Goal: Task Accomplishment & Management: Manage account settings

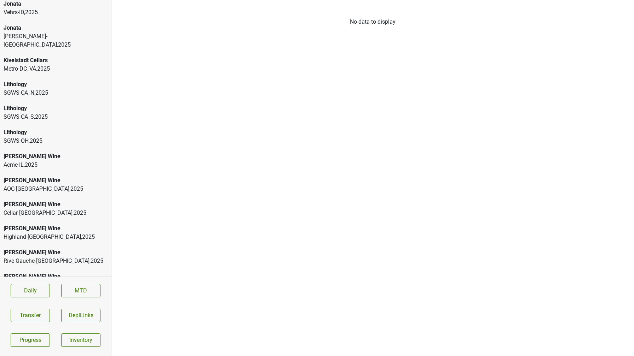
scroll to position [704, 0]
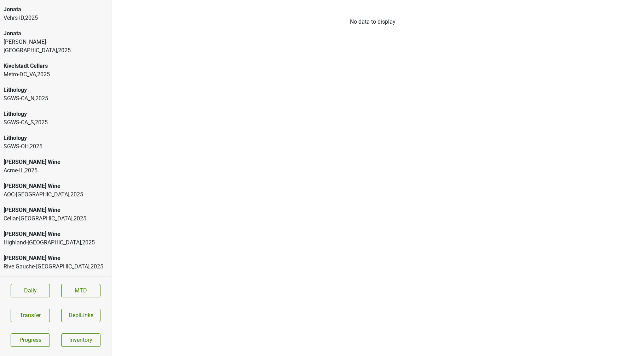
click at [71, 88] on div "Lithology SGWS-CA_N , 2025" at bounding box center [55, 94] width 111 height 24
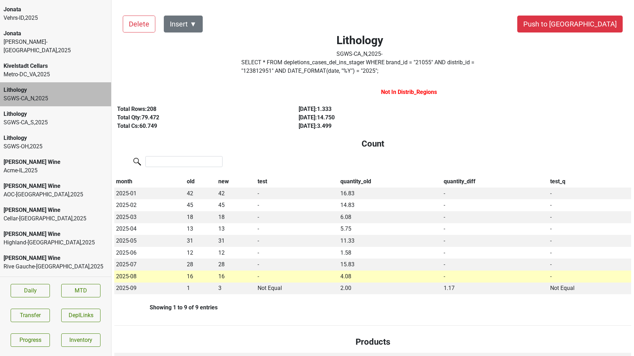
click at [275, 68] on label "SELECT * FROM depletions_cases_del_ins_stager WHERE brand_id = " 21055 " AND di…" at bounding box center [359, 66] width 237 height 17
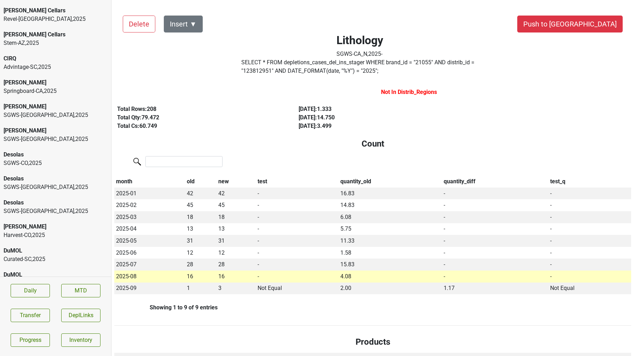
scroll to position [299, 0]
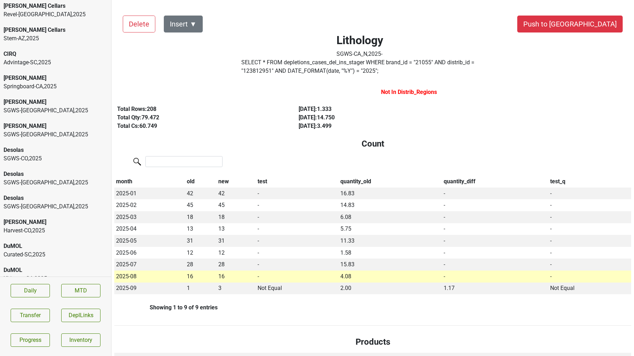
click at [23, 170] on div "Desolas" at bounding box center [56, 174] width 104 height 8
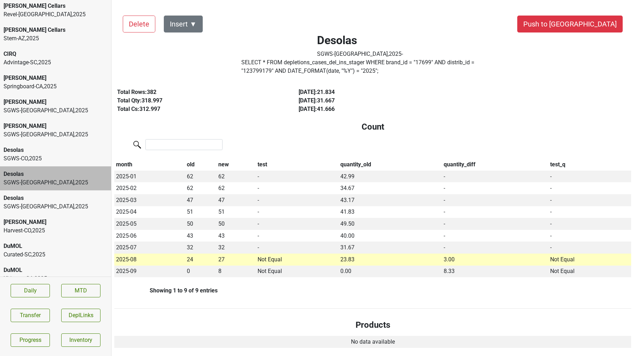
click at [304, 65] on label "SELECT * FROM depletions_cases_del_ins_stager WHERE brand_id = " 17699 " AND di…" at bounding box center [359, 66] width 237 height 17
click at [54, 203] on div "SGWS-TX , 2025" at bounding box center [56, 207] width 104 height 8
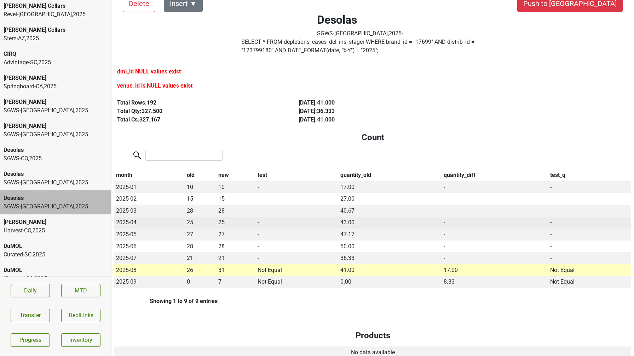
scroll to position [21, 0]
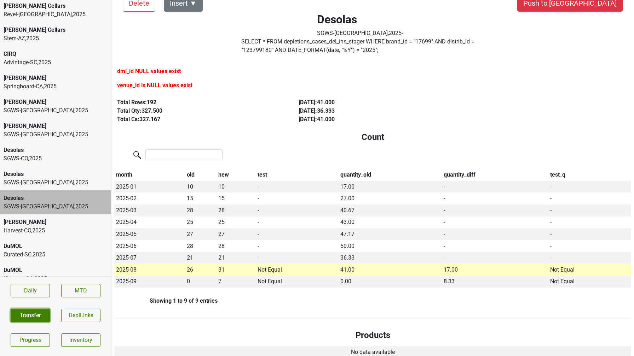
click at [35, 318] on button "Transfer" at bounding box center [30, 315] width 39 height 13
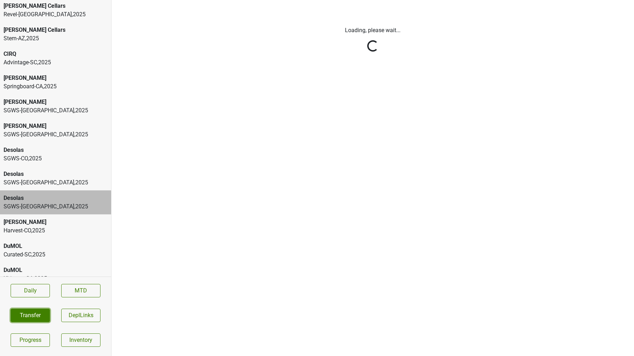
scroll to position [0, 0]
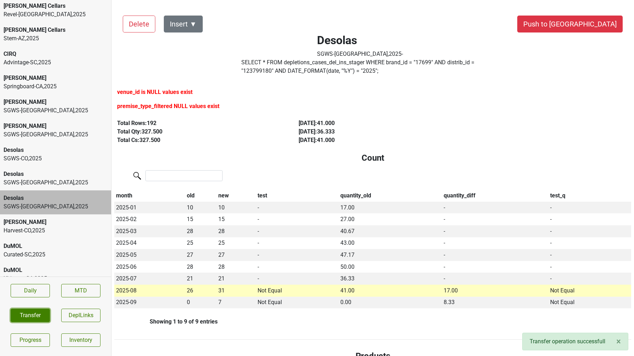
click at [20, 315] on button "Transfer" at bounding box center [30, 315] width 39 height 13
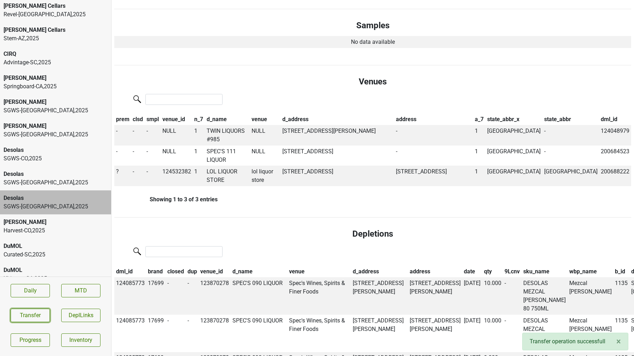
scroll to position [389, 0]
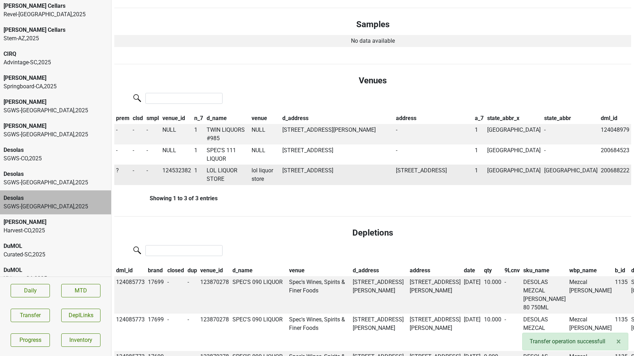
click at [117, 172] on span "?" at bounding box center [117, 170] width 3 height 7
click at [127, 201] on div "Off" at bounding box center [143, 203] width 56 height 18
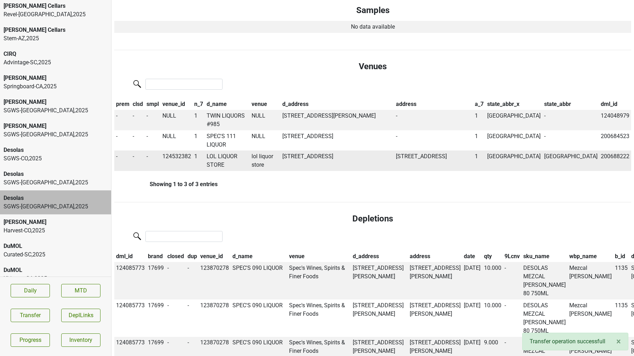
scroll to position [375, 0]
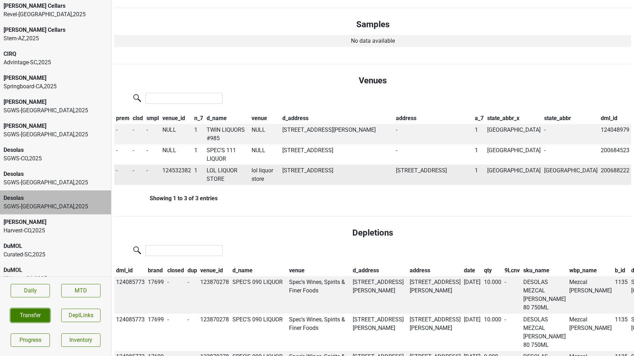
click at [41, 317] on button "Transfer" at bounding box center [30, 315] width 39 height 13
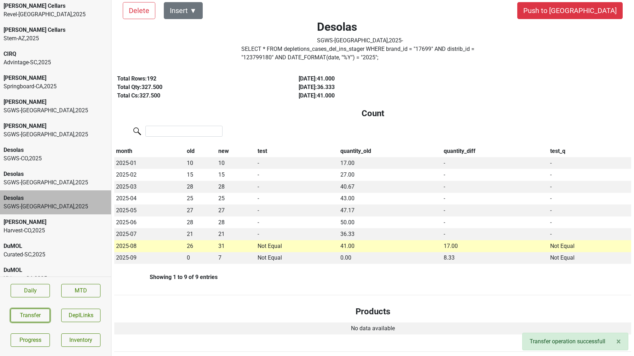
scroll to position [0, 0]
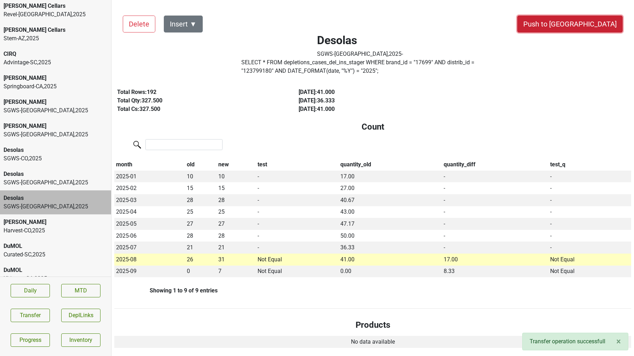
click at [595, 23] on button "Push to DC" at bounding box center [569, 24] width 105 height 17
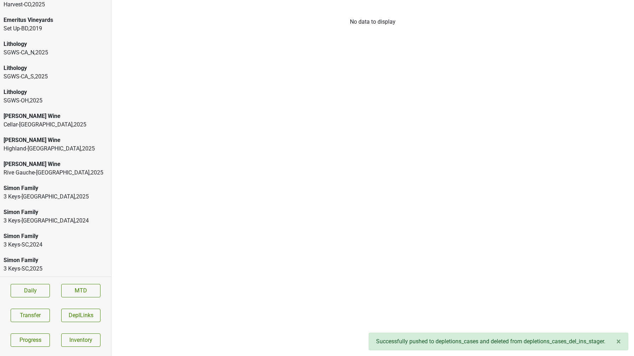
scroll to position [156, 0]
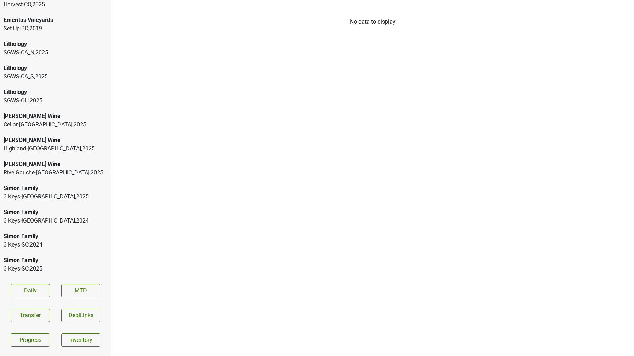
click at [52, 166] on div "Mary Taylor Wine" at bounding box center [56, 164] width 104 height 8
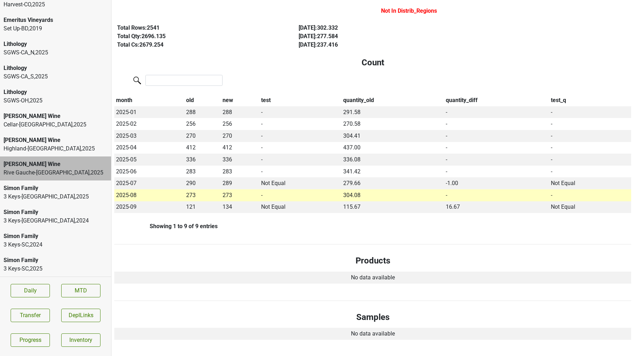
scroll to position [0, 0]
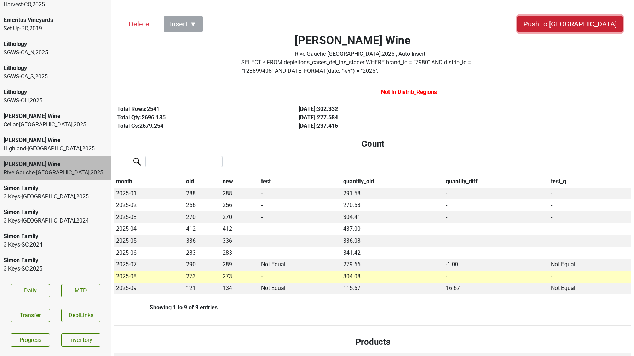
click at [597, 25] on button "Push to DC" at bounding box center [569, 24] width 105 height 17
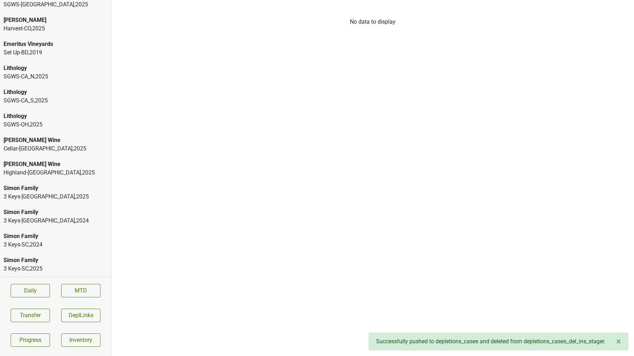
scroll to position [132, 0]
click at [54, 174] on div "Highland-CT , 2025" at bounding box center [56, 173] width 104 height 8
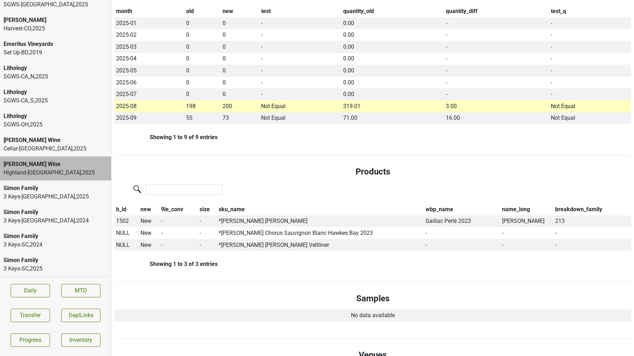
scroll to position [185, 0]
click at [34, 316] on button "Transfer" at bounding box center [30, 315] width 39 height 13
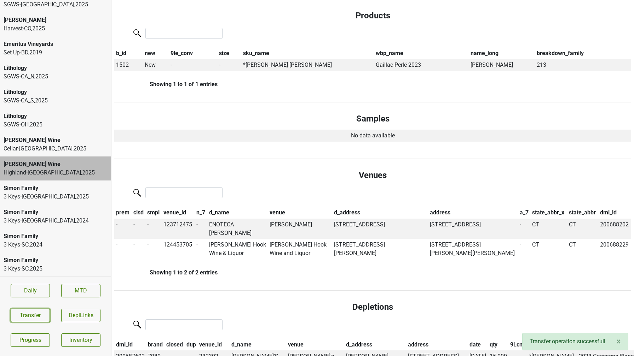
scroll to position [0, 0]
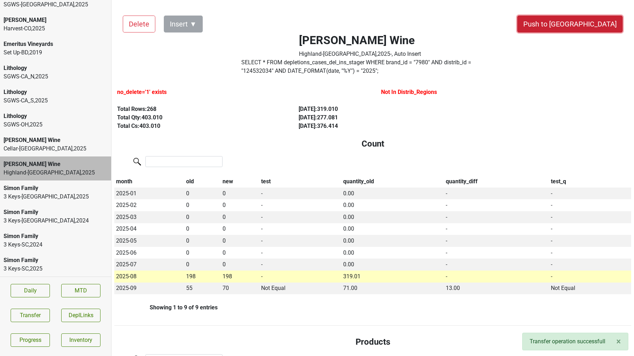
click at [580, 19] on button "Push to DC" at bounding box center [569, 24] width 105 height 17
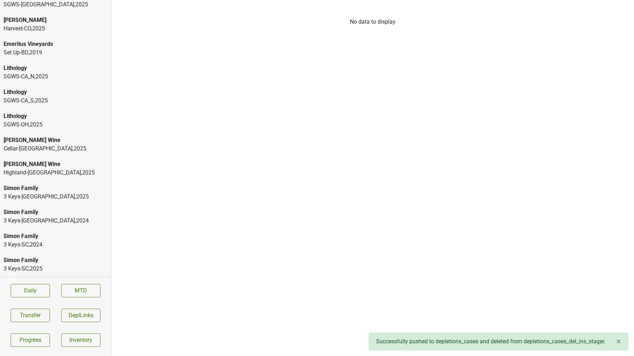
scroll to position [108, 0]
click at [29, 196] on div "3 Keys-NC , 2025" at bounding box center [56, 197] width 104 height 8
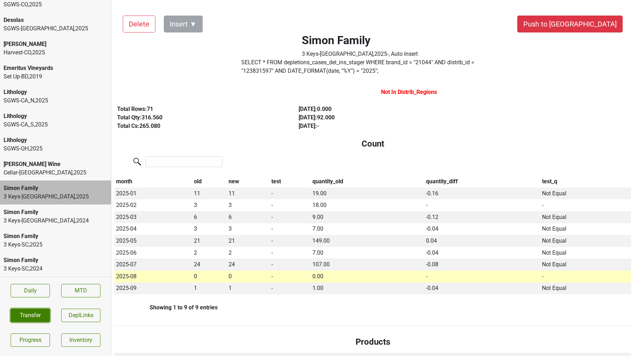
click at [32, 312] on button "Transfer" at bounding box center [30, 315] width 39 height 13
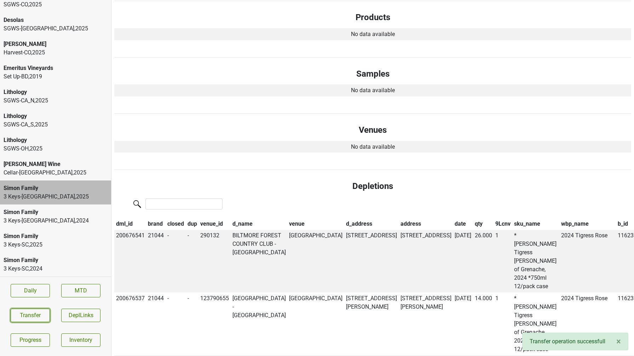
scroll to position [0, 0]
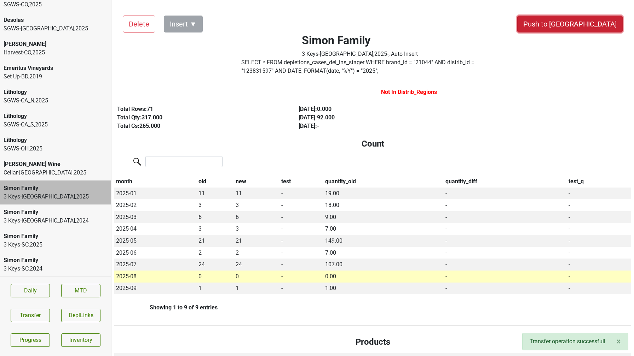
click at [586, 19] on button "Push to DC" at bounding box center [569, 24] width 105 height 17
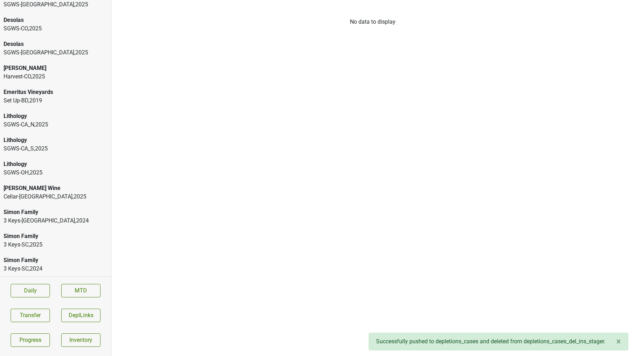
scroll to position [84, 0]
click at [64, 237] on div "Simon Family" at bounding box center [56, 236] width 104 height 8
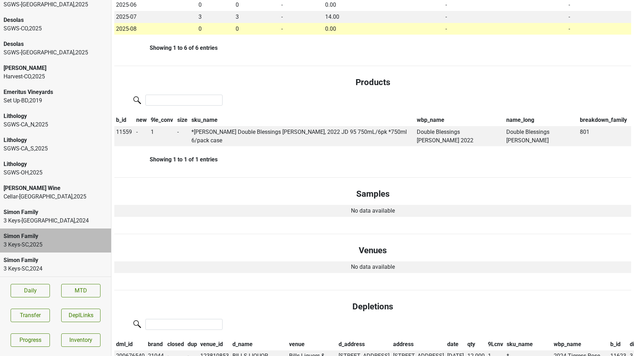
scroll to position [0, 0]
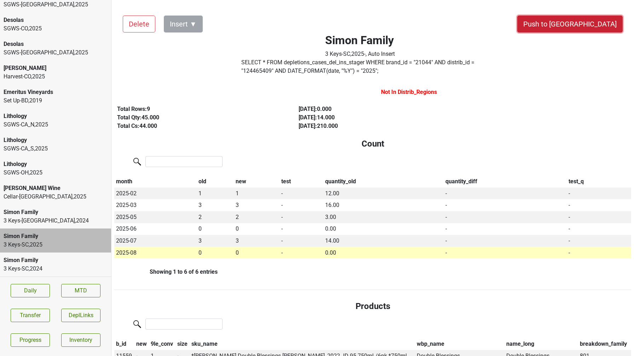
click at [596, 22] on button "Push to DC" at bounding box center [569, 24] width 105 height 17
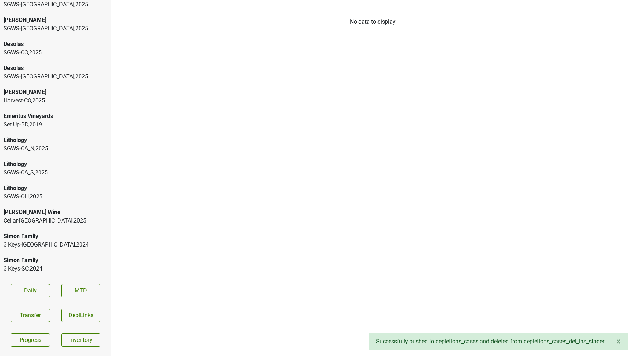
scroll to position [60, 0]
click at [45, 243] on div "3 Keys-NC , 2024" at bounding box center [56, 245] width 104 height 8
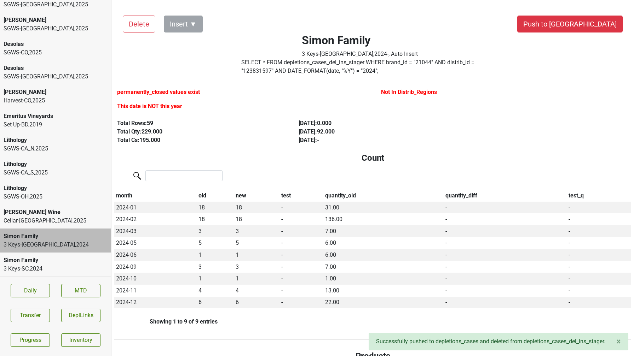
click at [41, 264] on div "Simon Family" at bounding box center [56, 260] width 104 height 8
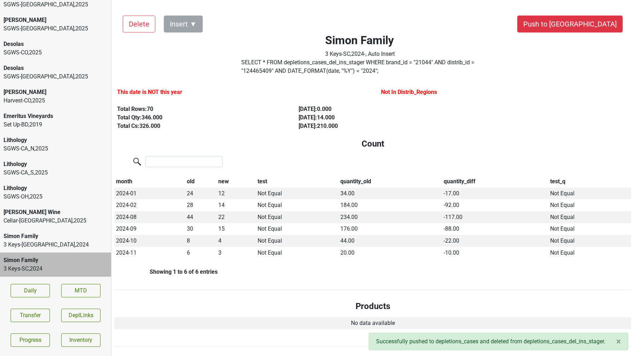
click at [42, 218] on div "Cellar-NC , 2025" at bounding box center [56, 221] width 104 height 8
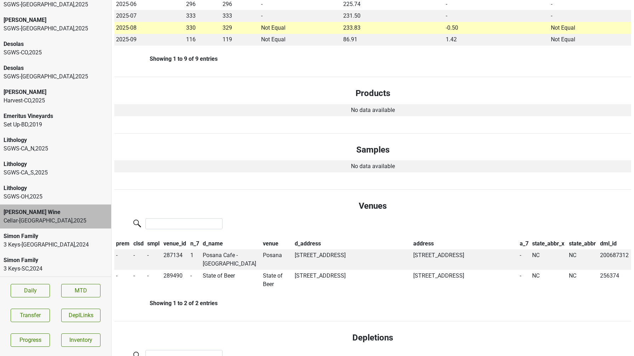
scroll to position [0, 0]
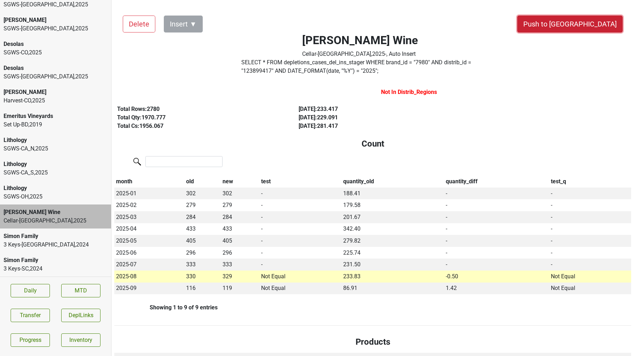
click at [582, 22] on button "Push to DC" at bounding box center [569, 24] width 105 height 17
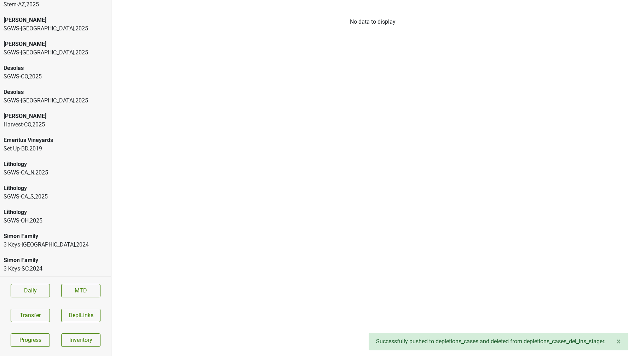
scroll to position [36, 0]
click at [57, 206] on div "Lithology SGWS-OH , 2025" at bounding box center [55, 217] width 111 height 24
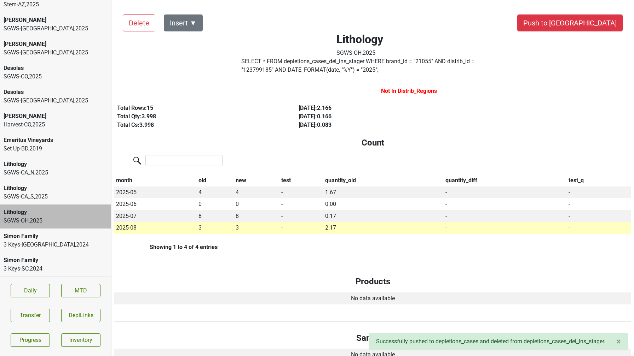
scroll to position [0, 0]
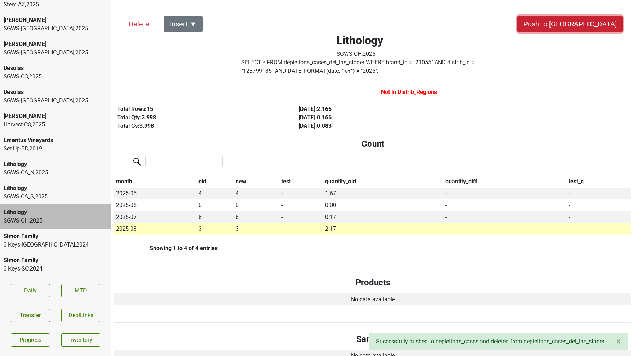
click at [584, 20] on button "Push to DC" at bounding box center [569, 24] width 105 height 17
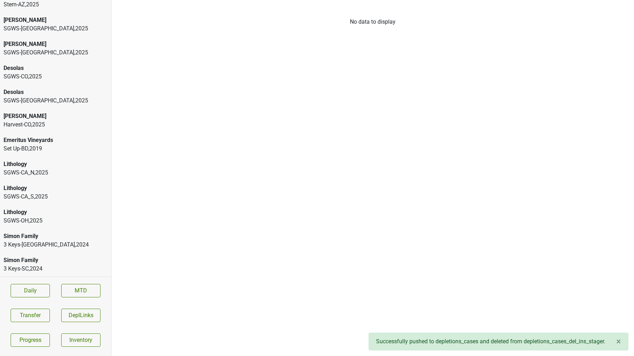
scroll to position [12, 0]
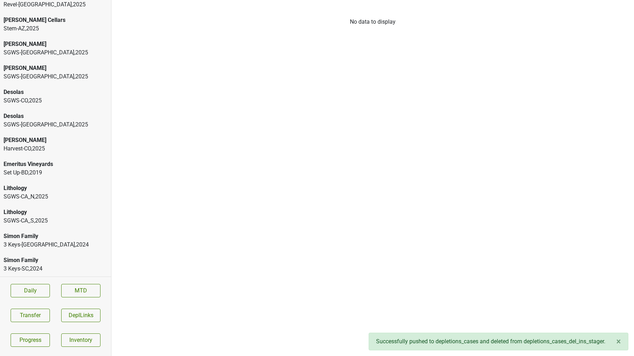
click at [43, 220] on div "SGWS-CA_S , 2025" at bounding box center [56, 221] width 104 height 8
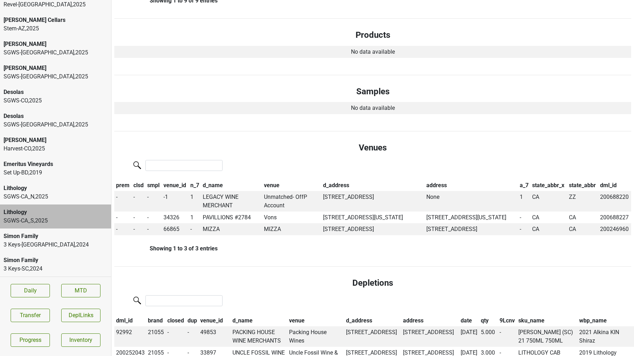
scroll to position [0, 0]
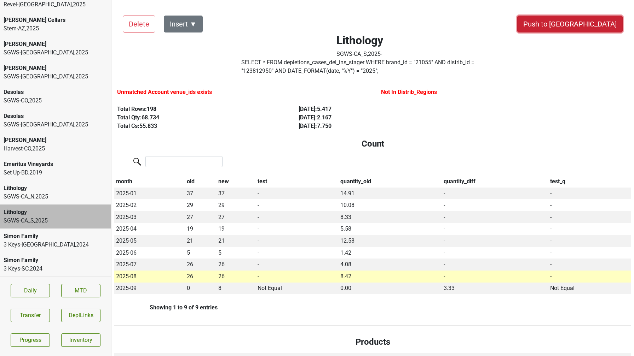
click at [597, 22] on button "Push to DC" at bounding box center [569, 24] width 105 height 17
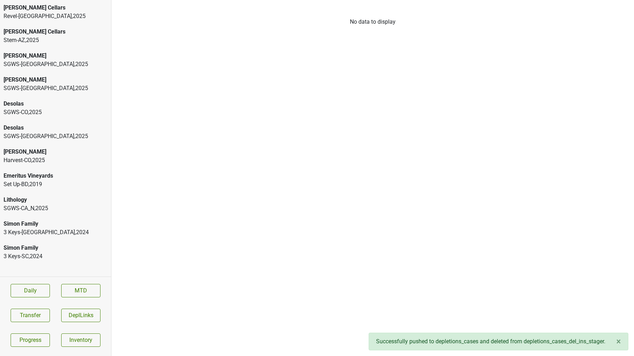
click at [59, 214] on div "Lithology SGWS-CA_N , 2025" at bounding box center [55, 204] width 111 height 24
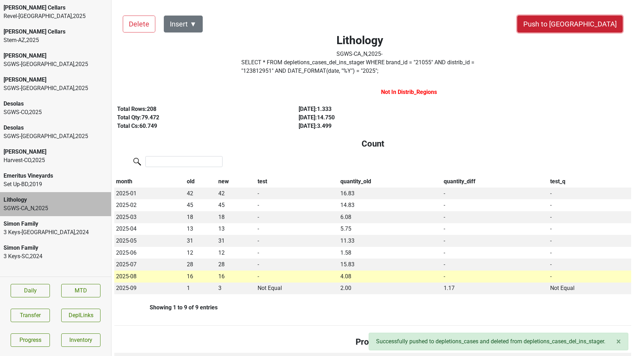
click at [599, 20] on button "Push to DC" at bounding box center [569, 24] width 105 height 17
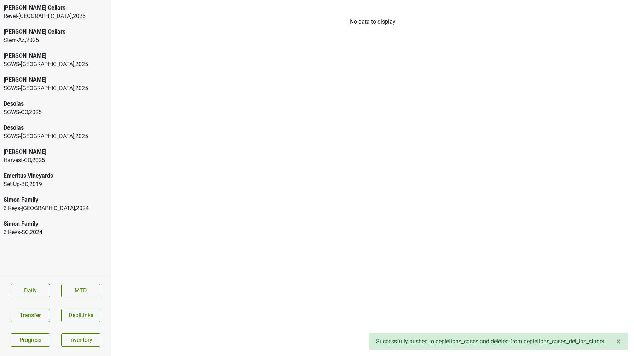
click at [26, 167] on div "Donnachadh Harvest-CO , 2025" at bounding box center [55, 156] width 111 height 24
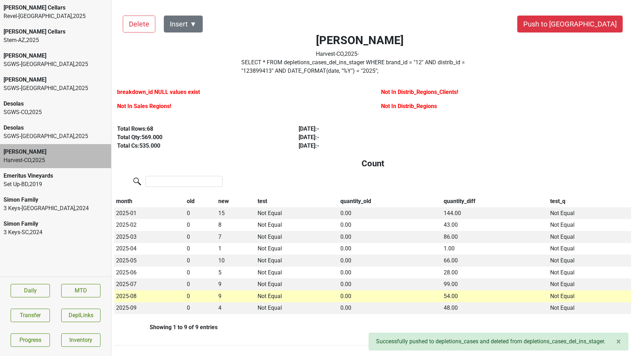
click at [27, 132] on div "SGWS-FL , 2025" at bounding box center [56, 136] width 104 height 8
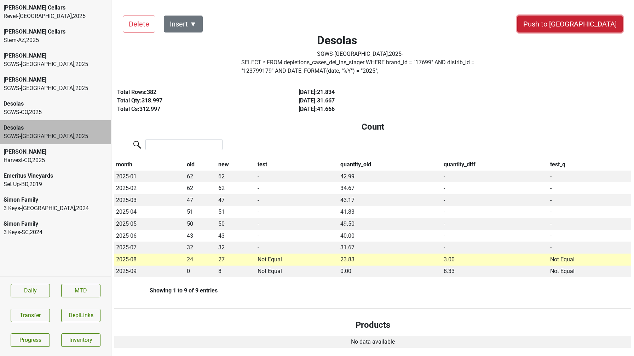
click at [590, 23] on button "Push to DC" at bounding box center [569, 24] width 105 height 17
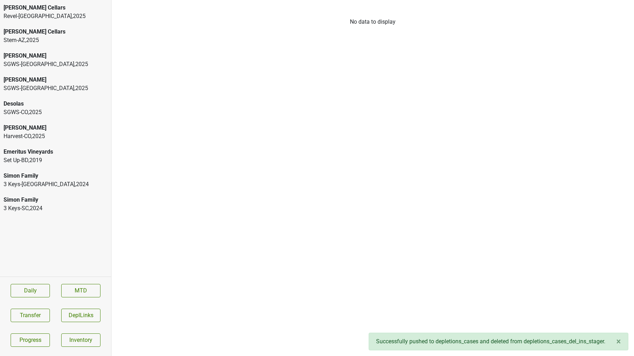
click at [53, 134] on div "Harvest-CO , 2025" at bounding box center [56, 136] width 104 height 8
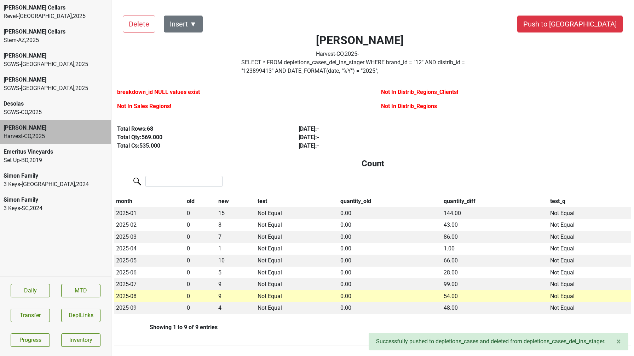
click at [37, 109] on div "SGWS-CO , 2025" at bounding box center [56, 112] width 104 height 8
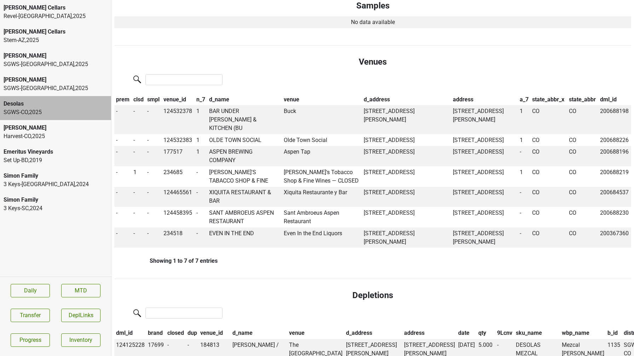
scroll to position [399, 0]
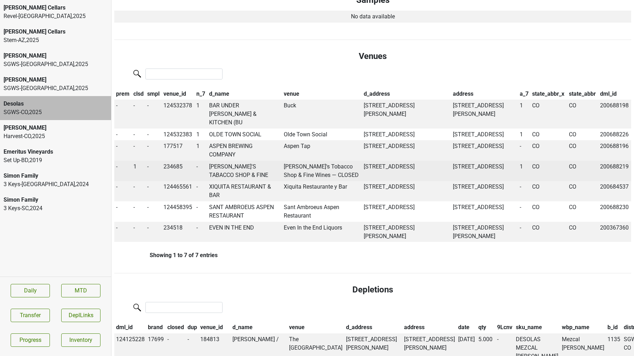
click at [231, 164] on td "JERRI'S TABACCO SHOP & FINE" at bounding box center [244, 171] width 75 height 21
click at [135, 165] on span "1" at bounding box center [134, 166] width 3 height 7
click at [146, 176] on div "0" at bounding box center [160, 181] width 56 height 18
click at [174, 167] on td "234685" at bounding box center [178, 171] width 33 height 21
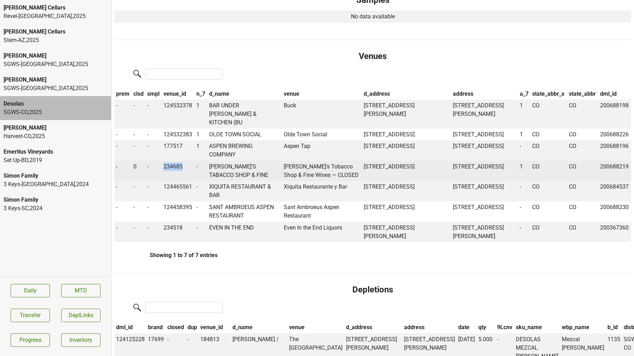
copy td "234685"
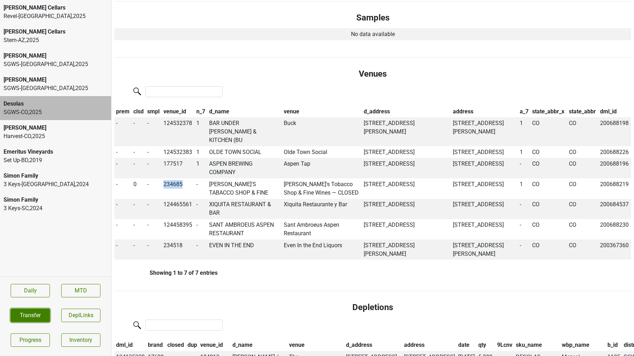
click at [37, 311] on button "Transfer" at bounding box center [30, 315] width 39 height 13
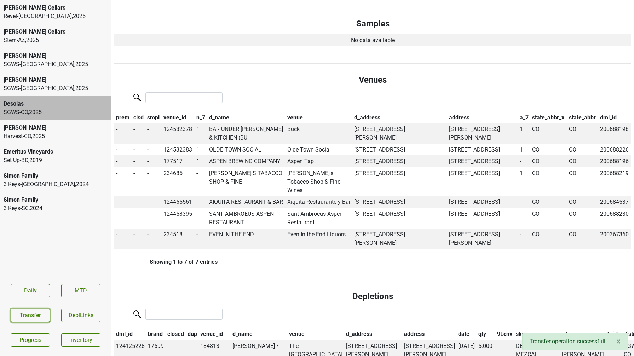
scroll to position [379, 0]
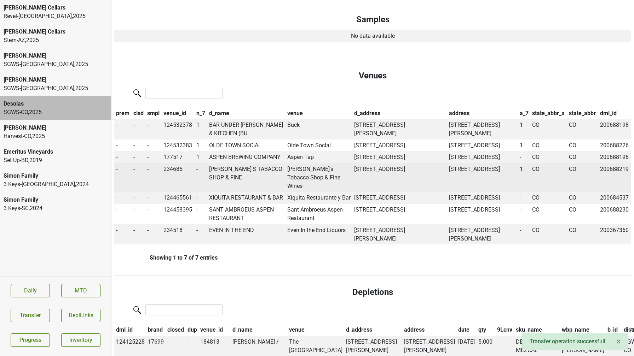
click at [245, 186] on td "JERRI'S TABACCO SHOP & FINE" at bounding box center [246, 177] width 78 height 29
click at [217, 189] on td "JERRI'S TABACCO SHOP & FINE" at bounding box center [246, 177] width 78 height 29
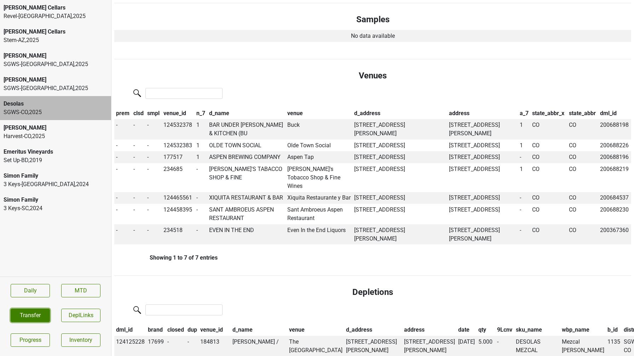
click at [33, 311] on button "Transfer" at bounding box center [30, 315] width 39 height 13
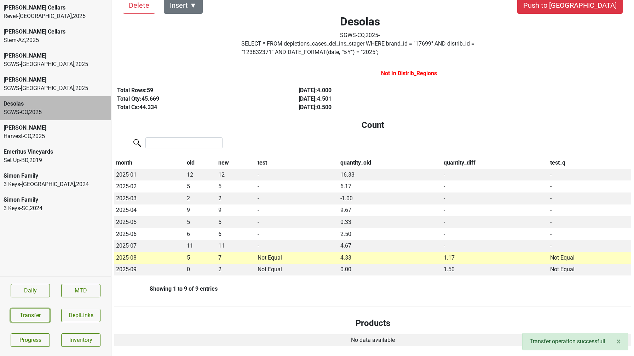
scroll to position [0, 0]
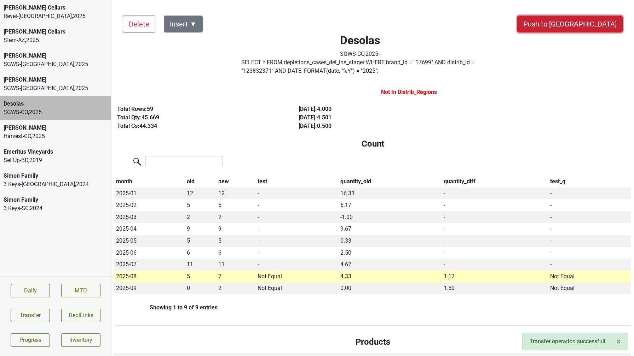
click at [587, 29] on button "Push to DC" at bounding box center [569, 24] width 105 height 17
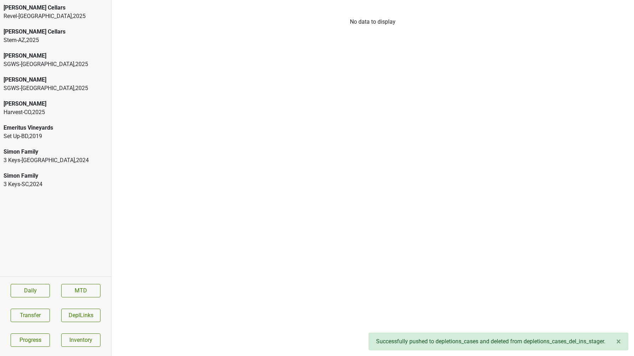
click at [21, 78] on div "Dalla Valle" at bounding box center [56, 80] width 104 height 8
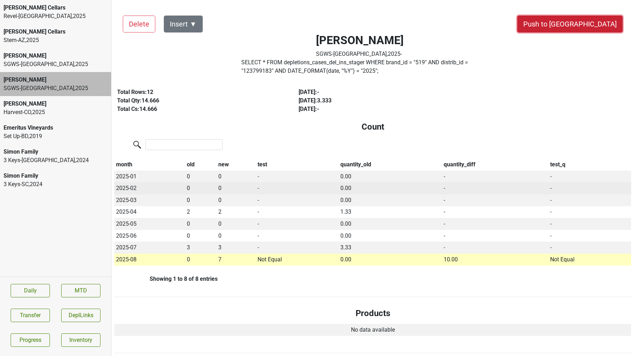
drag, startPoint x: 591, startPoint y: 25, endPoint x: 480, endPoint y: 184, distance: 193.6
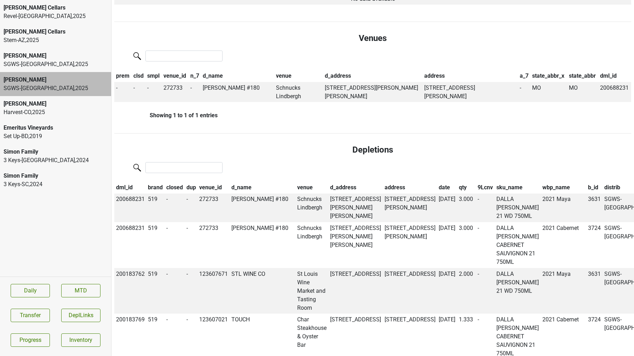
scroll to position [389, 0]
click at [437, 185] on th "date" at bounding box center [447, 187] width 20 height 12
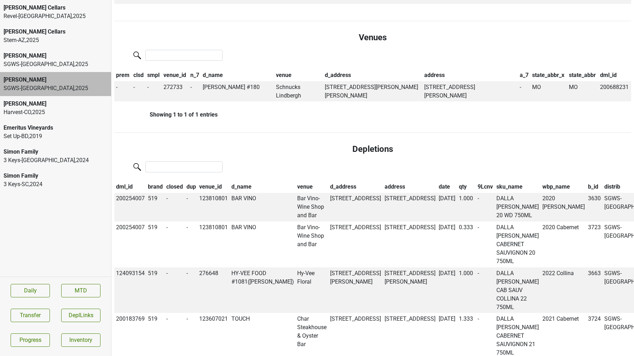
click at [437, 185] on th "date" at bounding box center [447, 187] width 20 height 12
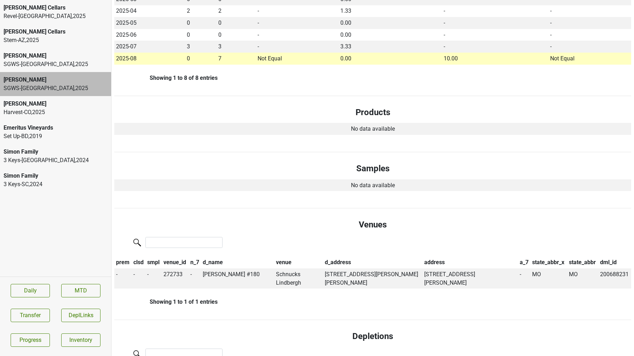
scroll to position [22, 0]
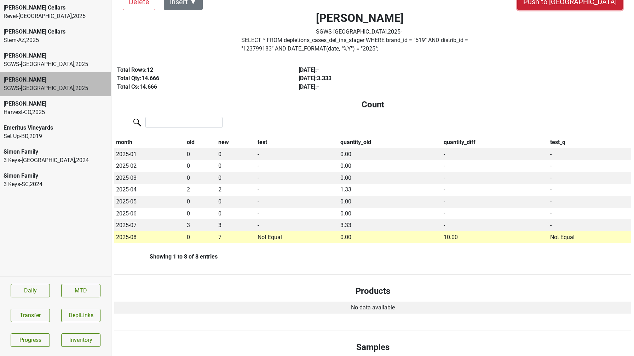
click at [599, 9] on button "Push to DC" at bounding box center [569, 1] width 105 height 17
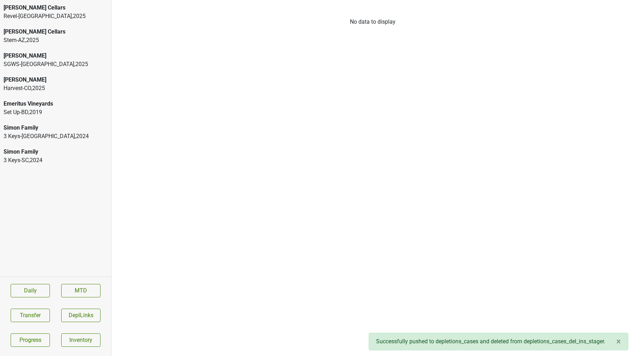
click at [32, 62] on div "SGWS-FL , 2025" at bounding box center [56, 64] width 104 height 8
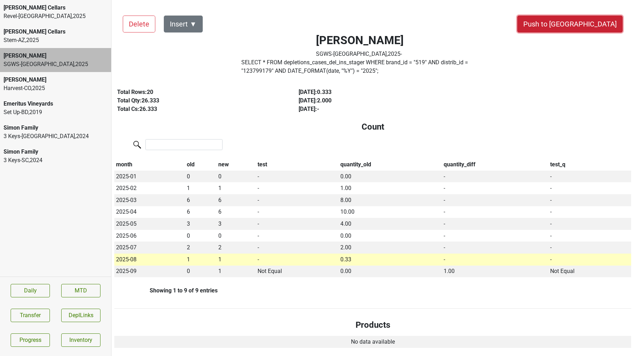
click at [582, 23] on button "Push to DC" at bounding box center [569, 24] width 105 height 17
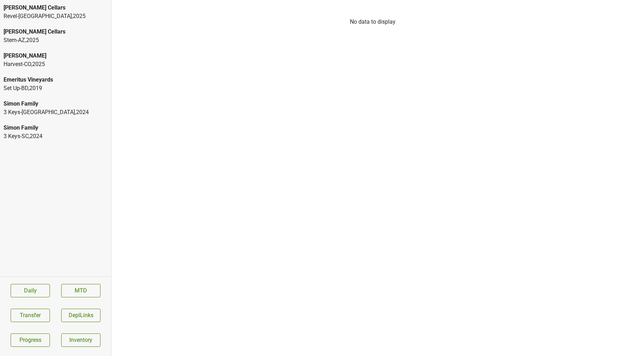
click at [17, 111] on div "3 Keys-NC , 2024" at bounding box center [56, 112] width 104 height 8
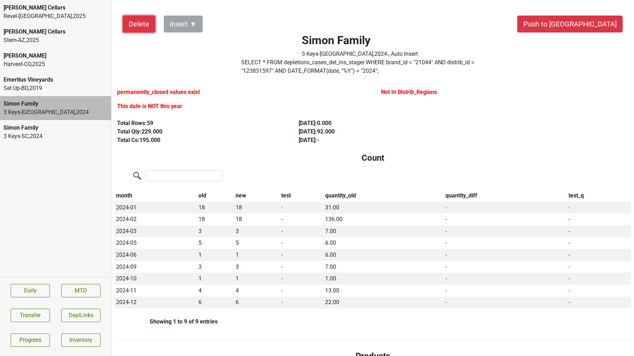
click at [146, 21] on button "Delete" at bounding box center [139, 24] width 33 height 17
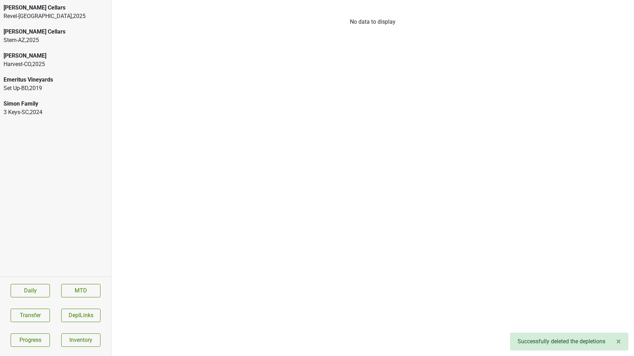
click at [63, 98] on div "Simon Family 3 Keys-SC , 2024" at bounding box center [55, 108] width 111 height 24
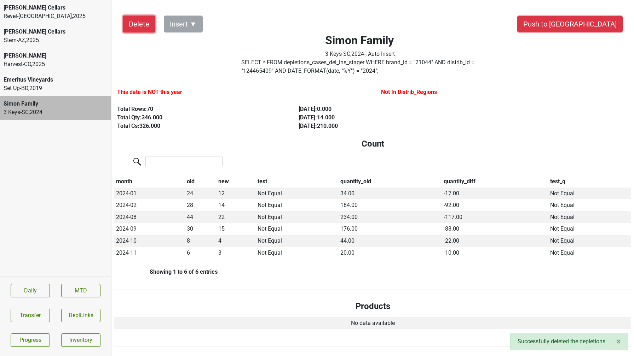
click at [138, 16] on button "Delete" at bounding box center [139, 24] width 33 height 17
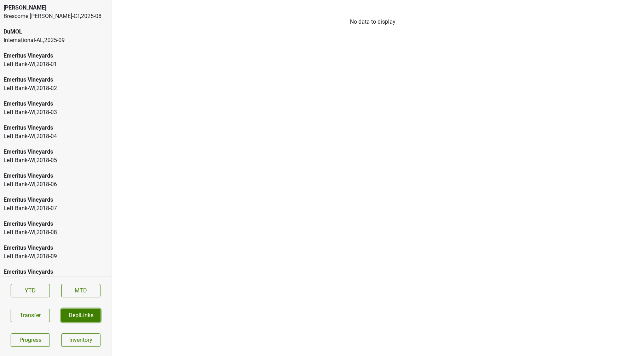
click at [79, 310] on button "DeplLinks" at bounding box center [80, 315] width 39 height 13
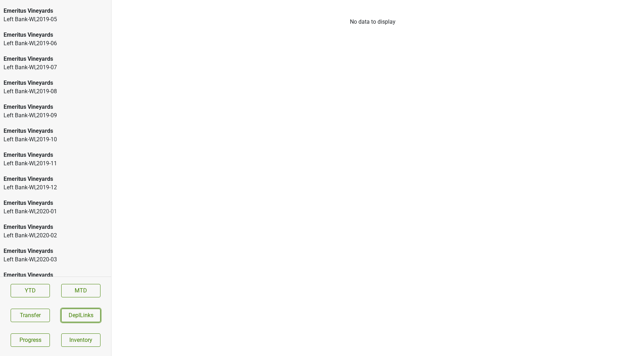
scroll to position [1022, 0]
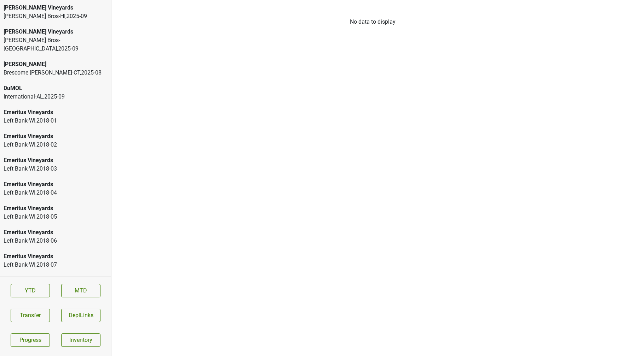
click at [63, 23] on div "[PERSON_NAME] Vineyards [PERSON_NAME] Bros-HI , 2025 - 09" at bounding box center [55, 12] width 111 height 24
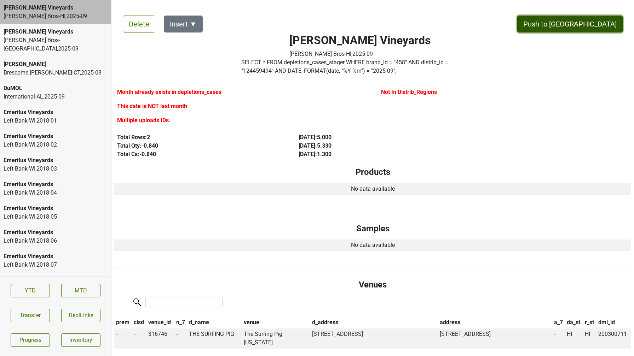
click at [580, 20] on button "Push to DC" at bounding box center [569, 24] width 105 height 17
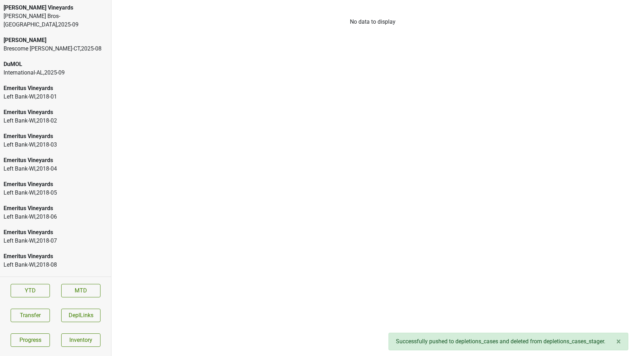
click at [48, 8] on div "Buehler Vineyards" at bounding box center [56, 8] width 104 height 8
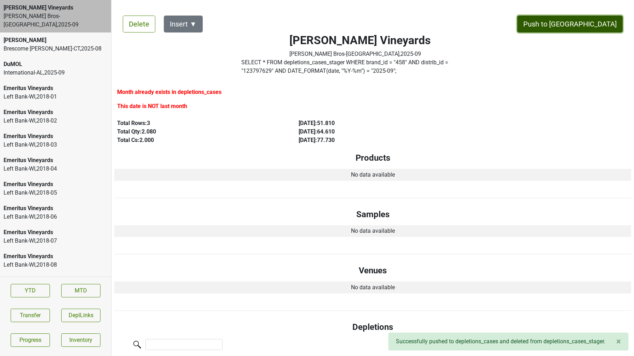
click at [587, 22] on button "Push to DC" at bounding box center [569, 24] width 105 height 17
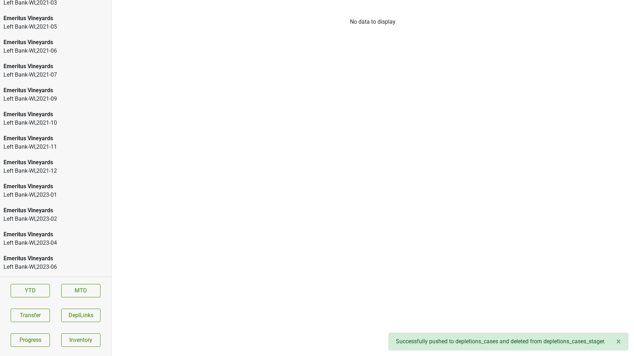
scroll to position [1118, 0]
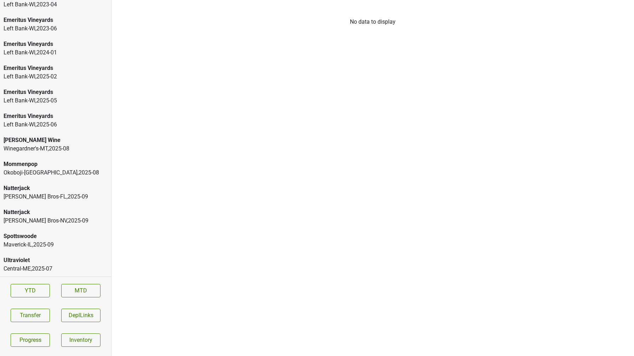
click at [37, 244] on div "Maverick-IL , 2025 - 09" at bounding box center [56, 245] width 104 height 8
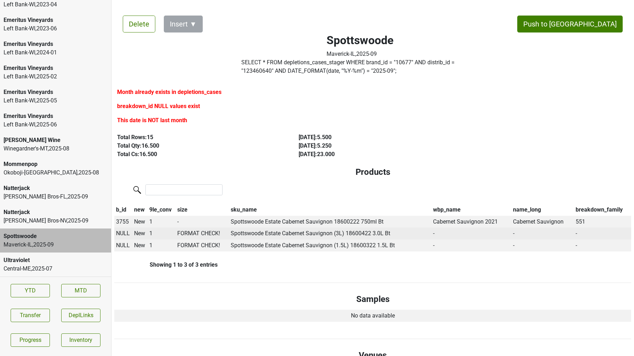
click at [123, 233] on span "NULL" at bounding box center [123, 233] width 14 height 7
click at [158, 246] on input "22 chl" at bounding box center [144, 247] width 53 height 12
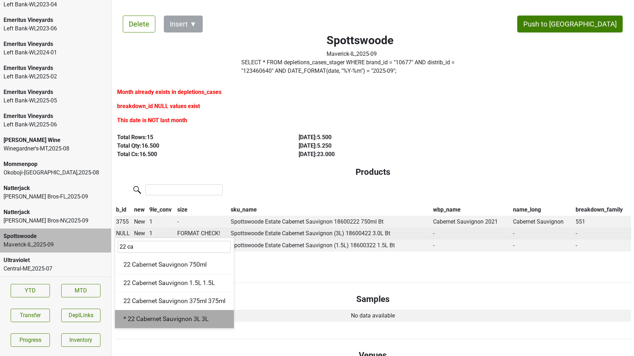
type input "22 ca"
click at [162, 320] on div "* 22 Cabernet Sauvignon 3L 3L" at bounding box center [174, 320] width 119 height 18
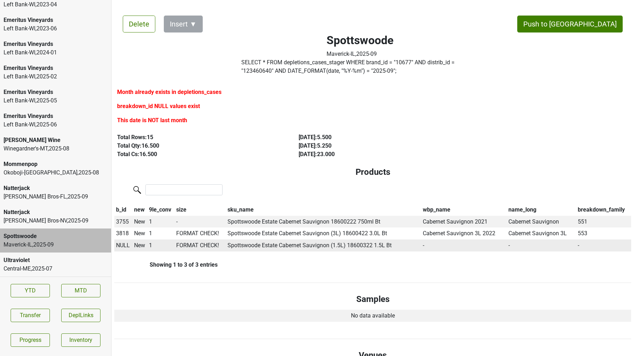
click at [125, 247] on span "NULL" at bounding box center [123, 245] width 14 height 7
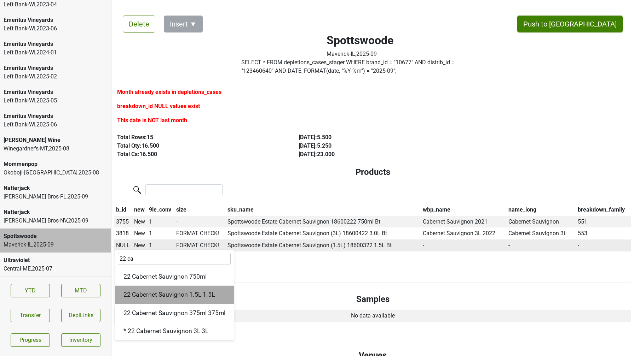
type input "22 ca"
click at [152, 295] on div "22 Cabernet Sauvignon 1.5L 1.5L" at bounding box center [174, 295] width 119 height 18
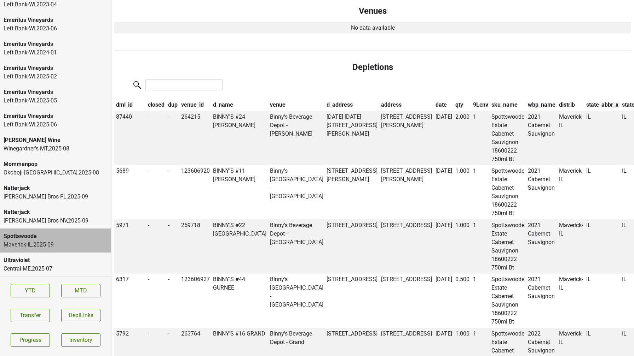
scroll to position [0, 0]
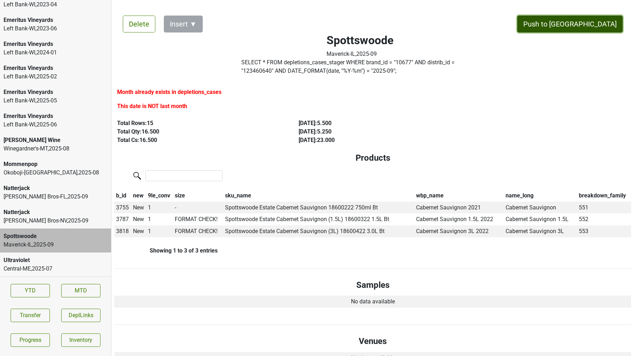
click at [596, 22] on button "Push to DC" at bounding box center [569, 24] width 105 height 17
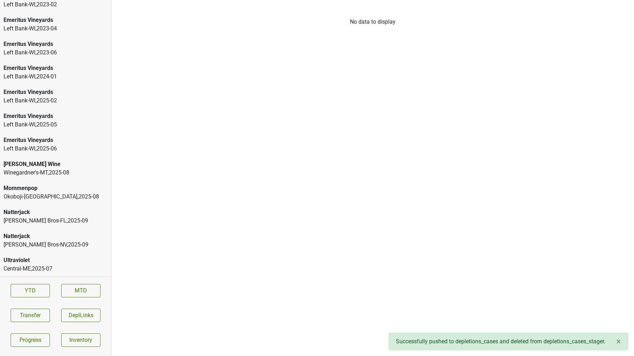
scroll to position [1094, 0]
click at [39, 249] on div "Natterjack Johnson Bros-NV , 2025 - 09" at bounding box center [55, 241] width 111 height 24
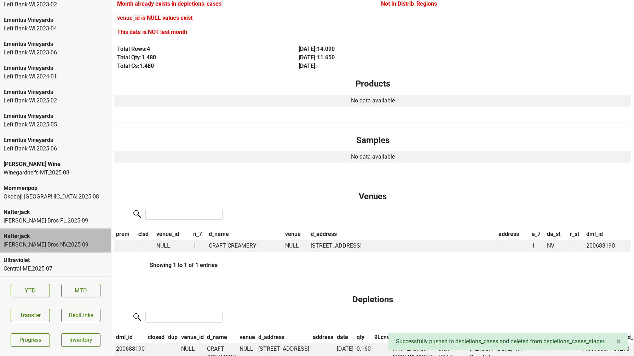
scroll to position [90, 0]
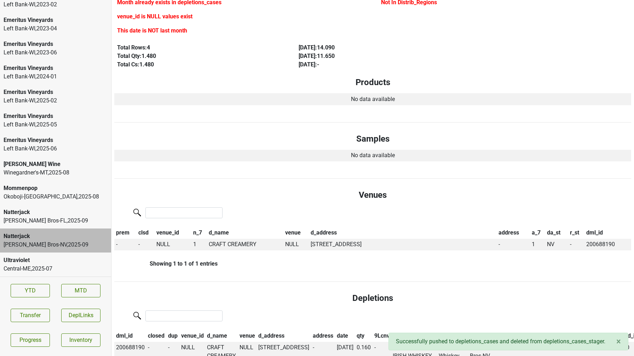
click at [52, 224] on div "Johnson Bros-FL , 2025 - 09" at bounding box center [56, 221] width 104 height 8
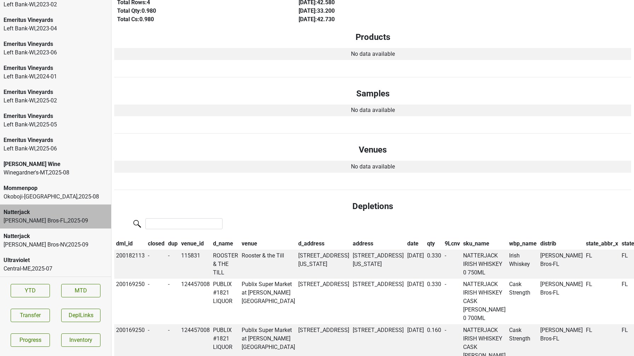
scroll to position [0, 0]
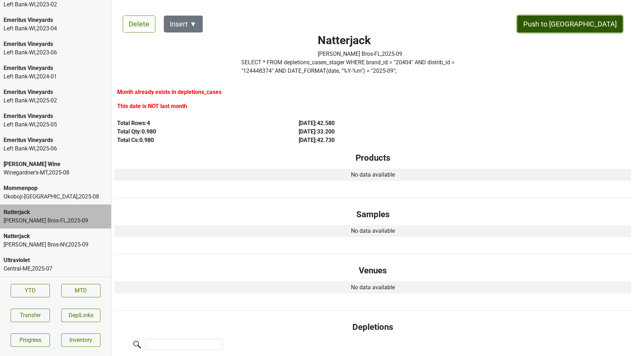
click at [591, 27] on button "Push to DC" at bounding box center [569, 24] width 105 height 17
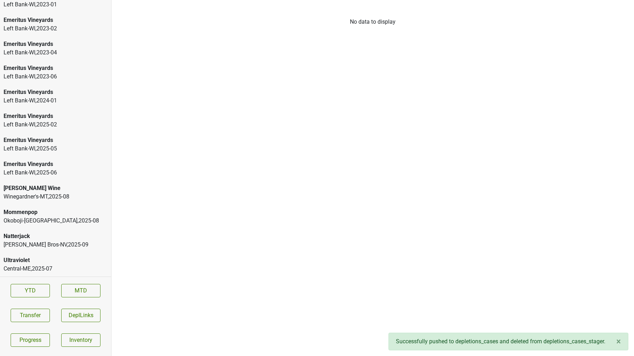
scroll to position [1070, 0]
click at [63, 196] on div "Winegardner's-MT , 2025 - 08" at bounding box center [56, 197] width 104 height 8
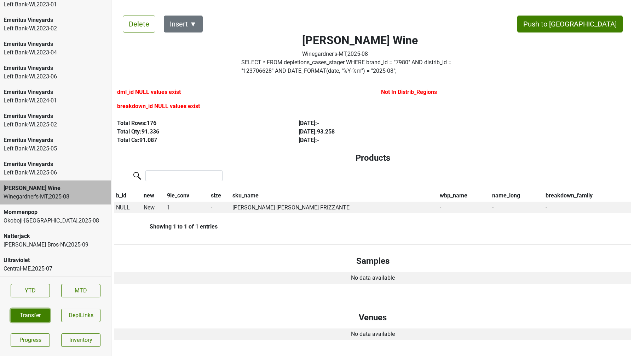
click at [28, 314] on button "Transfer" at bounding box center [30, 315] width 39 height 13
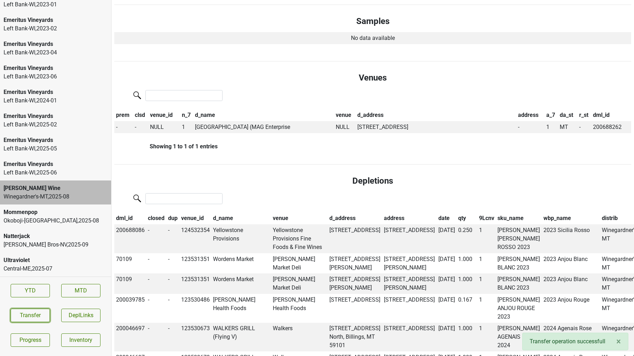
scroll to position [242, 0]
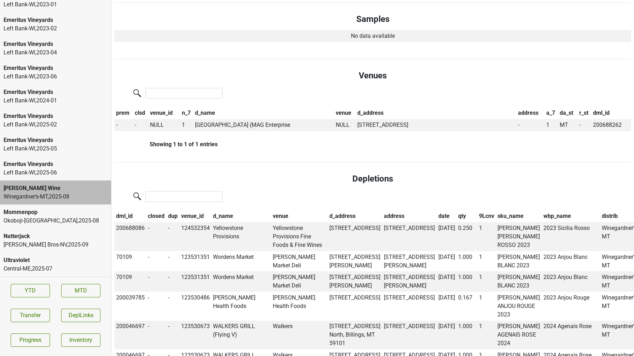
click at [43, 237] on div "Natterjack" at bounding box center [56, 236] width 104 height 8
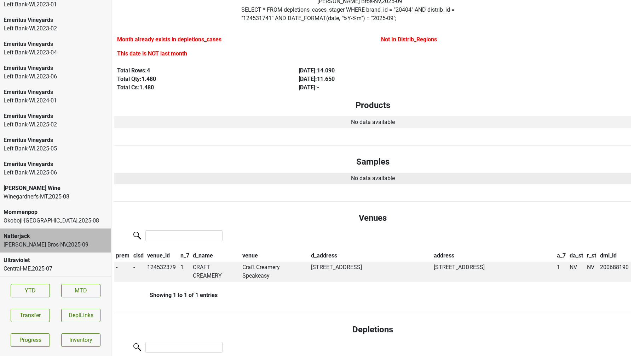
scroll to position [0, 0]
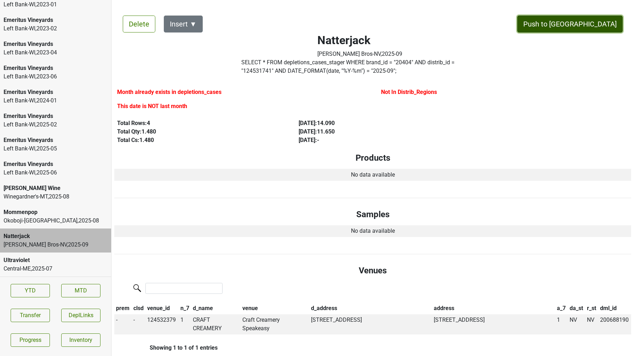
click at [591, 25] on button "Push to [GEOGRAPHIC_DATA]" at bounding box center [569, 24] width 105 height 17
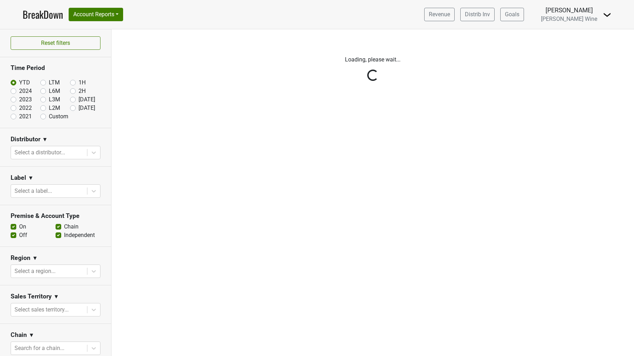
click at [605, 14] on img at bounding box center [607, 15] width 8 height 8
click at [576, 37] on link "Logout" at bounding box center [583, 39] width 56 height 11
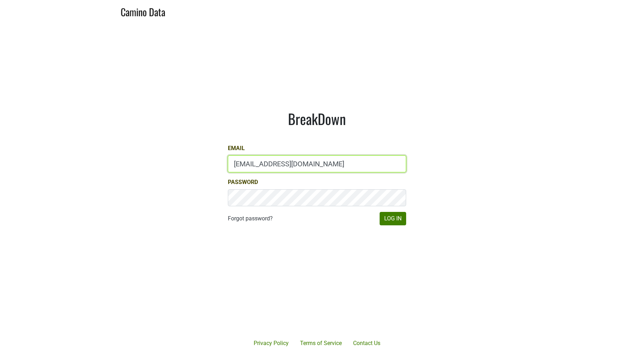
click at [264, 166] on input "[EMAIL_ADDRESS][DOMAIN_NAME]" at bounding box center [317, 164] width 178 height 17
drag, startPoint x: 252, startPoint y: 163, endPoint x: 190, endPoint y: 162, distance: 61.5
click at [190, 162] on main "BreakDown Email [EMAIL_ADDRESS][DOMAIN_NAME] Password Forgot password? Log In" at bounding box center [317, 167] width 634 height 291
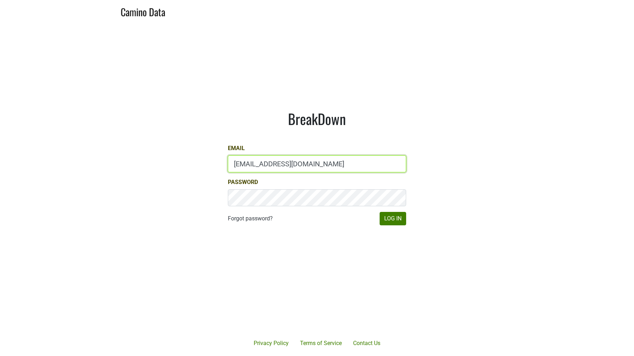
type input "[EMAIL_ADDRESS][DOMAIN_NAME]"
click at [379, 212] on button "Log In" at bounding box center [392, 218] width 27 height 13
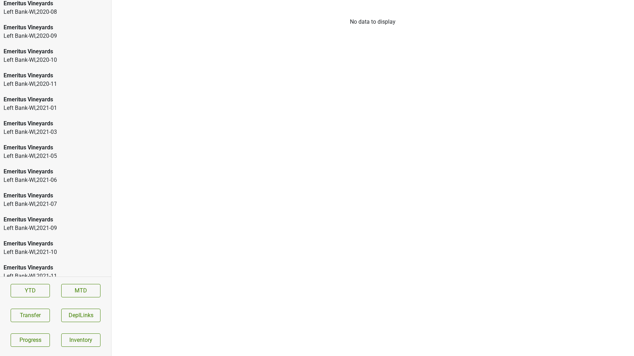
scroll to position [1046, 0]
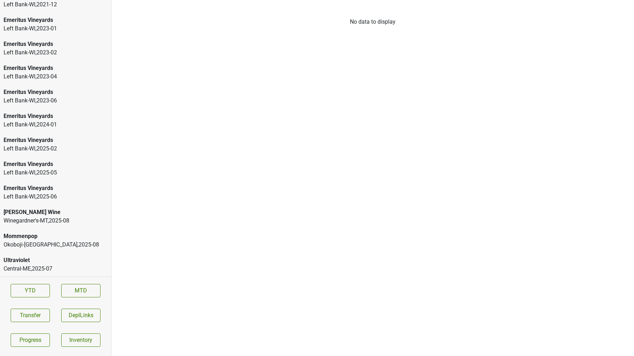
click at [35, 208] on div "[PERSON_NAME] Wine [PERSON_NAME]-MT , 2025 - 08" at bounding box center [55, 217] width 111 height 24
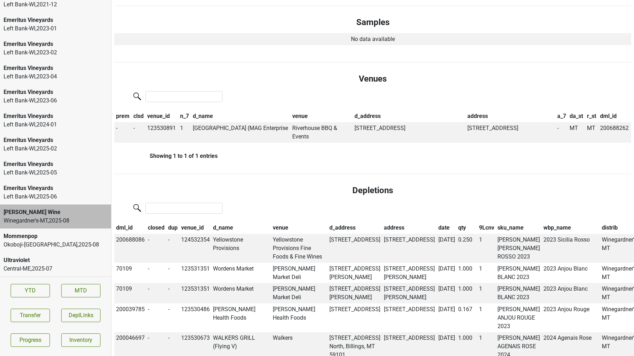
scroll to position [0, 0]
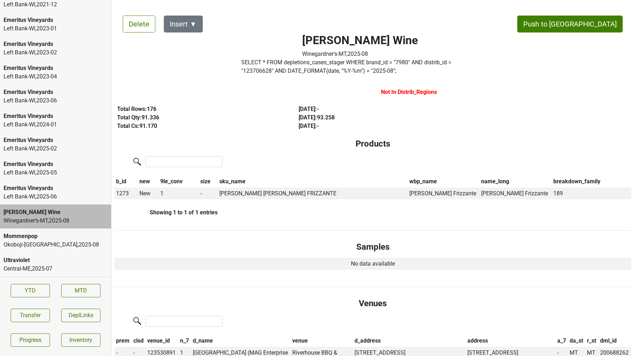
click at [470, 61] on label "SELECT * FROM depletions_cases_stager WHERE brand_id = " 7980 " AND distrib_id …" at bounding box center [359, 66] width 237 height 17
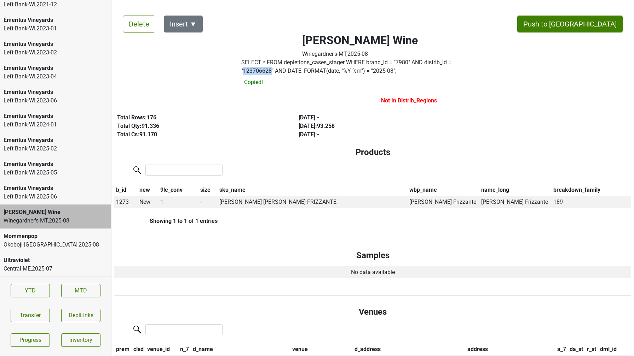
click at [470, 61] on label "SELECT * FROM depletions_cases_stager WHERE brand_id = " 7980 " AND distrib_id …" at bounding box center [359, 66] width 237 height 17
click at [587, 22] on button "Push to DC" at bounding box center [569, 24] width 105 height 17
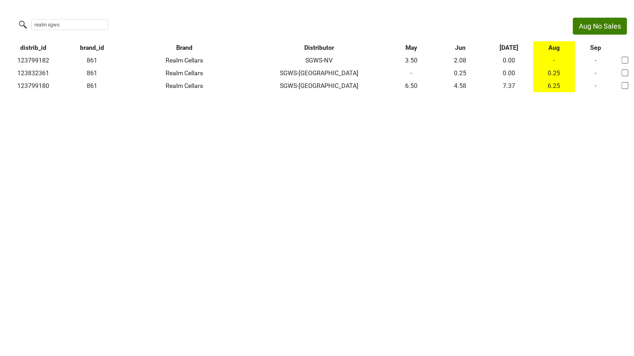
drag, startPoint x: 0, startPoint y: 0, endPoint x: 29, endPoint y: 25, distance: 38.1
click at [29, 25] on label "realm sgws" at bounding box center [55, 24] width 77 height 12
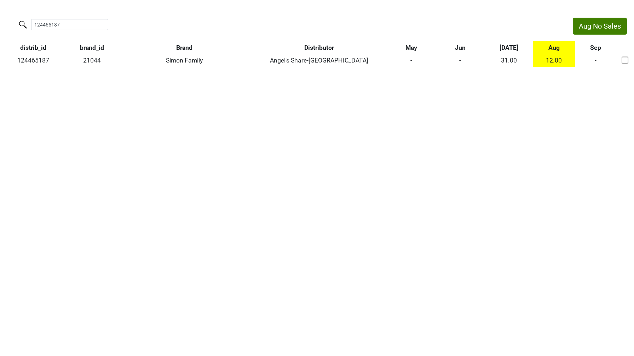
type input "124465187"
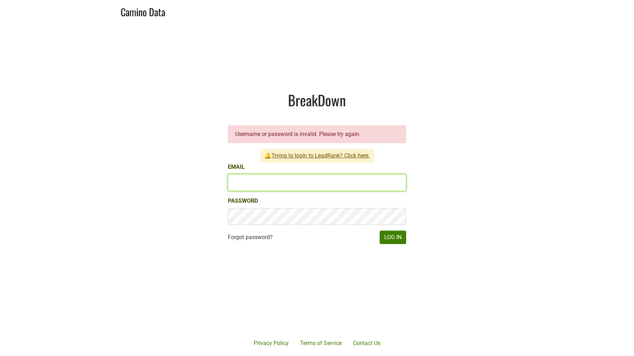
type input "[EMAIL_ADDRESS][DOMAIN_NAME]"
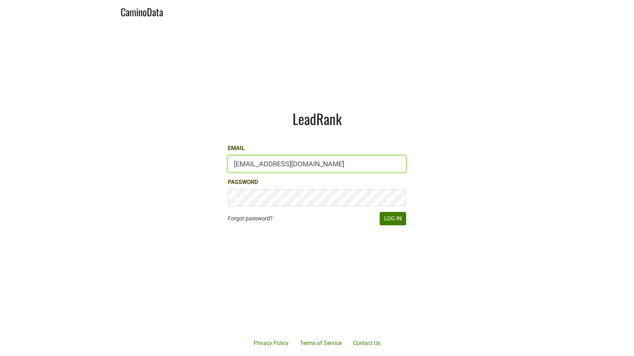
click at [246, 162] on input "[EMAIL_ADDRESS][DOMAIN_NAME]" at bounding box center [317, 164] width 178 height 17
type input "[EMAIL_ADDRESS][DOMAIN_NAME]"
click at [379, 212] on button "Log In" at bounding box center [392, 218] width 27 height 13
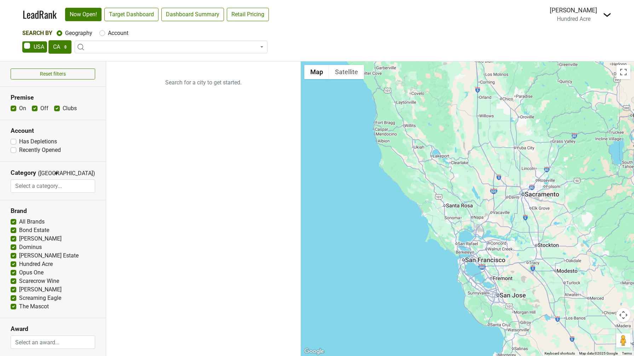
click at [610, 15] on img at bounding box center [607, 15] width 8 height 8
click at [376, 47] on div "AK AL AR AZ CA CO CT DC DE FL GA HI IA ID IL IN KS KY LA MA MD ME MI MN MO MS M…" at bounding box center [316, 47] width 589 height 15
click at [59, 50] on select "AK AL AR AZ CA CO CT DC DE FL GA HI IA ID IL IN KS KY LA MA MD ME MI MN MO MS M…" at bounding box center [59, 46] width 23 height 13
click at [48, 40] on select "AK AL AR AZ CA CO CT DC DE FL GA HI IA ID IL IN KS KY LA MA MD ME MI MN MO MS M…" at bounding box center [59, 46] width 23 height 13
click at [126, 18] on link "Target Dashboard" at bounding box center [131, 14] width 54 height 13
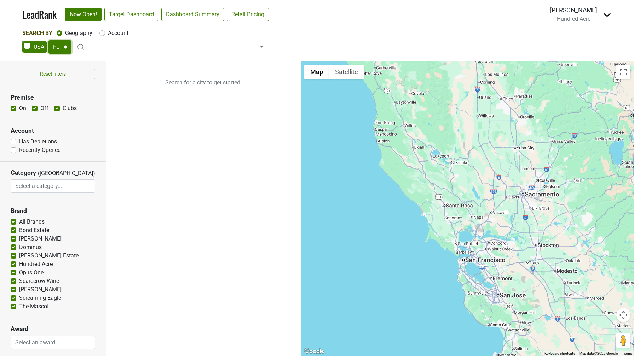
click at [55, 46] on select "AK AL AR AZ CA CO CT DC DE FL GA HI IA ID IL IN KS KY LA MA MD ME MI MN MO MS M…" at bounding box center [59, 46] width 23 height 13
select select "GA"
click at [48, 40] on select "AK AL AR AZ CA CO CT DC DE FL GA HI IA ID IL IN KS KY LA MA MD ME MI MN MO MS M…" at bounding box center [59, 46] width 23 height 13
click at [110, 50] on span at bounding box center [171, 47] width 193 height 13
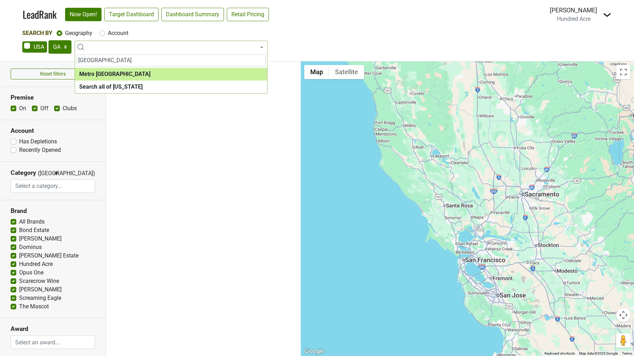
type input "atlanta"
select select "1283"
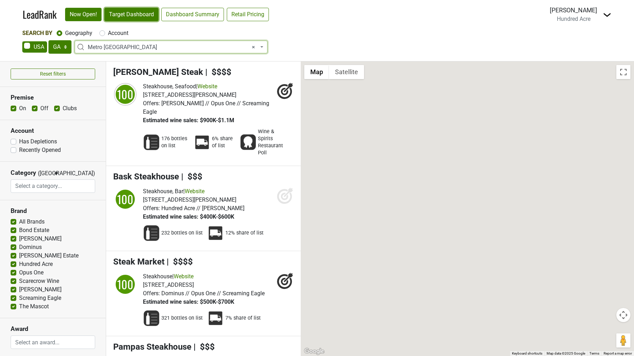
click at [124, 17] on link "Target Dashboard" at bounding box center [131, 14] width 54 height 13
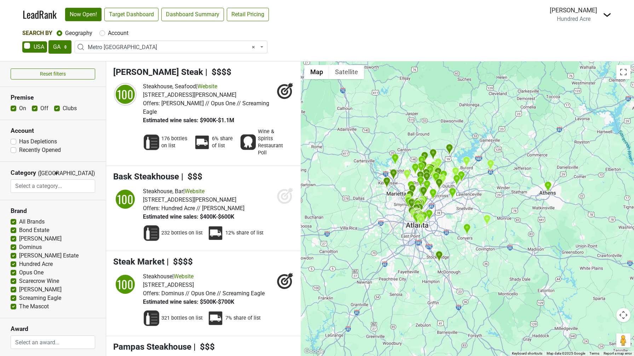
click at [603, 14] on img at bounding box center [607, 15] width 8 height 8
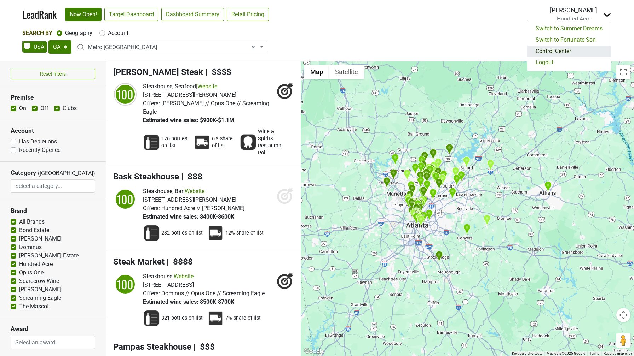
click at [567, 49] on link "Control Center" at bounding box center [569, 51] width 84 height 11
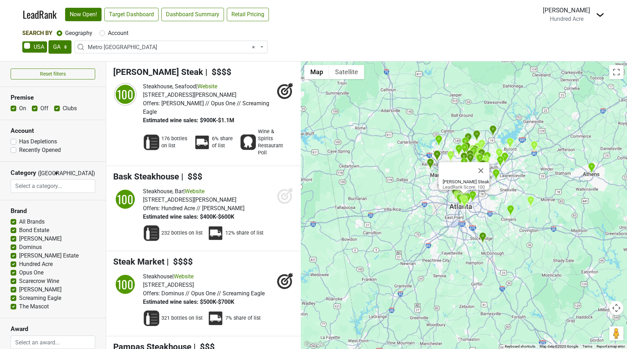
click at [108, 33] on label "Account" at bounding box center [118, 33] width 21 height 8
click at [101, 33] on input "Account" at bounding box center [102, 32] width 6 height 7
radio input "true"
select select
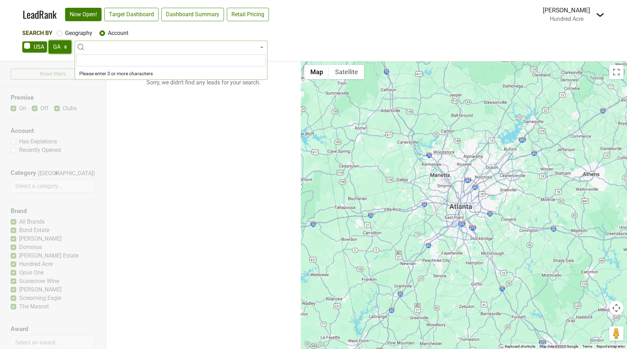
click at [64, 47] on select "AK AL AR AZ CA CO CT DC DE FL GA HI IA ID IL IN KS KY LA MA MD ME MI MN MO MS M…" at bounding box center [59, 46] width 23 height 13
select select "CA"
click at [48, 40] on select "AK AL AR AZ CA CO CT DC DE FL GA HI IA ID IL IN KS KY LA MA MD ME MI MN MO MS M…" at bounding box center [59, 46] width 23 height 13
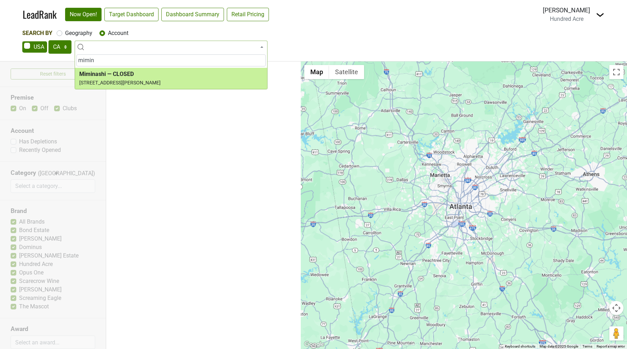
type input "mimin"
select select "74259"
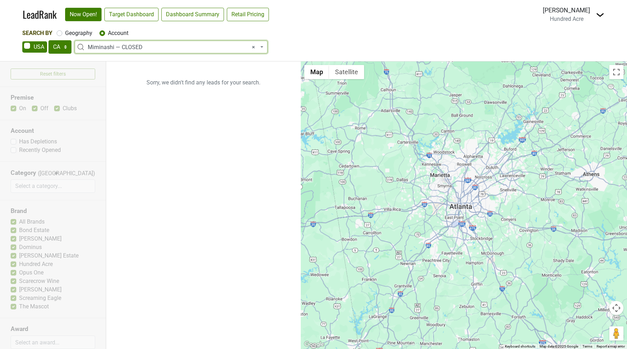
click at [65, 34] on label "Geography" at bounding box center [78, 33] width 27 height 8
click at [59, 34] on input "Geography" at bounding box center [60, 32] width 6 height 7
radio input "true"
select select
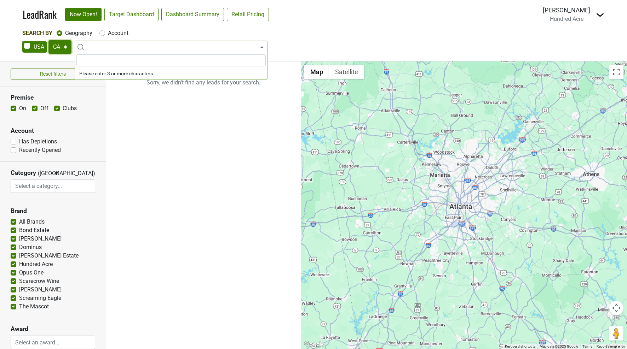
click at [59, 52] on select "AK AL AR AZ CA CO CT DC DE FL GA HI IA ID IL IN KS KY LA MA MD ME MI MN MO MS M…" at bounding box center [59, 46] width 23 height 13
select select "GA"
click at [48, 40] on select "AK AL AR AZ CA CO CT DC DE FL GA HI IA ID IL IN KS KY LA MA MD ME MI MN MO MS M…" at bounding box center [59, 46] width 23 height 13
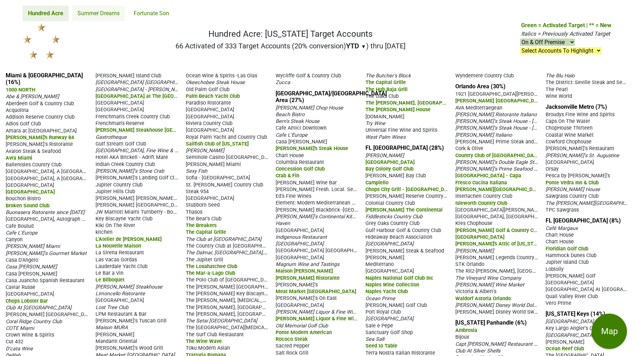
click at [102, 11] on link "Summer Dreams" at bounding box center [98, 14] width 53 height 16
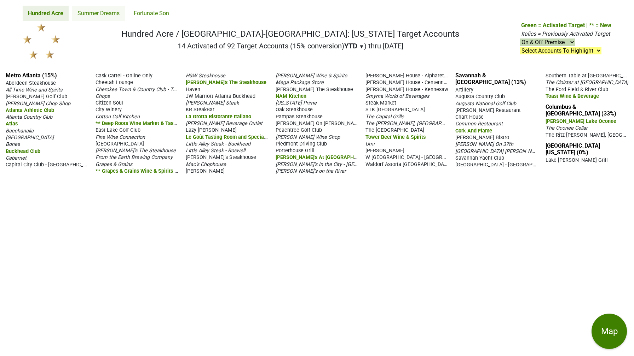
click at [101, 18] on link "Summer Dreams" at bounding box center [98, 14] width 53 height 16
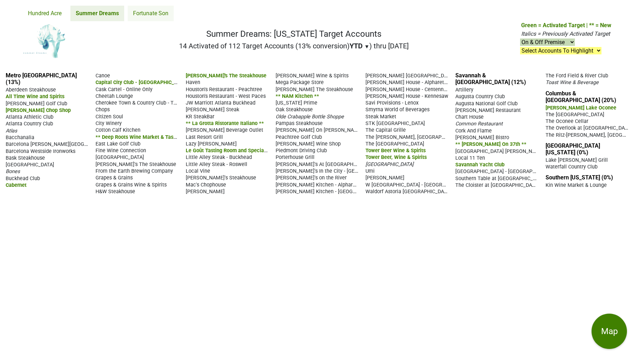
click at [143, 13] on link "Fortunate Son" at bounding box center [151, 14] width 46 height 16
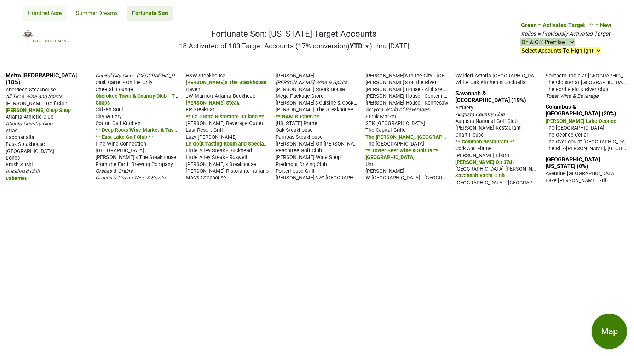
click at [39, 11] on link "Hundred Acre" at bounding box center [45, 14] width 44 height 16
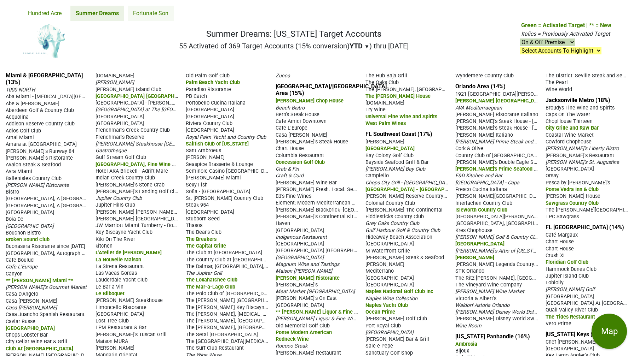
click at [144, 8] on link "Fortunate Son" at bounding box center [151, 14] width 46 height 16
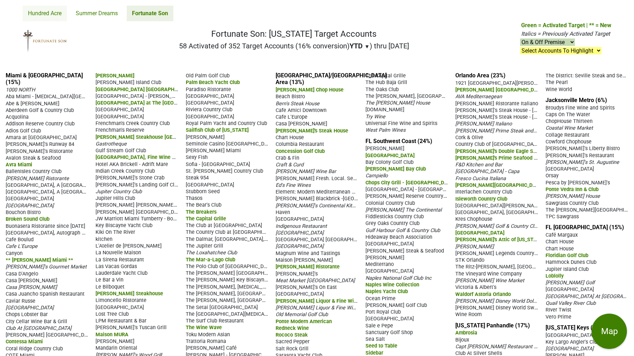
click at [45, 12] on link "Hundred Acre" at bounding box center [45, 14] width 44 height 16
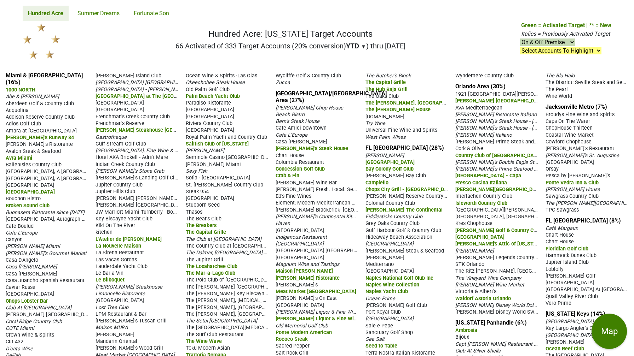
click at [22, 87] on span "1000 NORTH" at bounding box center [21, 90] width 30 height 6
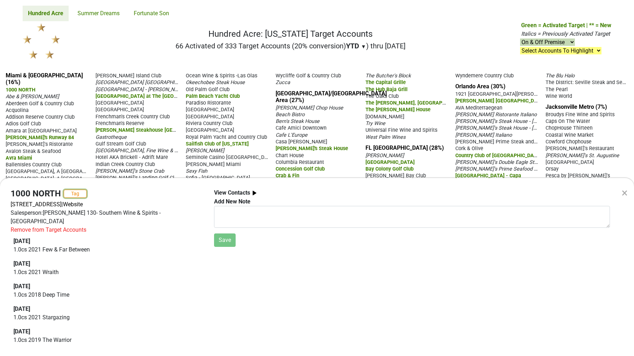
click at [68, 194] on button "Tag" at bounding box center [75, 194] width 23 height 8
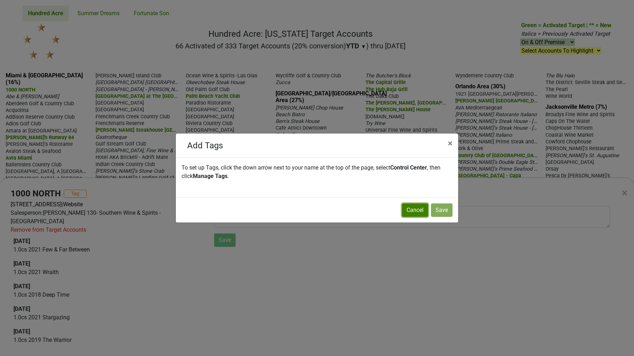
click at [412, 211] on button "Cancel" at bounding box center [415, 210] width 26 height 13
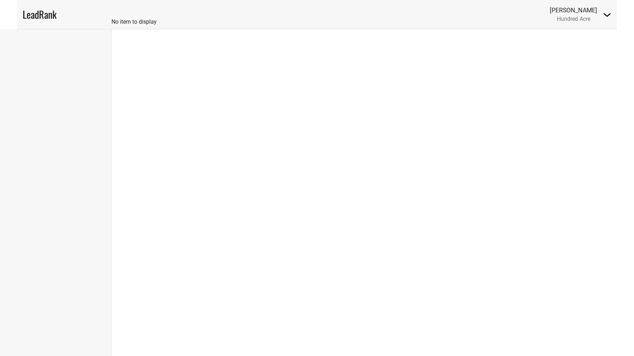
click at [605, 16] on img at bounding box center [607, 15] width 8 height 8
click at [441, 82] on div "Control Center No item to display" at bounding box center [372, 187] width 522 height 339
click at [602, 14] on div "Anne Marie Miller Hundred Acre Logout" at bounding box center [581, 15] width 62 height 18
click at [605, 16] on img at bounding box center [607, 15] width 8 height 8
click at [586, 32] on link "Logout" at bounding box center [583, 28] width 56 height 11
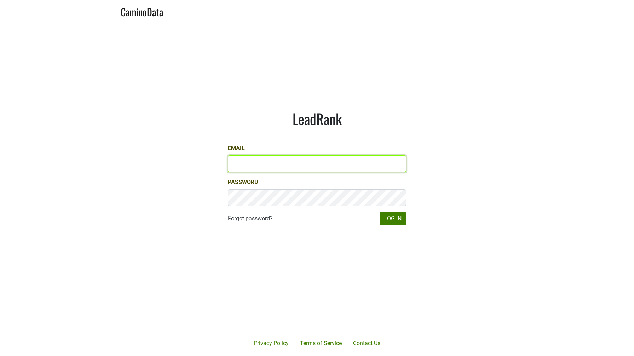
type input "[EMAIL_ADDRESS][DOMAIN_NAME]"
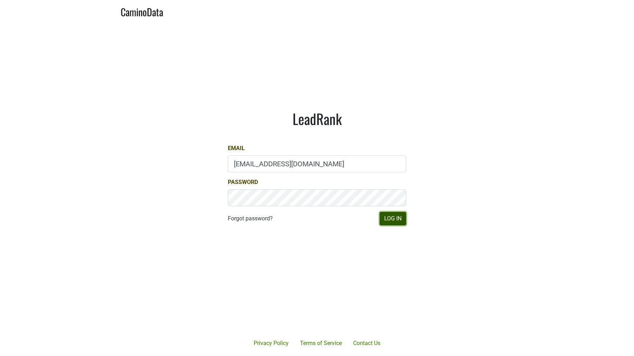
click at [387, 218] on button "Log In" at bounding box center [392, 218] width 27 height 13
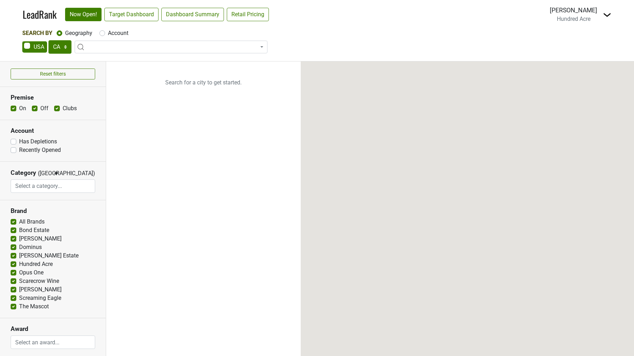
select select "CA"
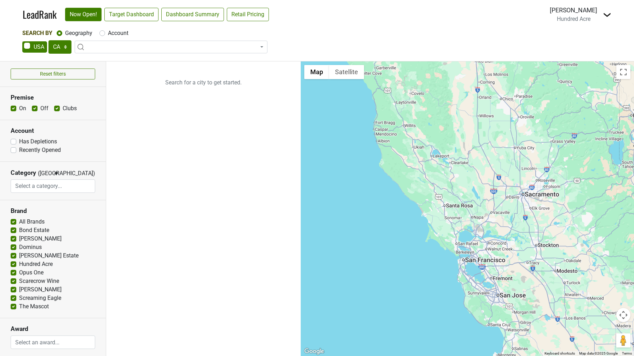
click at [606, 16] on img at bounding box center [607, 15] width 8 height 8
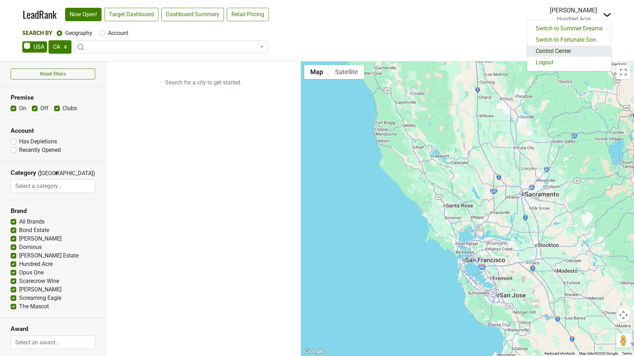
click at [569, 52] on link "Control Center" at bounding box center [569, 51] width 84 height 11
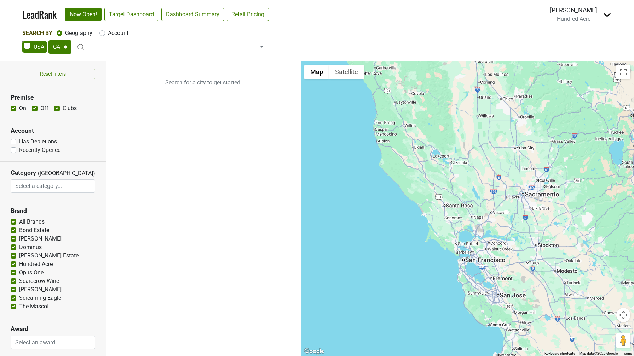
click at [607, 12] on img at bounding box center [607, 15] width 8 height 8
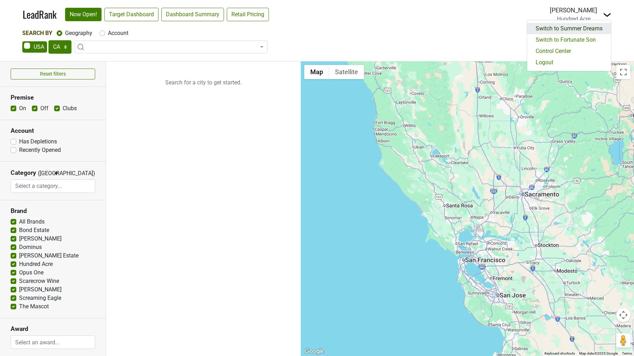
click at [587, 31] on link "Switch to Summer Dreams" at bounding box center [569, 28] width 84 height 11
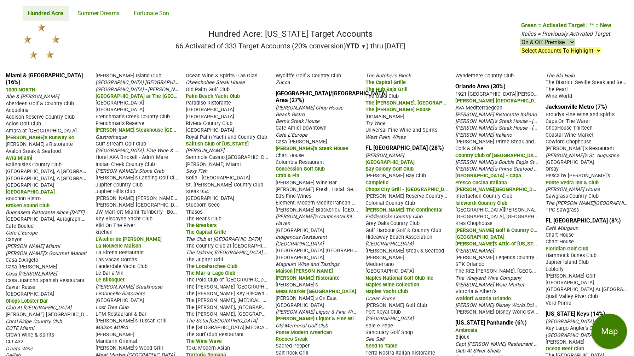
click at [22, 87] on span "1000 NORTH" at bounding box center [21, 90] width 30 height 6
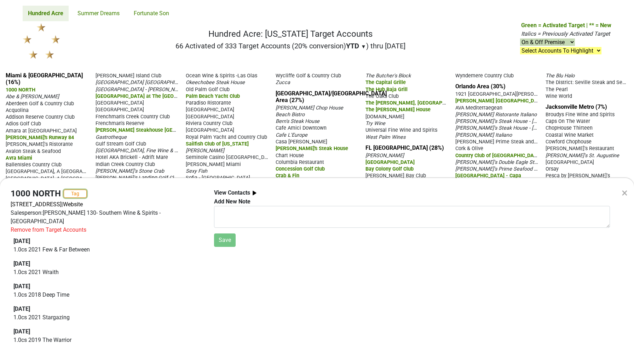
click at [72, 194] on button "Tag" at bounding box center [75, 194] width 23 height 8
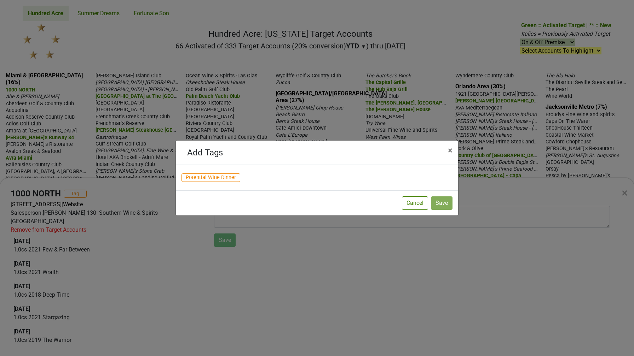
click at [215, 177] on span "Potential Wine Dinner" at bounding box center [210, 178] width 59 height 8
click at [451, 149] on span "×" at bounding box center [450, 151] width 5 height 10
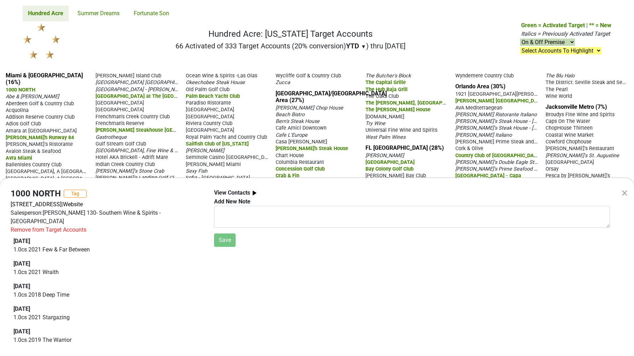
click at [81, 11] on div "× [STREET_ADDRESS] | Website Salesperson: [PERSON_NAME] 130- Southern Wine & Sp…" at bounding box center [317, 178] width 634 height 356
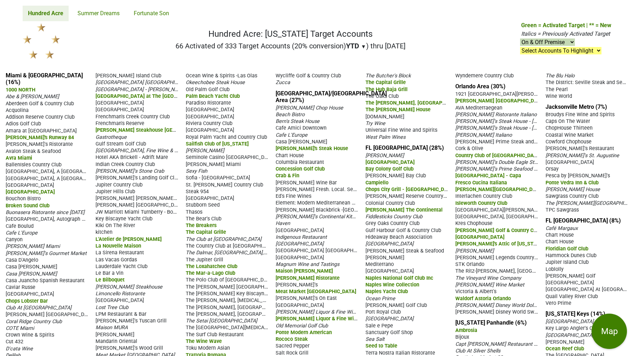
click at [81, 11] on link "Summer Dreams" at bounding box center [98, 14] width 53 height 16
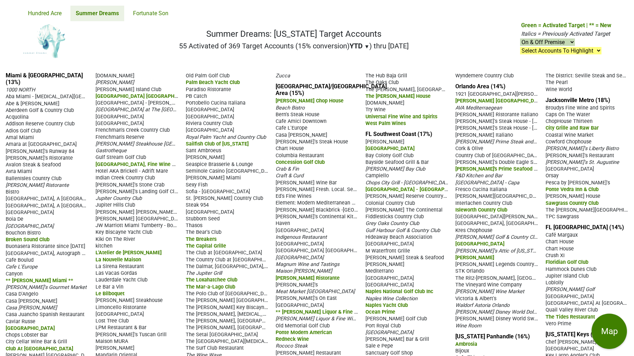
click at [30, 87] on span "1000 NORTH" at bounding box center [20, 90] width 29 height 6
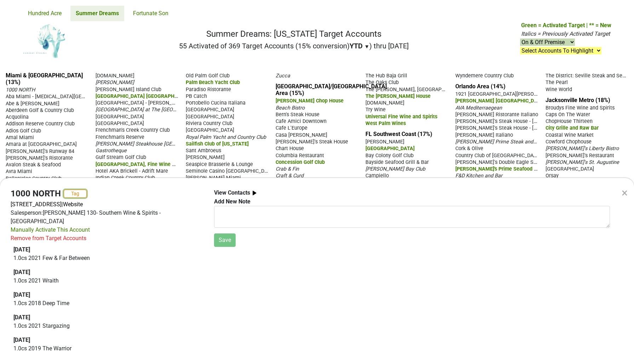
click at [76, 192] on button "Tag" at bounding box center [75, 194] width 23 height 8
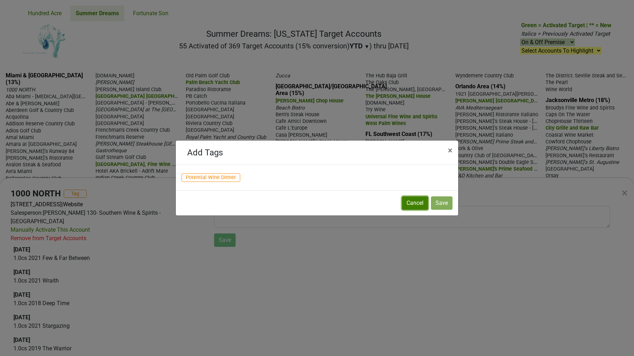
click at [424, 205] on button "Cancel" at bounding box center [415, 203] width 26 height 13
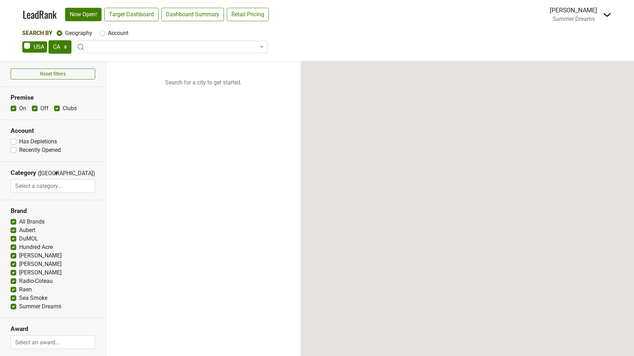
select select "CA"
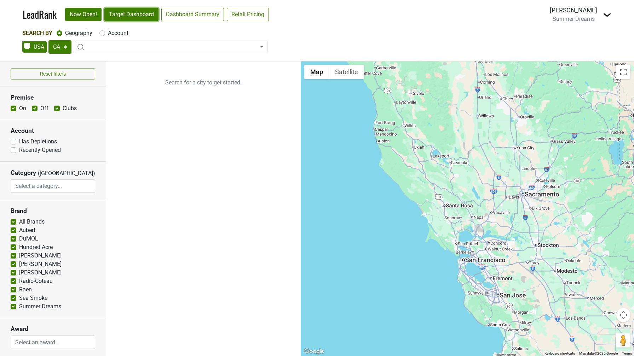
click at [112, 11] on link "Target Dashboard" at bounding box center [131, 14] width 54 height 13
click at [242, 8] on link "Retail Pricing" at bounding box center [248, 14] width 42 height 13
click at [186, 9] on link "Dashboard Summary" at bounding box center [192, 14] width 63 height 13
click at [604, 13] on img at bounding box center [607, 15] width 8 height 8
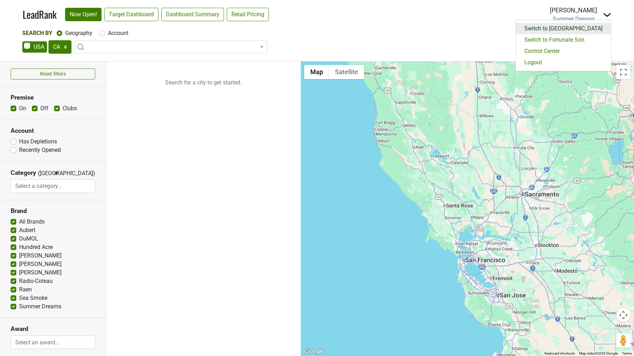
click at [582, 27] on link "Switch to [GEOGRAPHIC_DATA]" at bounding box center [563, 28] width 95 height 11
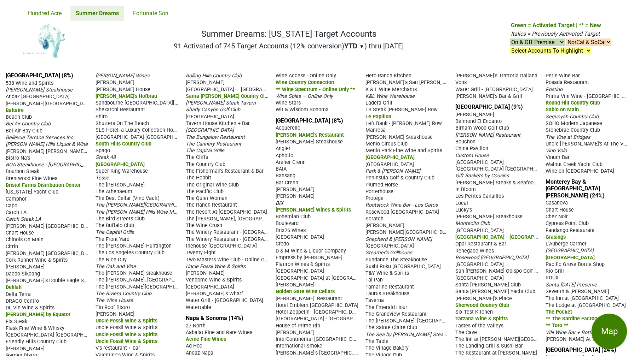
click at [41, 83] on span "538 Wine and Spirits" at bounding box center [30, 83] width 48 height 6
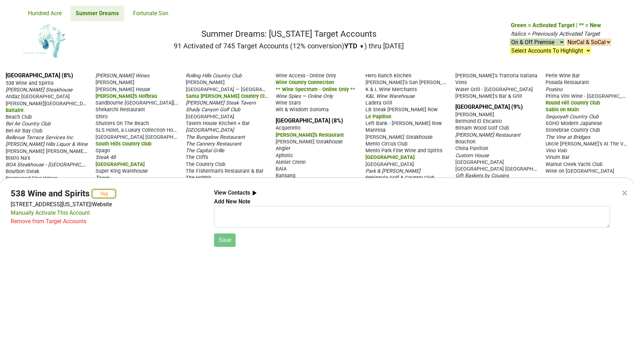
click at [109, 192] on button "Tag" at bounding box center [103, 194] width 23 height 8
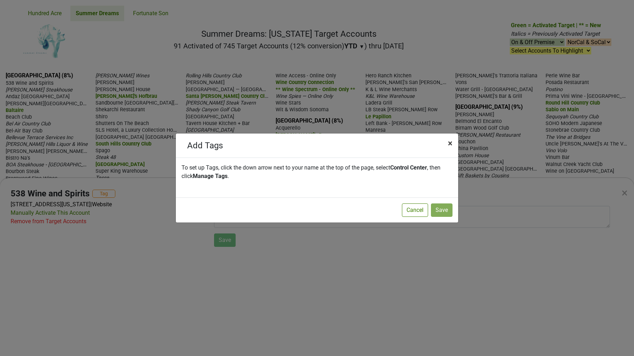
click at [453, 144] on button "× Close" at bounding box center [450, 144] width 16 height 20
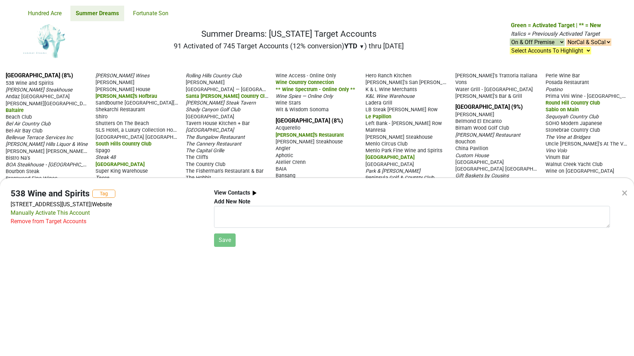
click at [162, 64] on div "× 538 Wine and Spirits Tag [STREET_ADDRESS][US_STATE] | Website Manually Activa…" at bounding box center [317, 178] width 634 height 356
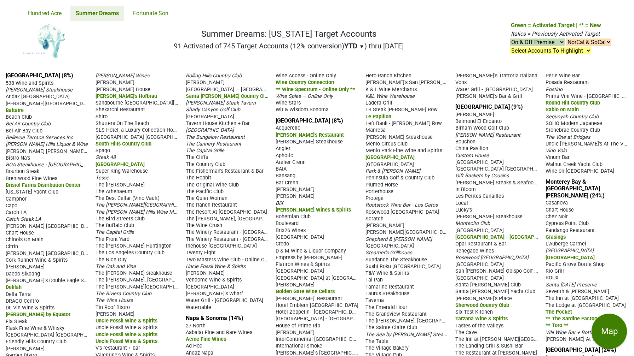
click at [114, 96] on span "[PERSON_NAME]'s Hofbrau" at bounding box center [126, 96] width 62 height 6
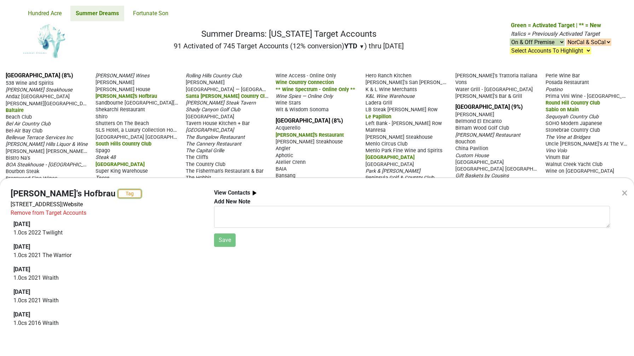
click at [118, 191] on button "Tag" at bounding box center [129, 194] width 23 height 8
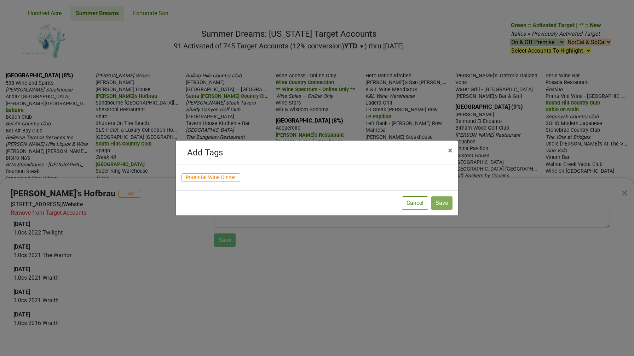
click at [88, 166] on div "Add Tags × Close Potential Wine Dinner Cancel Save" at bounding box center [317, 178] width 634 height 356
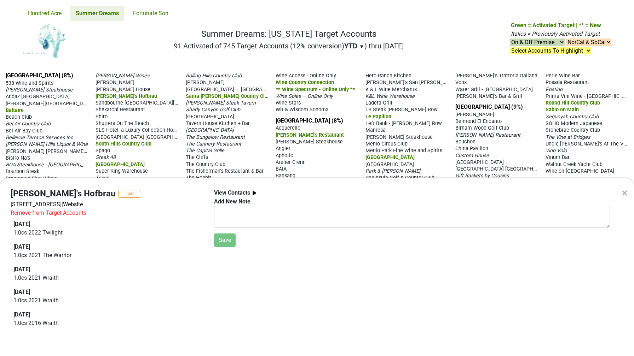
click at [227, 192] on b "View Contacts" at bounding box center [232, 193] width 36 height 7
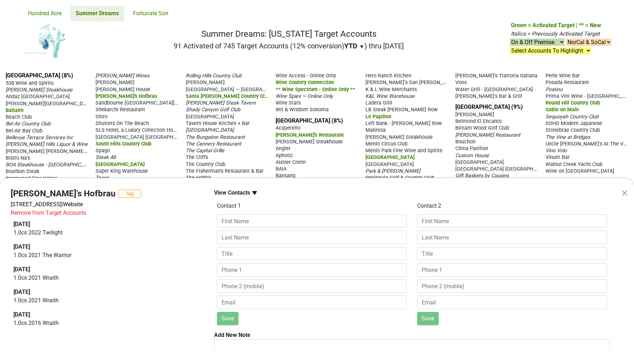
click at [227, 192] on b "View Contacts" at bounding box center [232, 193] width 36 height 7
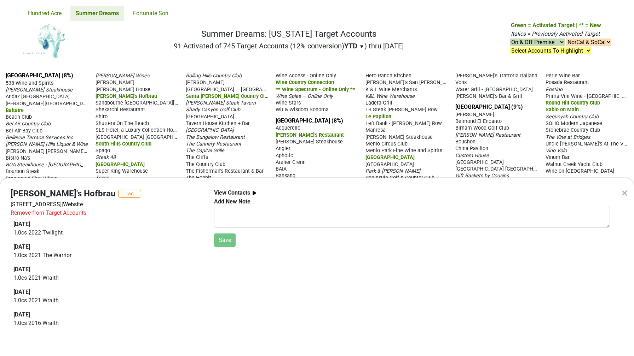
click at [257, 63] on div "× [PERSON_NAME]'s Hofbrau Tag [STREET_ADDRESS] | Website Remove from Target Acc…" at bounding box center [317, 178] width 634 height 356
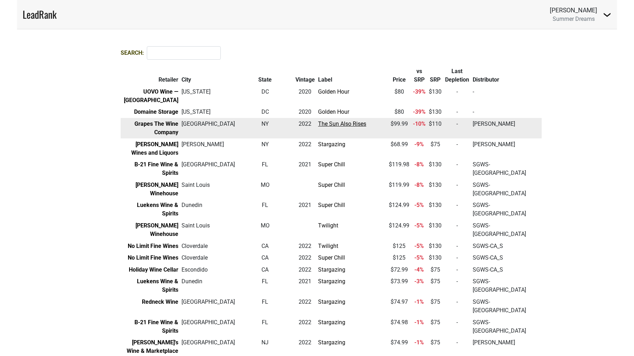
click at [318, 121] on link "The Sun Also Rises" at bounding box center [342, 124] width 48 height 7
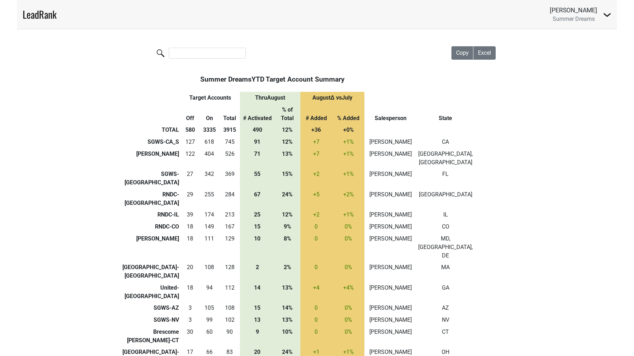
click at [292, 100] on th "Thru August" at bounding box center [270, 98] width 60 height 12
click at [292, 108] on th "% of Total" at bounding box center [286, 114] width 25 height 21
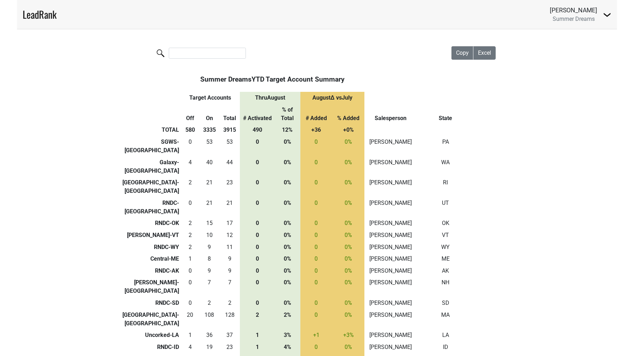
click at [292, 108] on th "% of Total" at bounding box center [286, 114] width 25 height 21
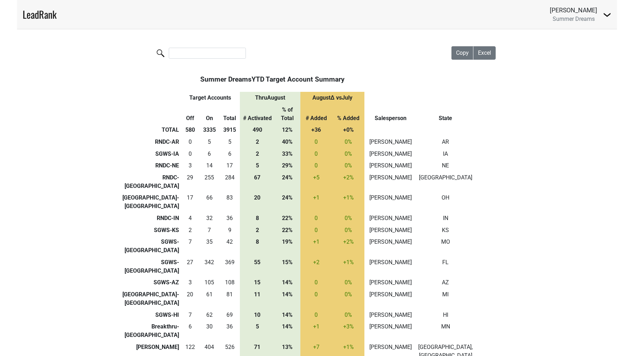
click at [292, 108] on th "% of Total" at bounding box center [286, 114] width 25 height 21
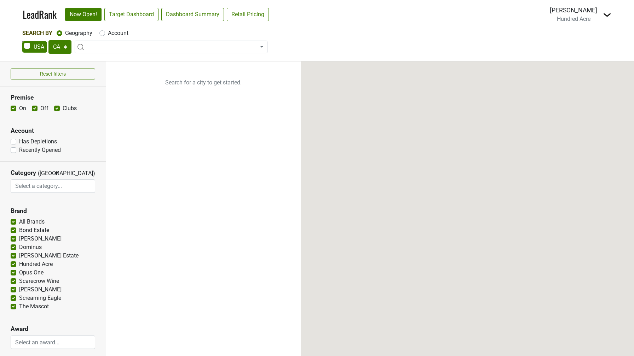
select select "CA"
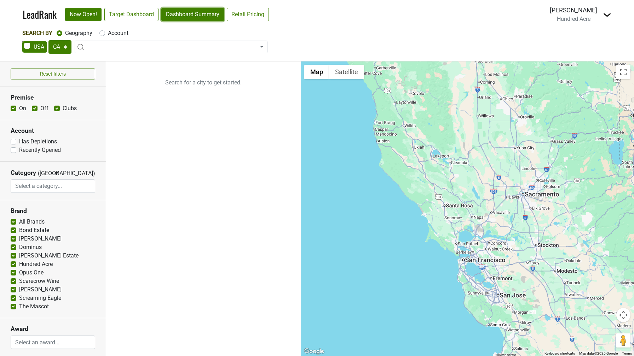
click at [174, 14] on link "Dashboard Summary" at bounding box center [192, 14] width 63 height 13
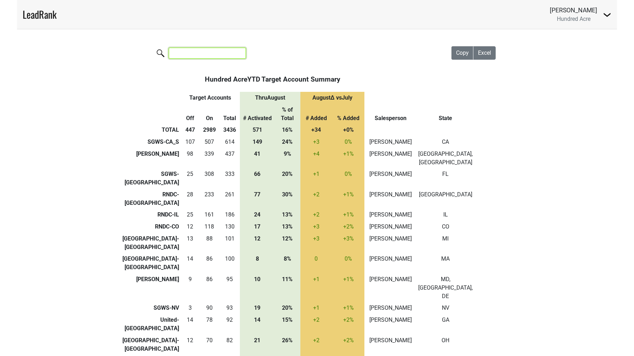
click at [182, 53] on input "search" at bounding box center [207, 53] width 77 height 11
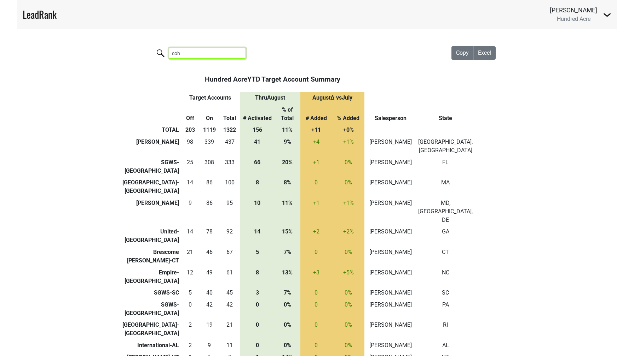
drag, startPoint x: 192, startPoint y: 52, endPoint x: 115, endPoint y: 52, distance: 76.4
click at [115, 52] on div "Copy Excel coh Hundred Acre YTD Target Account Summary Target Accounts Thru Aug…" at bounding box center [316, 228] width 403 height 398
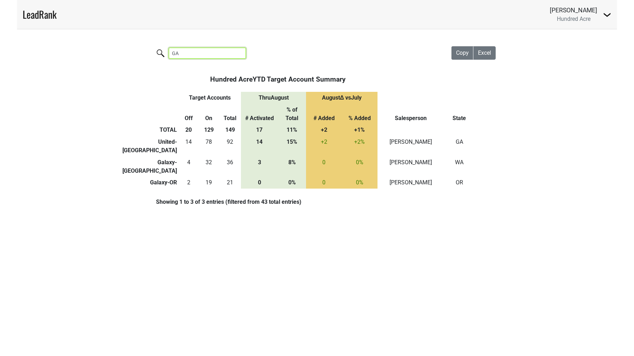
type input "GA"
click at [233, 53] on input "GA" at bounding box center [207, 53] width 77 height 11
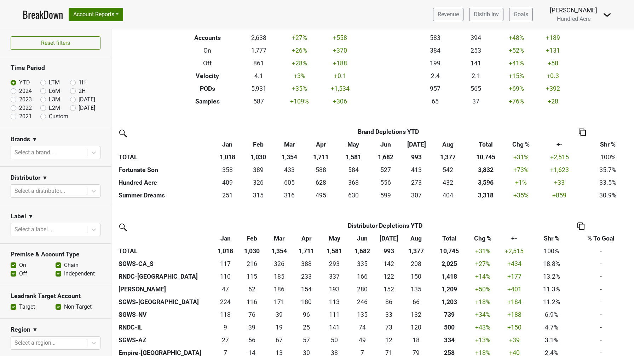
scroll to position [100, 0]
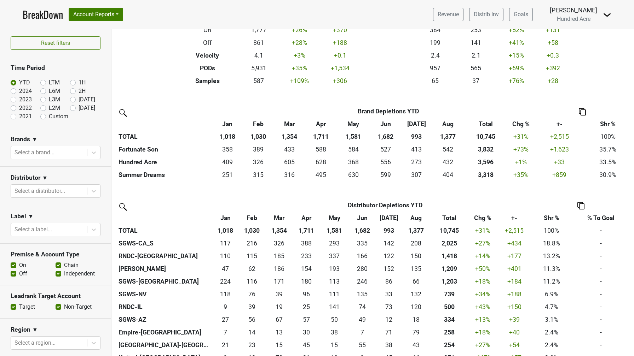
click at [123, 206] on img at bounding box center [122, 206] width 11 height 11
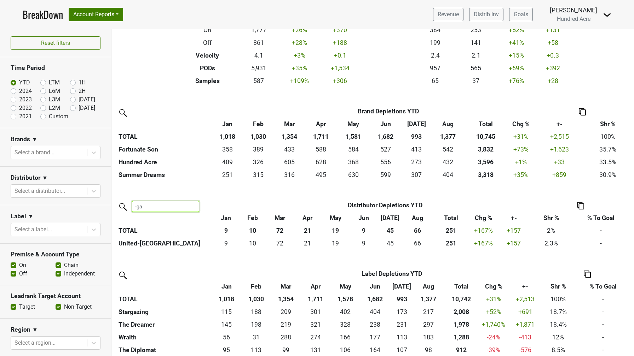
type input "-ga"
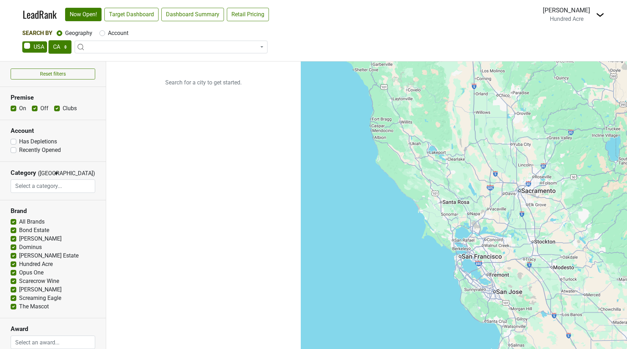
select select "CA"
select select
click at [60, 45] on select "AK AL AR AZ CA CO CT DC DE FL GA HI IA ID IL IN KS KY LA MA MD ME MI MN MO MS M…" at bounding box center [59, 46] width 23 height 13
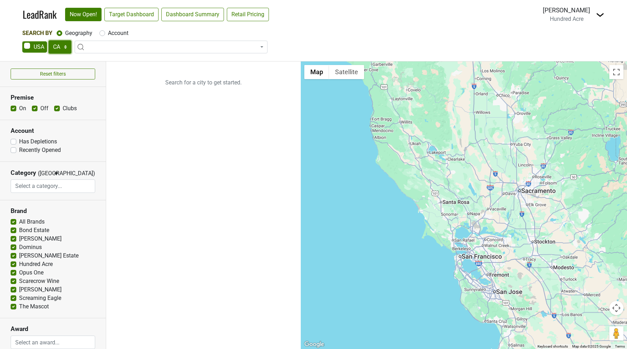
select select "GA"
click at [48, 40] on select "AK AL AR AZ CA CO CT DC DE FL GA HI IA ID IL IN KS KY LA MA MD ME MI MN MO MS M…" at bounding box center [59, 46] width 23 height 13
click at [601, 14] on img at bounding box center [600, 15] width 8 height 8
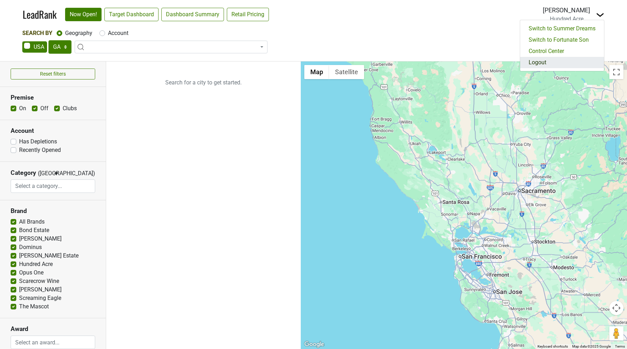
click at [558, 65] on link "Logout" at bounding box center [562, 62] width 84 height 11
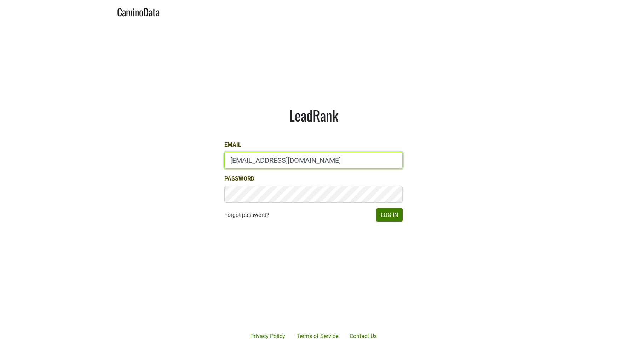
click at [235, 164] on input "lgreen@hundredacre.com" at bounding box center [313, 160] width 178 height 17
type input "amiller@hundredacre.com"
click at [376, 209] on button "Log In" at bounding box center [389, 215] width 27 height 13
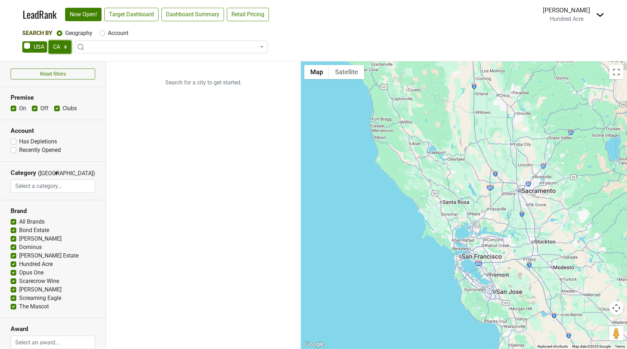
click at [62, 48] on select "AK AL AR AZ CA CO CT DC DE FL [GEOGRAPHIC_DATA] HI IA ID IL IN KS [GEOGRAPHIC_D…" at bounding box center [59, 46] width 23 height 13
select select "GA"
click at [48, 40] on select "AK AL AR AZ CA CO CT DC DE FL [GEOGRAPHIC_DATA] HI IA ID IL IN KS [GEOGRAPHIC_D…" at bounding box center [59, 46] width 23 height 13
click at [236, 208] on ul "Search for a city to get started." at bounding box center [203, 206] width 195 height 288
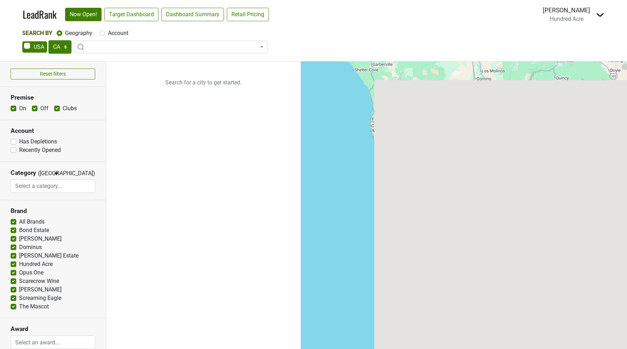
select select "CA"
select select
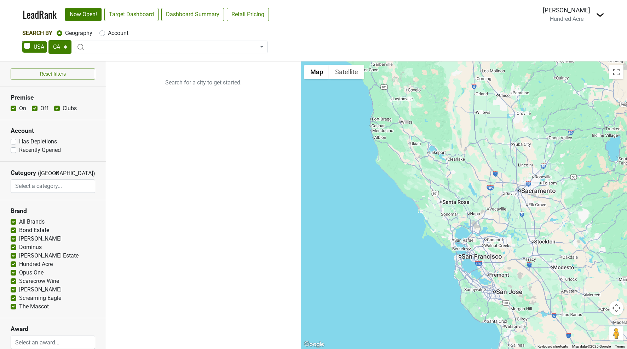
drag, startPoint x: 538, startPoint y: 12, endPoint x: 590, endPoint y: 11, distance: 51.6
click at [590, 11] on nav "LeadRank Now Open! Target Dashboard Dashboard Summary Retail Pricing Loading...…" at bounding box center [313, 14] width 593 height 29
click at [496, 30] on div "Search By Geography Account" at bounding box center [313, 33] width 582 height 8
drag, startPoint x: 545, startPoint y: 21, endPoint x: 583, endPoint y: 22, distance: 37.5
click at [583, 22] on div "Anne Marie Miller Hundred Acre" at bounding box center [566, 15] width 47 height 18
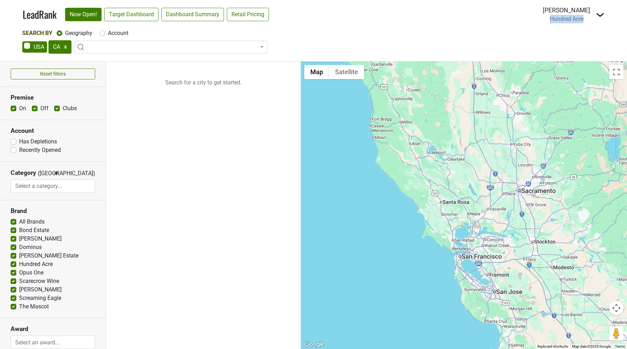
click at [602, 16] on img at bounding box center [600, 15] width 8 height 8
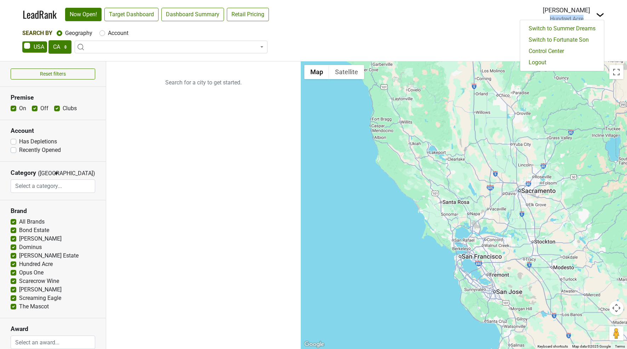
click at [598, 16] on img at bounding box center [600, 15] width 8 height 8
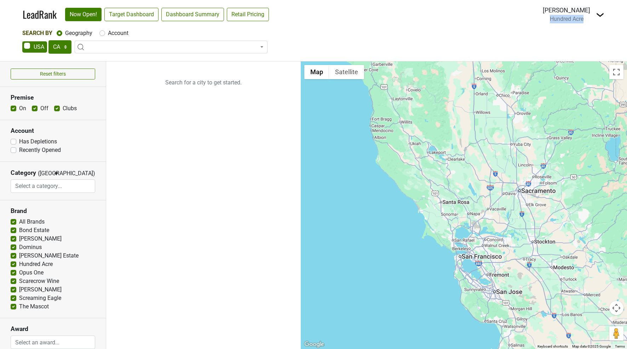
click at [598, 16] on img at bounding box center [600, 15] width 8 height 8
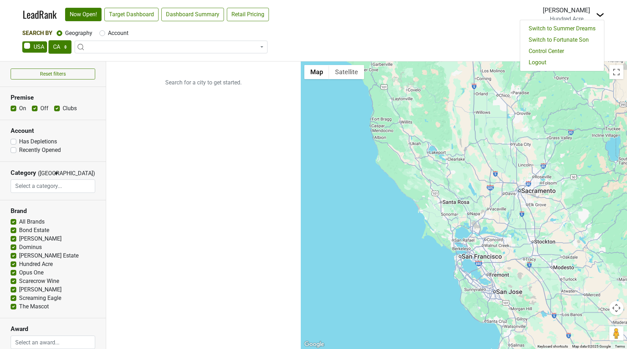
click at [473, 39] on div "Search By Geography Account AK AL AR AZ CA CO CT DC DE FL GA HI IA ID IL IN KS …" at bounding box center [313, 42] width 582 height 26
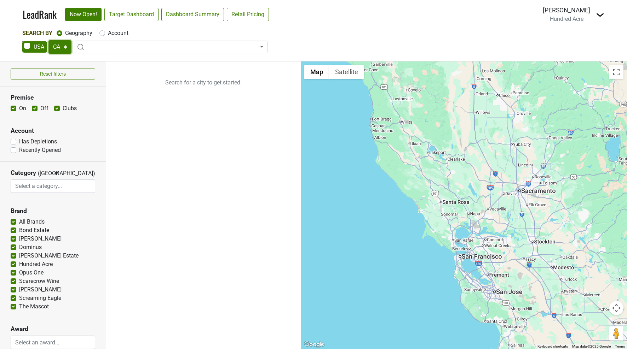
click at [57, 50] on select "AK AL AR AZ CA CO CT DC DE FL GA HI IA ID IL IN KS KY LA MA MD ME MI MN MO MS M…" at bounding box center [59, 46] width 23 height 13
select select "GA"
click at [48, 40] on select "AK AL AR AZ CA CO CT DC DE FL GA HI IA ID IL IN KS KY LA MA MD ME MI MN MO MS M…" at bounding box center [59, 46] width 23 height 13
click at [133, 92] on p "Search for a city to get started." at bounding box center [203, 83] width 195 height 42
drag, startPoint x: 160, startPoint y: 85, endPoint x: 254, endPoint y: 80, distance: 94.2
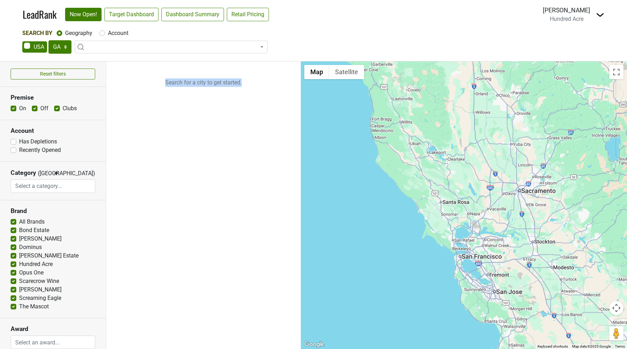
click at [254, 80] on p "Search for a city to get started." at bounding box center [203, 83] width 195 height 42
click at [229, 106] on ul "Search for a city to get started." at bounding box center [203, 206] width 195 height 288
click at [92, 50] on span at bounding box center [171, 47] width 193 height 13
type input "m"
type input "atla"
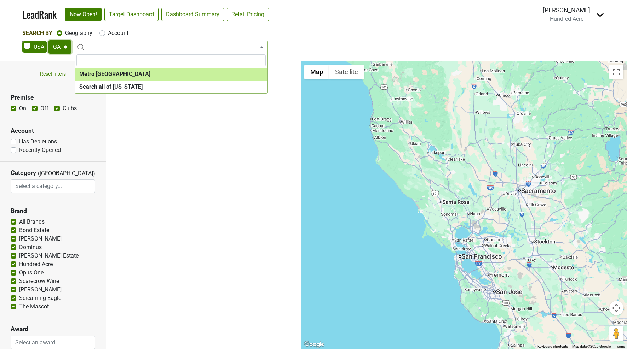
click at [59, 46] on select "AK AL AR AZ CA CO CT DC DE FL GA HI IA ID IL IN KS KY LA MA MD ME MI MN MO MS M…" at bounding box center [59, 46] width 23 height 13
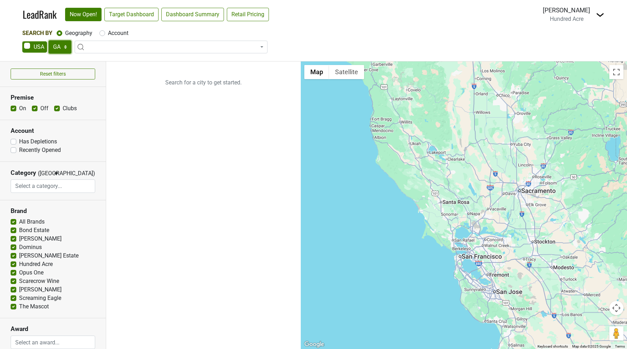
select select "FL"
click at [48, 40] on select "AK AL AR AZ CA CO CT DC DE FL GA HI IA ID IL IN KS KY LA MA MD ME MI MN MO MS M…" at bounding box center [59, 46] width 23 height 13
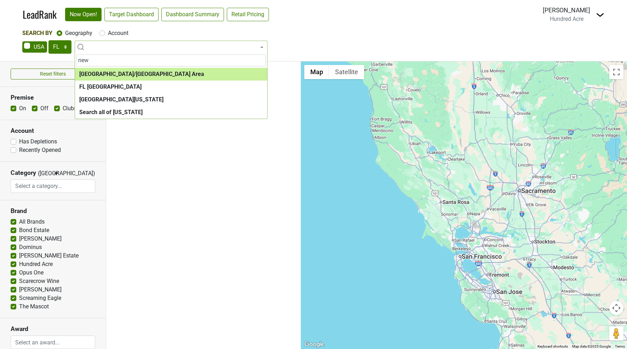
drag, startPoint x: 93, startPoint y: 59, endPoint x: 42, endPoint y: 59, distance: 50.2
click at [42, 59] on body "LeadRank Now Open! Target Dashboard Dashboard Summary Retail Pricing Loading...…" at bounding box center [313, 174] width 627 height 349
drag, startPoint x: 106, startPoint y: 63, endPoint x: 57, endPoint y: 59, distance: 49.3
click at [57, 59] on body "LeadRank Now Open! Target Dashboard Dashboard Summary Retail Pricing Loading...…" at bounding box center [313, 174] width 627 height 349
type input "miami"
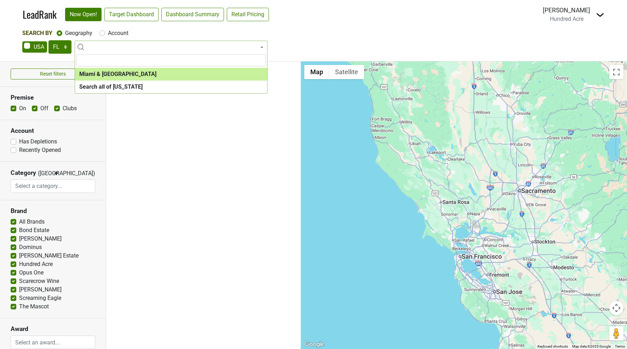
select select "1195"
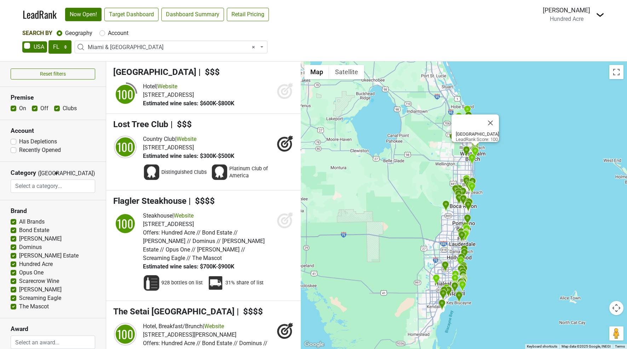
drag, startPoint x: 419, startPoint y: 229, endPoint x: 431, endPoint y: 179, distance: 51.2
click at [431, 179] on div "Palm House LeadRank Score: 100" at bounding box center [464, 206] width 326 height 288
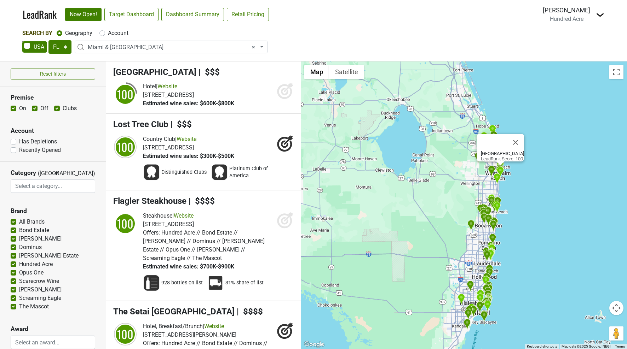
drag, startPoint x: 410, startPoint y: 192, endPoint x: 442, endPoint y: 223, distance: 44.8
click at [442, 223] on div "Palm House LeadRank Score: 100" at bounding box center [464, 206] width 326 height 288
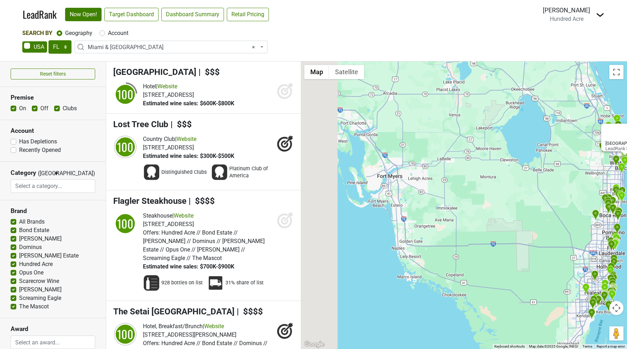
drag, startPoint x: 411, startPoint y: 234, endPoint x: 551, endPoint y: 220, distance: 141.1
click at [551, 220] on div "Palm House LeadRank Score: 100" at bounding box center [464, 206] width 326 height 288
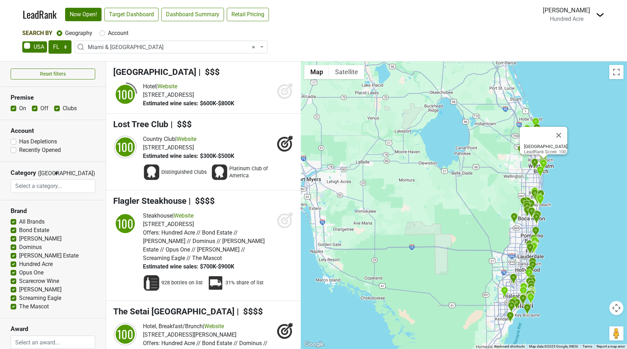
drag, startPoint x: 555, startPoint y: 185, endPoint x: 435, endPoint y: 184, distance: 119.5
click at [435, 184] on div "Palm House LeadRank Score: 100" at bounding box center [464, 206] width 326 height 288
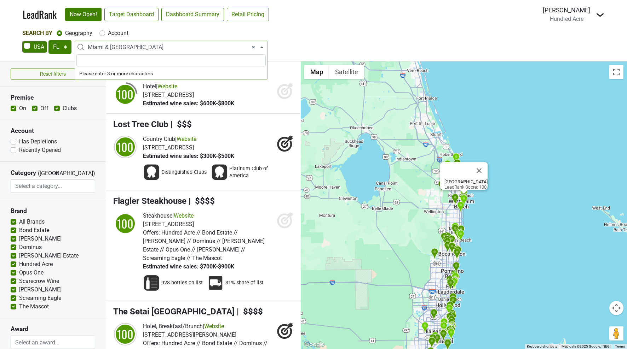
click at [139, 49] on span "× Miami & Southeast FL" at bounding box center [173, 47] width 171 height 8
click at [381, 164] on div "Palm House LeadRank Score: 100" at bounding box center [464, 206] width 326 height 288
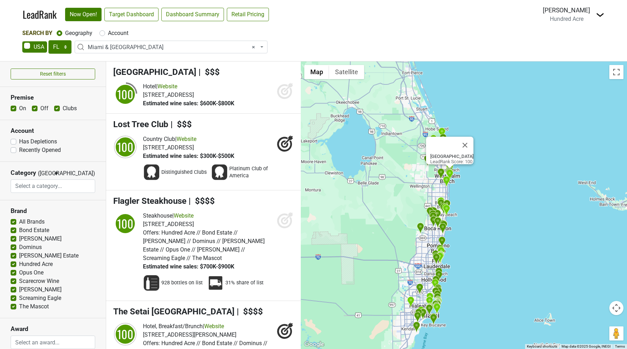
drag, startPoint x: 404, startPoint y: 205, endPoint x: 389, endPoint y: 179, distance: 30.4
click at [389, 179] on div "Palm House LeadRank Score: 100" at bounding box center [464, 206] width 326 height 288
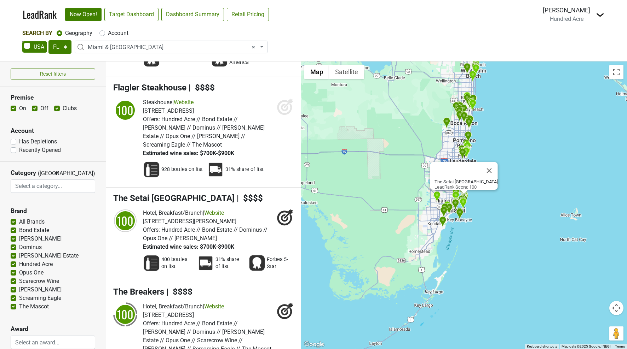
scroll to position [116, 0]
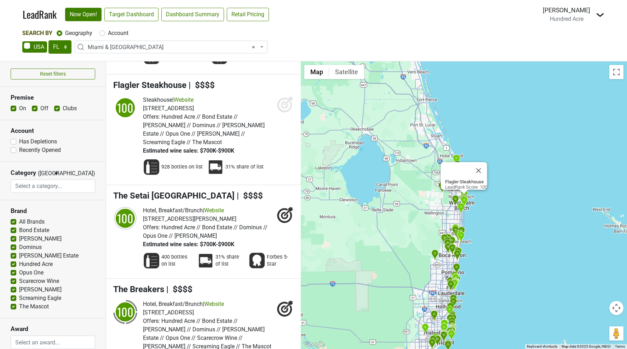
click at [204, 85] on span "| $$$$" at bounding box center [201, 85] width 26 height 10
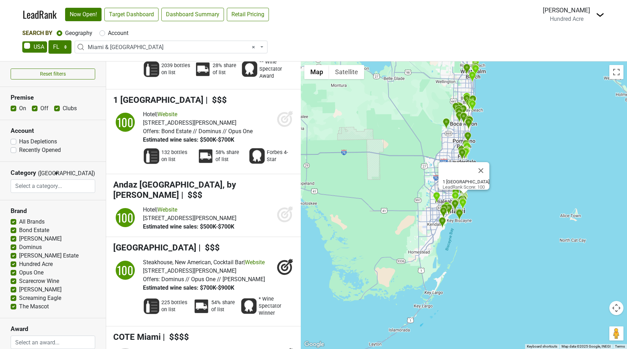
scroll to position [422, 0]
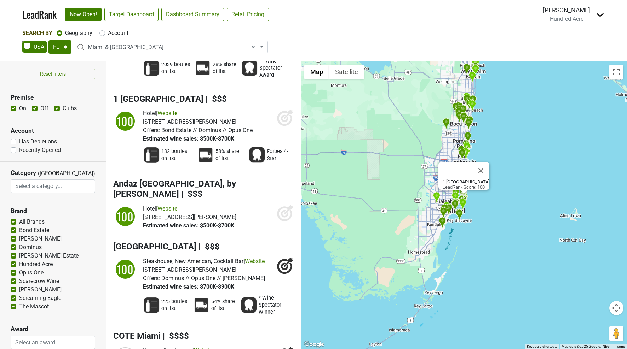
click at [285, 115] on icon at bounding box center [284, 118] width 7 height 7
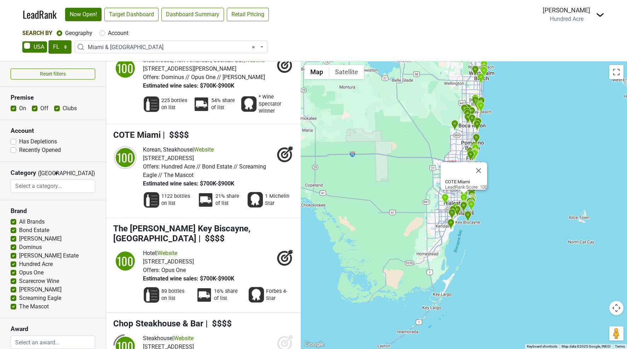
scroll to position [623, 0]
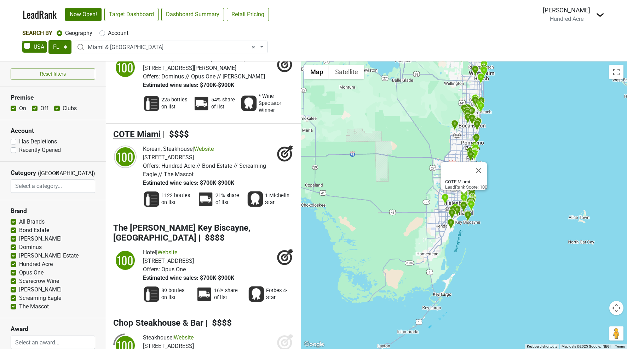
click at [146, 129] on span "COTE Miami" at bounding box center [136, 134] width 47 height 10
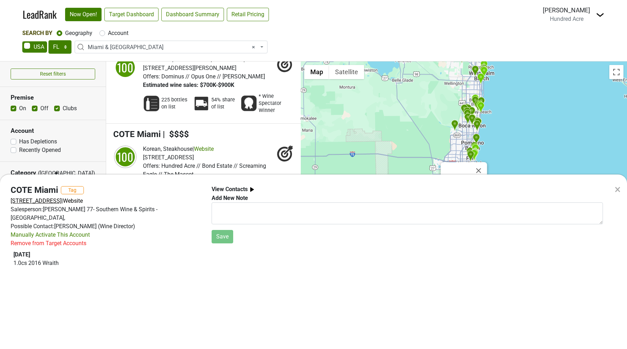
click at [27, 201] on span "3900 NE 2nd Ave, Miami Design District, Miami, FL 33137" at bounding box center [36, 201] width 51 height 7
click at [151, 212] on div "Salesperson: DAVID VALDES 77- Southern Wine & Spirits - Miami," at bounding box center [106, 213] width 190 height 17
click at [72, 209] on div "Salesperson: DAVID VALDES 77- Southern Wine & Spirits - Miami," at bounding box center [106, 213] width 190 height 17
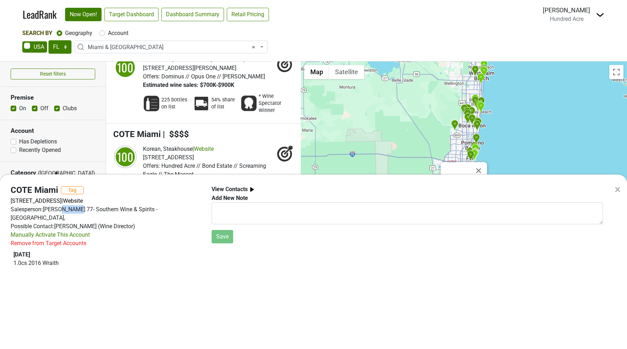
click at [72, 209] on div "Salesperson: DAVID VALDES 77- Southern Wine & Spirits - Miami," at bounding box center [106, 213] width 190 height 17
click at [155, 110] on div "× COTE Miami Tag 3900 NE 2nd Ave, Miami Design District, Miami, FL 33137 | Webs…" at bounding box center [313, 174] width 627 height 349
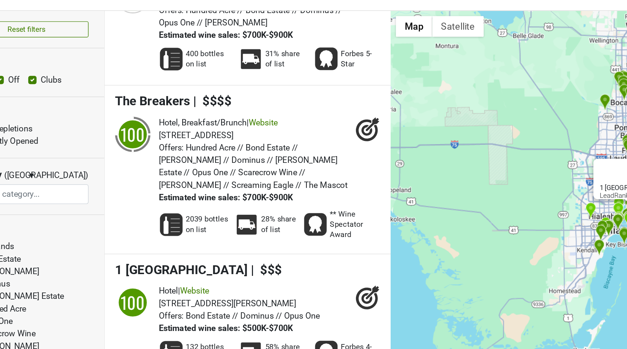
scroll to position [0, 0]
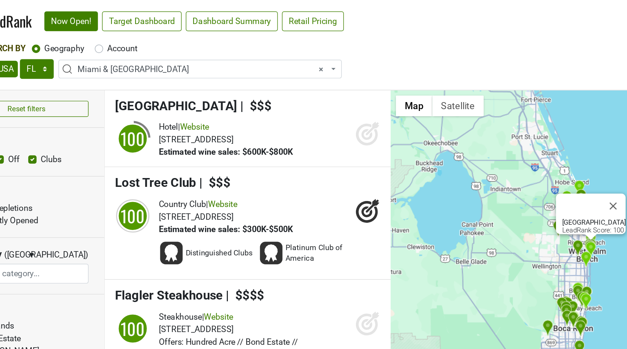
drag, startPoint x: 350, startPoint y: 164, endPoint x: 283, endPoint y: 65, distance: 119.4
click at [283, 65] on div "Reset filters Premise On Off Clubs Account Has Depletions Category" at bounding box center [313, 206] width 627 height 288
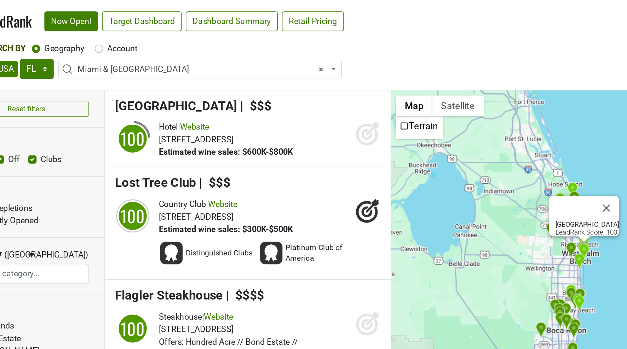
drag, startPoint x: 419, startPoint y: 151, endPoint x: 382, endPoint y: 117, distance: 50.4
click at [382, 117] on div "Palm House LeadRank Score: 100" at bounding box center [464, 206] width 326 height 288
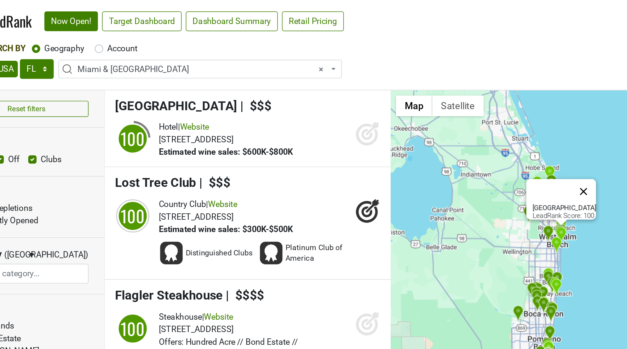
click at [437, 127] on button "Close" at bounding box center [431, 130] width 17 height 17
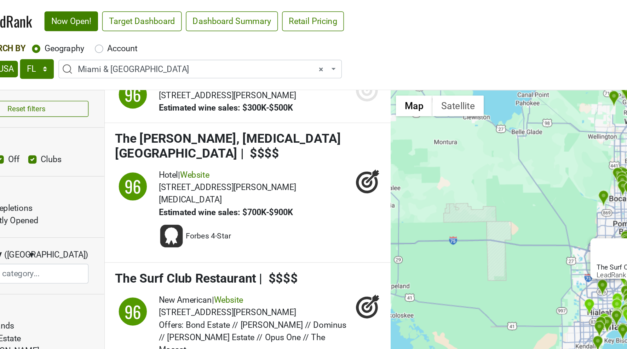
scroll to position [4353, 0]
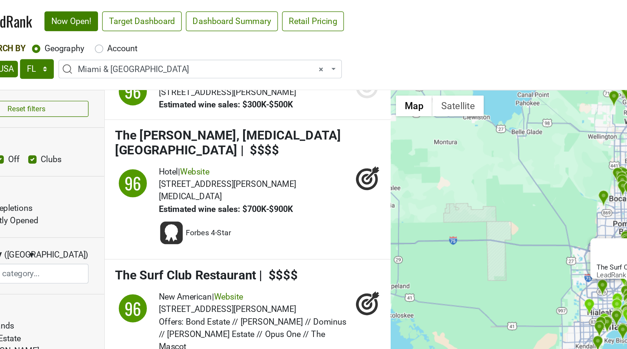
click at [130, 198] on div "96 New American | Website 9011 Collins Ave, Surfside, FL 33154 Offers: 577 bott…" at bounding box center [203, 235] width 180 height 75
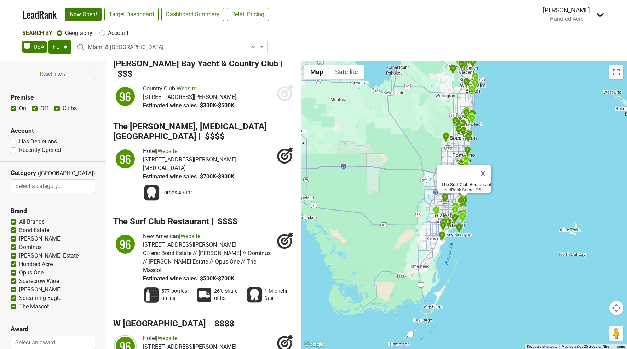
scroll to position [4317, 0]
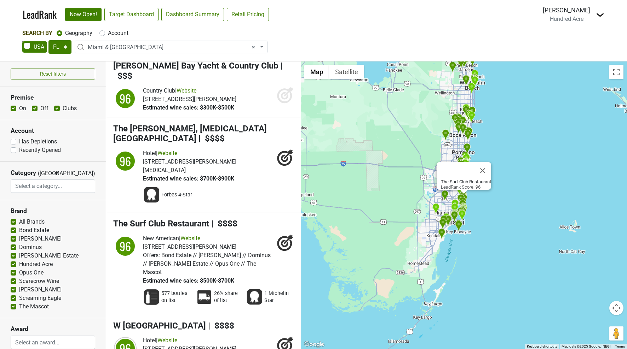
click at [284, 234] on icon at bounding box center [285, 242] width 17 height 17
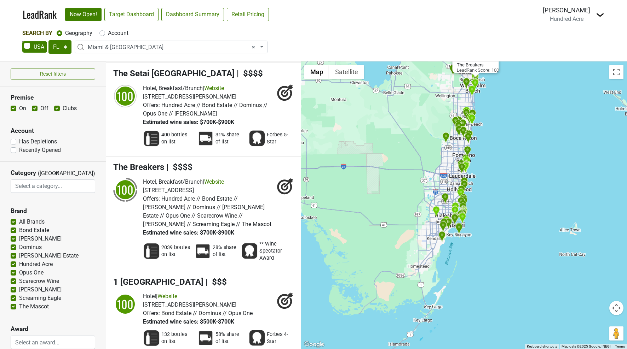
scroll to position [0, 0]
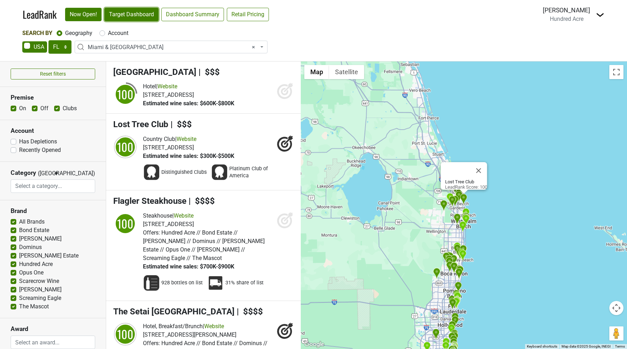
click at [134, 14] on link "Target Dashboard" at bounding box center [131, 14] width 54 height 13
click at [197, 16] on link "Dashboard Summary" at bounding box center [192, 14] width 63 height 13
click at [81, 16] on link "Now Open!" at bounding box center [83, 14] width 36 height 13
click at [252, 15] on link "Retail Pricing" at bounding box center [248, 14] width 42 height 13
click at [602, 16] on img at bounding box center [600, 15] width 8 height 8
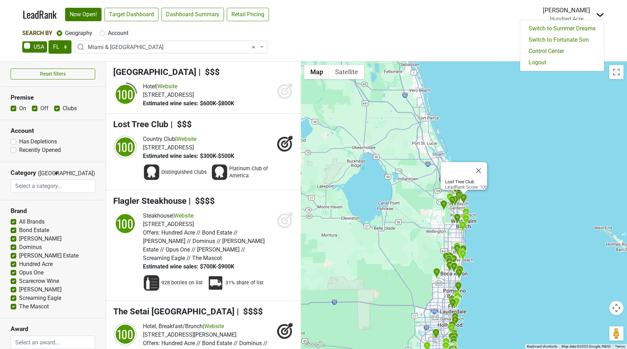
click at [502, 46] on div "AK AL AR AZ CA CO CT DC DE FL GA HI IA ID IL IN KS KY LA MA MD ME MI MN MO MS M…" at bounding box center [313, 47] width 582 height 15
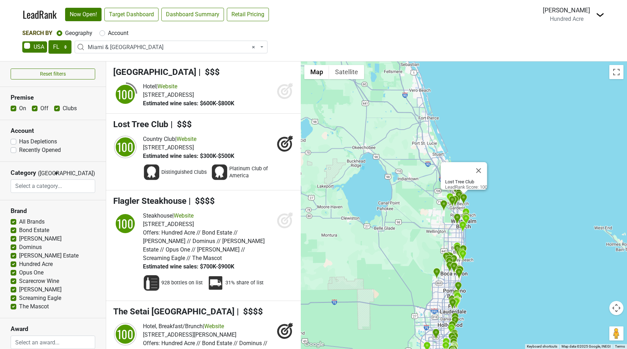
click at [535, 46] on div "AK AL AR AZ CA CO CT DC DE FL GA HI IA ID IL IN KS KY LA MA MD ME MI MN MO MS M…" at bounding box center [313, 47] width 582 height 15
click at [552, 20] on span "Hundred Acre" at bounding box center [567, 19] width 34 height 7
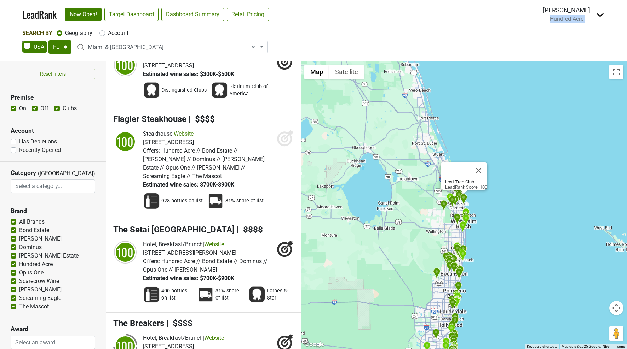
scroll to position [104, 0]
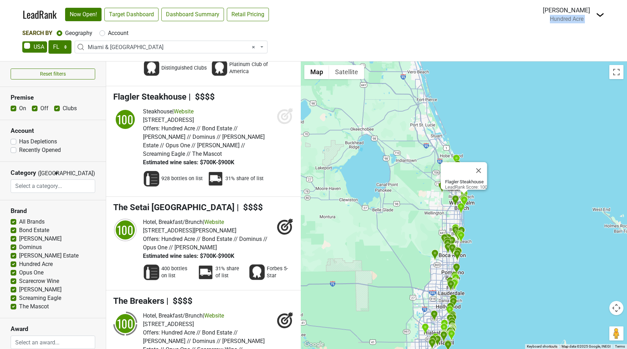
click at [603, 17] on img at bounding box center [600, 15] width 8 height 8
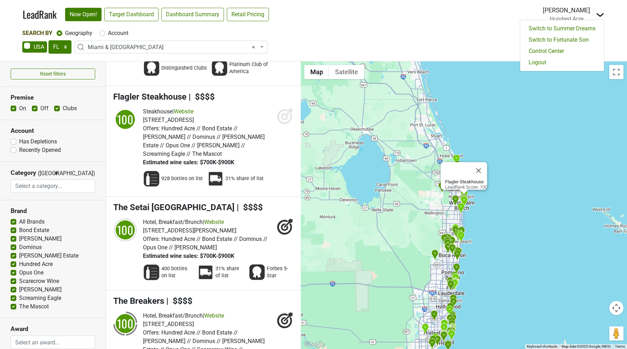
click at [605, 4] on nav "LeadRank Now Open! Target Dashboard Dashboard Summary Retail Pricing Loading...…" at bounding box center [313, 14] width 593 height 29
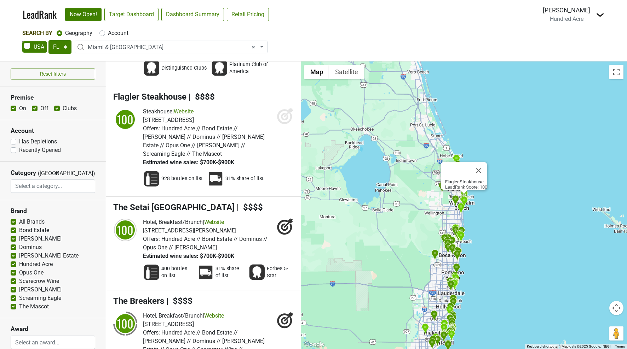
click at [599, 15] on img at bounding box center [600, 15] width 8 height 8
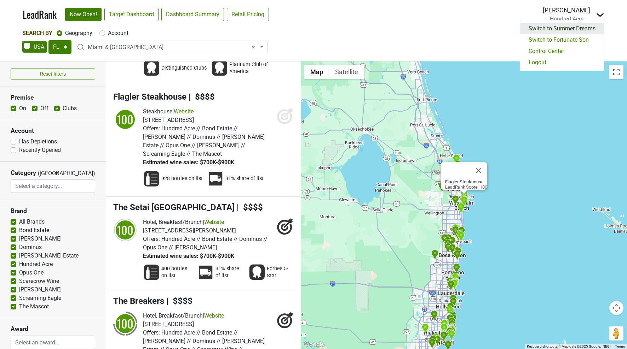
click at [590, 28] on link "Switch to Summer Dreams" at bounding box center [562, 28] width 84 height 11
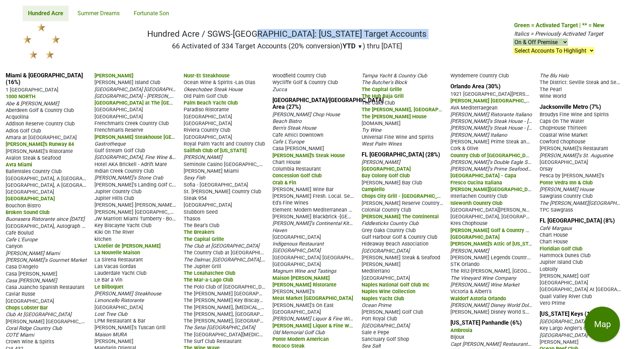
drag, startPoint x: 190, startPoint y: 35, endPoint x: 395, endPoint y: 40, distance: 204.5
click at [395, 40] on div "Hundred Acre / SGWS-FL: Florida Target Accounts 66 Activated of 334 Target Acco…" at bounding box center [286, 41] width 279 height 24
click at [141, 45] on nav "Hundred Acre / SGWS-FL: Florida Target Accounts 66 Activated of 334 Target Acco…" at bounding box center [313, 43] width 593 height 45
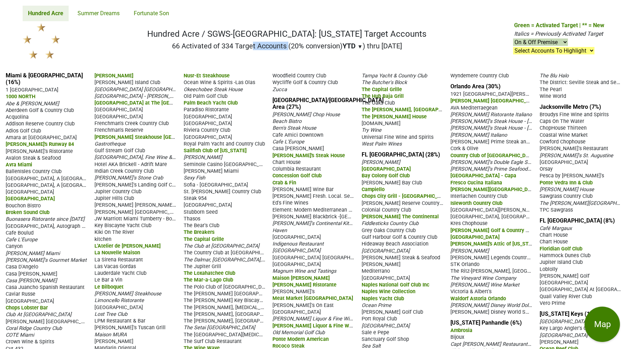
drag, startPoint x: 166, startPoint y: 47, endPoint x: 227, endPoint y: 48, distance: 61.6
click at [227, 48] on nav "Hundred Acre / SGWS-[GEOGRAPHIC_DATA]: [US_STATE] Target Accounts 66 Activated …" at bounding box center [313, 43] width 593 height 45
click at [288, 48] on h2 "66 Activated of 334 Target Accounts (20% conversion) YTD ▼ YTD LTM ) thru [DATE]" at bounding box center [286, 46] width 279 height 8
click at [288, 48] on h2 "66 Activated of 334 Target Accounts (20% conversion) YTD ▼ YTD LTM ) thru 8/29/…" at bounding box center [286, 46] width 279 height 8
click at [359, 46] on span "▼" at bounding box center [359, 46] width 5 height 6
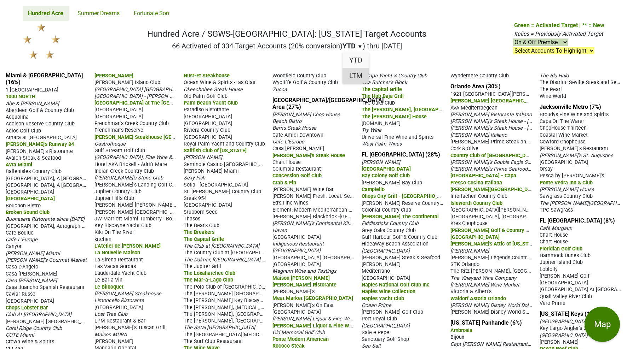
click at [354, 76] on div "LTM" at bounding box center [355, 76] width 27 height 16
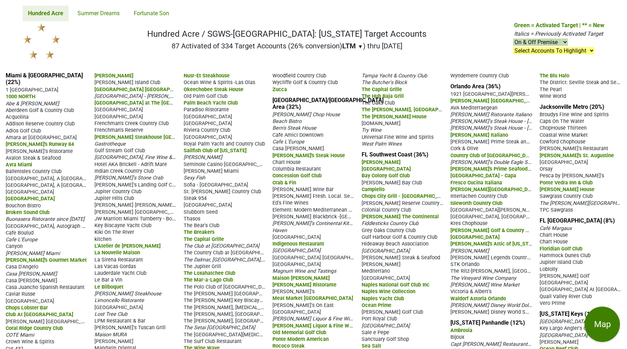
drag, startPoint x: 285, startPoint y: 46, endPoint x: 297, endPoint y: 45, distance: 11.8
click at [297, 45] on h2 "87 Activated of 334 Target Accounts (26% conversion) LTM ▼ YTD LTM ) thru [DATE]" at bounding box center [286, 46] width 279 height 8
click at [358, 47] on span "▼" at bounding box center [360, 46] width 5 height 6
click at [353, 62] on div "YTD" at bounding box center [355, 60] width 27 height 16
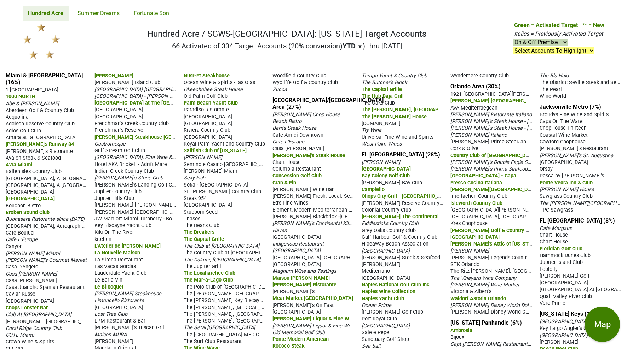
click at [355, 47] on div "YTD ▼ YTD LTM" at bounding box center [352, 46] width 20 height 8
click at [321, 61] on nav "Hundred Acre / SGWS-[GEOGRAPHIC_DATA]: [US_STATE] Target Accounts 66 Activated …" at bounding box center [313, 43] width 593 height 45
click at [376, 16] on nav "Hundred Acre Summer Dreams Fortunate Son" at bounding box center [313, 10] width 593 height 21
click at [382, 50] on h2 "66 Activated of 334 Target Accounts (20% conversion) YTD ▼ YTD LTM ) thru [DATE]" at bounding box center [286, 46] width 279 height 8
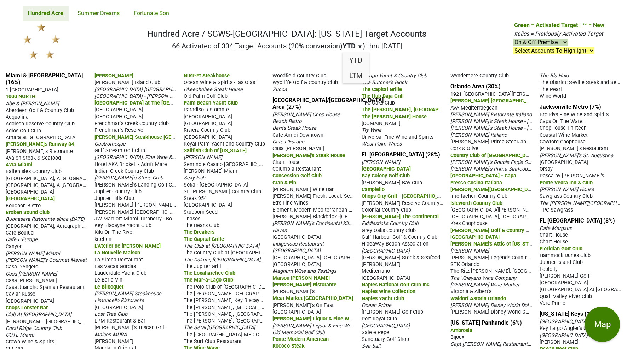
click at [382, 48] on h2 "66 Activated of 334 Target Accounts (20% conversion) YTD ▼ YTD LTM ) thru [DATE]" at bounding box center [286, 46] width 279 height 8
drag, startPoint x: 382, startPoint y: 46, endPoint x: 410, endPoint y: 46, distance: 28.3
click at [410, 46] on nav "Hundred Acre / SGWS-[GEOGRAPHIC_DATA]: [US_STATE] Target Accounts 66 Activated …" at bounding box center [313, 43] width 593 height 45
click at [412, 39] on nav "Hundred Acre / SGWS-[GEOGRAPHIC_DATA]: [US_STATE] Target Accounts 66 Activated …" at bounding box center [313, 43] width 593 height 45
click at [358, 47] on span "▼" at bounding box center [359, 46] width 5 height 6
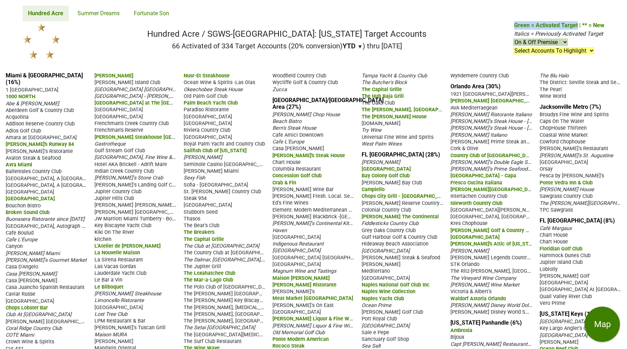
drag, startPoint x: 513, startPoint y: 25, endPoint x: 576, endPoint y: 27, distance: 63.3
click at [576, 27] on nav "Hundred Acre / SGWS-[GEOGRAPHIC_DATA]: [US_STATE] Target Accounts 66 Activated …" at bounding box center [313, 43] width 593 height 45
drag, startPoint x: 339, startPoint y: 46, endPoint x: 353, endPoint y: 46, distance: 13.8
click at [353, 46] on h2 "66 Activated of 334 Target Accounts (20% conversion) YTD ▼ YTD LTM ) thru [DATE]" at bounding box center [286, 46] width 279 height 8
click at [407, 106] on span "The [PERSON_NAME], [GEOGRAPHIC_DATA]" at bounding box center [411, 109] width 101 height 7
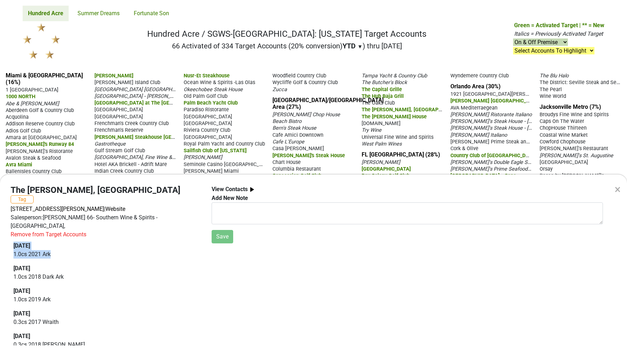
drag, startPoint x: 12, startPoint y: 230, endPoint x: 64, endPoint y: 236, distance: 52.0
click at [64, 236] on div "The [PERSON_NAME][GEOGRAPHIC_DATA], [GEOGRAPHIC_DATA] Tag [STREET_ADDRESS][PERS…" at bounding box center [105, 266] width 201 height 163
click at [222, 58] on div "× The [PERSON_NAME], [GEOGRAPHIC_DATA] Tag [STREET_ADDRESS][PERSON_NAME] | Webs…" at bounding box center [313, 174] width 627 height 349
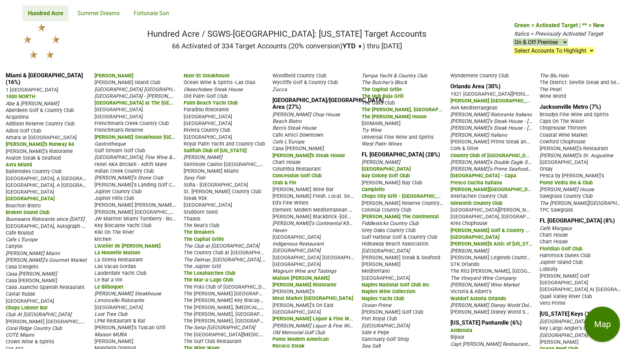
click at [534, 33] on span "Italics = Previously Activated Target" at bounding box center [558, 33] width 89 height 7
drag, startPoint x: 448, startPoint y: 121, endPoint x: 527, endPoint y: 126, distance: 79.4
click at [527, 126] on div "Miami & [GEOGRAPHIC_DATA] (16%) [STREET_ADDRESS] 1000 NORTH Abe & [PERSON_NAME]…" at bounding box center [313, 244] width 627 height 357
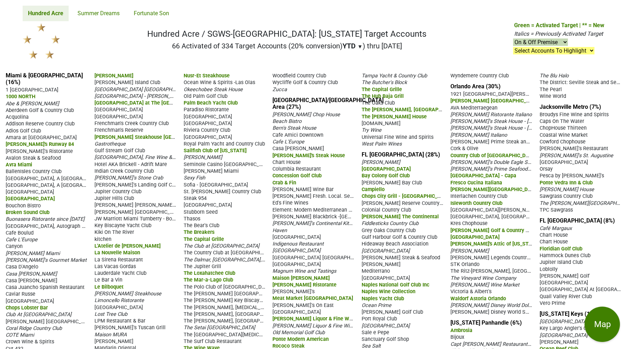
click at [490, 46] on nav "Hundred Acre / SGWS-[GEOGRAPHIC_DATA]: [US_STATE] Target Accounts 66 Activated …" at bounding box center [313, 43] width 593 height 45
click at [531, 43] on select "On & Off Premise On Premise Off Premise Country Clubs Only" at bounding box center [540, 42] width 55 height 7
select select "club"
click at [513, 39] on select "On & Off Premise On Premise Off Premise Country Clubs Only" at bounding box center [540, 42] width 55 height 7
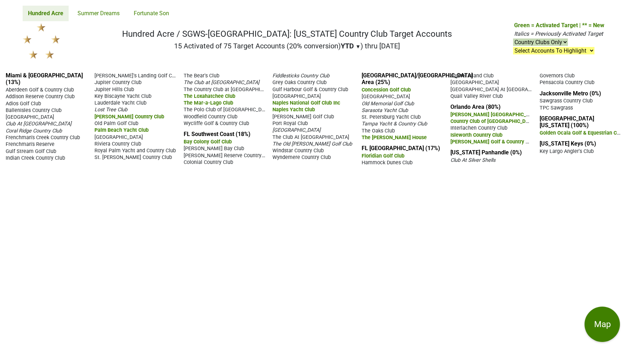
select select "club"
click at [118, 35] on nav "Hundred Acre / SGWS-[GEOGRAPHIC_DATA]: [US_STATE] Country Club Target Accounts …" at bounding box center [313, 43] width 593 height 45
click at [519, 40] on select "On & Off Premise On Premise Off Premise Country Clubs Only" at bounding box center [540, 42] width 55 height 7
select select
click at [513, 39] on select "On & Off Premise On Premise Off Premise Country Clubs Only" at bounding box center [540, 42] width 55 height 7
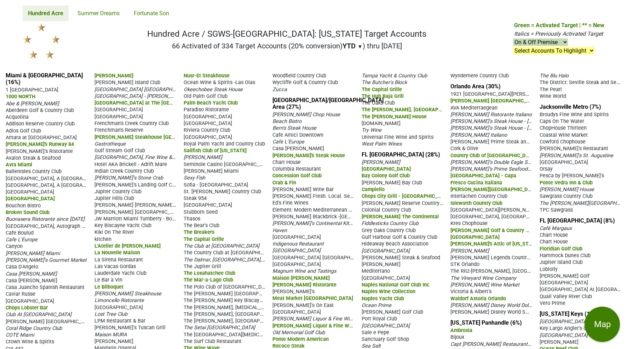
click at [521, 52] on select "Select Accounts To Highlight **Activated After [DATE]** Prev. Active, YTD Non-B…" at bounding box center [553, 50] width 81 height 7
select select ".wine-spectator-two-three"
click at [513, 47] on select "Select Accounts To Highlight **Activated After [DATE]** Prev. Active, YTD Non-B…" at bounding box center [553, 50] width 81 height 7
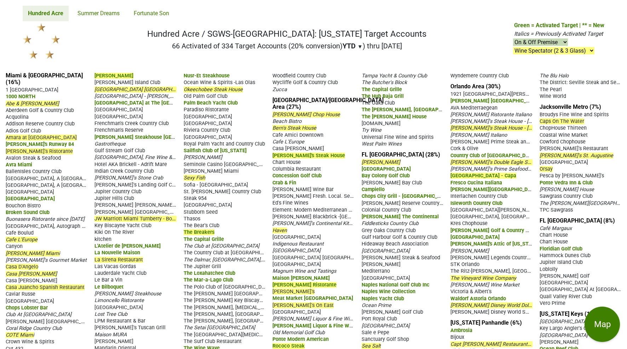
click at [309, 125] on span "Bern's Steak House" at bounding box center [294, 128] width 44 height 6
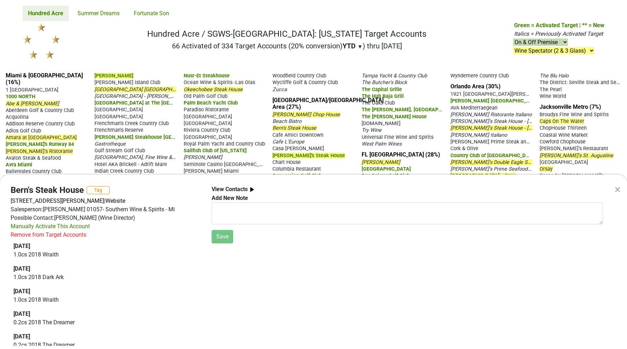
click at [290, 20] on div "× Bern's Steak House Tag [STREET_ADDRESS][PERSON_NAME] | Website Salesperson: […" at bounding box center [313, 174] width 627 height 349
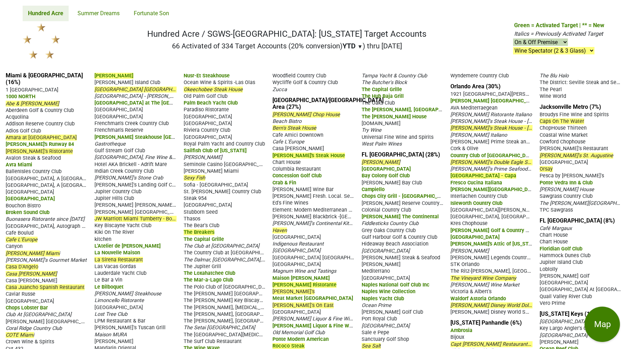
click at [546, 51] on select "Select Accounts To Highlight **Activated After [DATE]** Prev. Active, YTD Non-B…" at bounding box center [553, 50] width 81 height 7
select select
click at [513, 47] on select "Select Accounts To Highlight **Activated After [DATE]** Prev. Active, YTD Non-B…" at bounding box center [553, 50] width 81 height 7
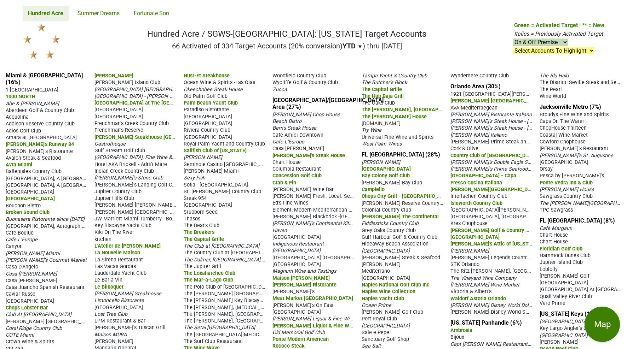
click at [286, 125] on span "Bern's Steak House" at bounding box center [294, 128] width 44 height 6
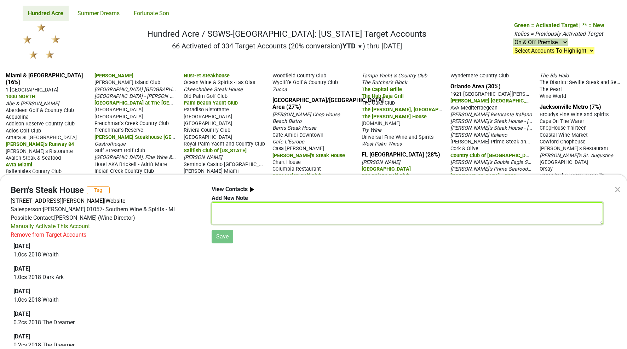
click at [223, 215] on textarea at bounding box center [406, 214] width 391 height 22
type textarea "Test note."
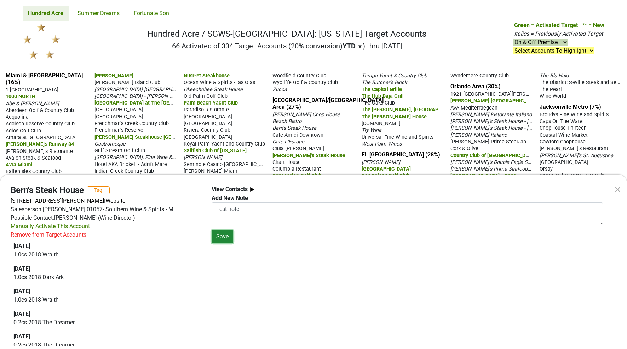
click at [222, 239] on button "Save" at bounding box center [222, 236] width 22 height 13
drag, startPoint x: 250, startPoint y: 262, endPoint x: 209, endPoint y: 252, distance: 42.2
click at [209, 252] on div "View Contacts Add New Note Test note. Save // [PERSON_NAME] " Test note. "" at bounding box center [407, 264] width 402 height 159
click at [229, 190] on b "View Contacts" at bounding box center [229, 189] width 36 height 7
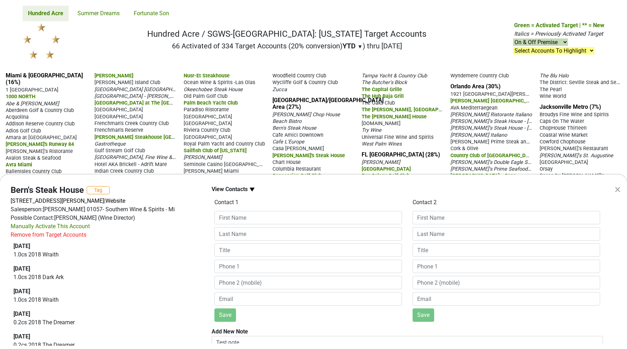
click at [229, 190] on b "View Contacts" at bounding box center [229, 189] width 36 height 7
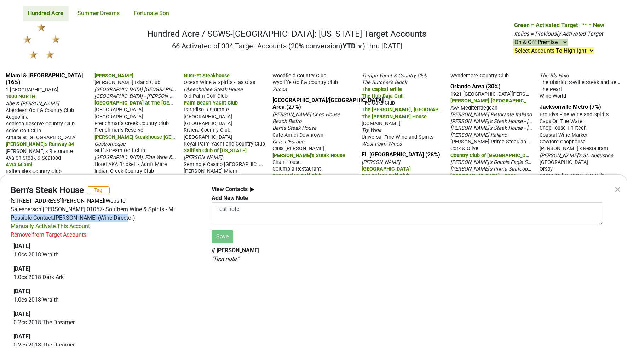
drag, startPoint x: 125, startPoint y: 219, endPoint x: 6, endPoint y: 221, distance: 119.2
click at [6, 221] on div "Bern's Steak House Tag 1208 S Howard Ave, Tampa, FL 33606 | Website Salesperson…" at bounding box center [105, 267] width 201 height 164
click at [147, 220] on div "Possible Contact: Brad Dixon (Wine Director)" at bounding box center [106, 218] width 190 height 8
drag, startPoint x: 148, startPoint y: 217, endPoint x: 10, endPoint y: 219, distance: 138.6
click at [10, 219] on div "Bern's Steak House Tag 1208 S Howard Ave, Tampa, FL 33606 | Website Salesperson…" at bounding box center [105, 267] width 201 height 164
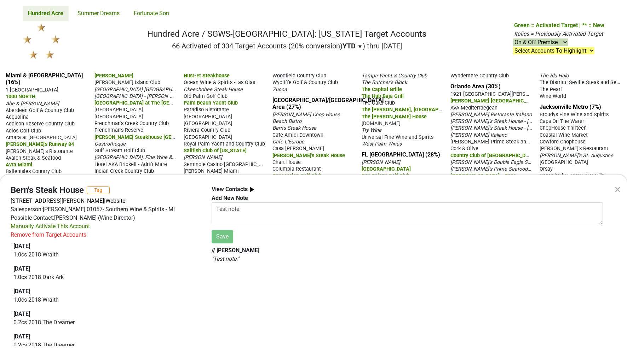
click at [138, 218] on div "Possible Contact: Brad Dixon (Wine Director)" at bounding box center [106, 218] width 190 height 8
click at [98, 190] on button "Tag" at bounding box center [98, 190] width 23 height 8
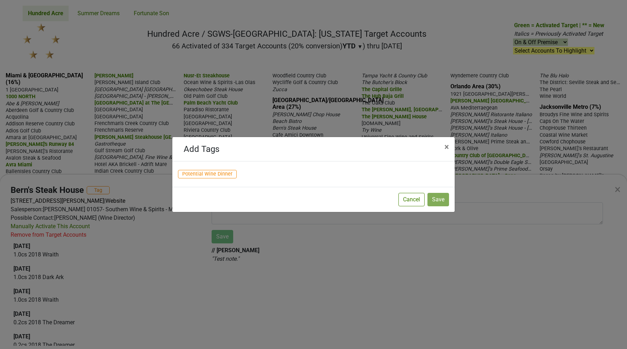
click at [216, 175] on span "Potential Wine Dinner" at bounding box center [207, 174] width 59 height 8
click at [436, 199] on button "Save" at bounding box center [438, 199] width 22 height 13
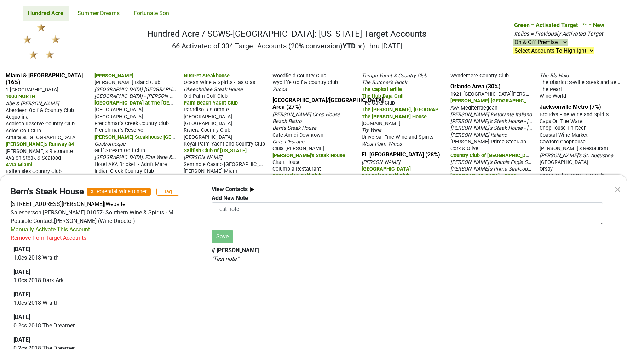
click at [92, 192] on span "X" at bounding box center [92, 192] width 3 height 5
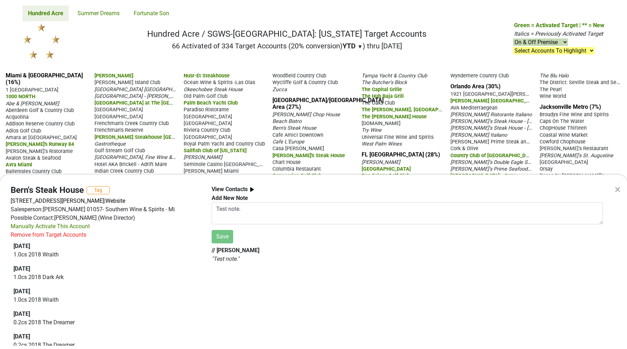
click at [137, 48] on div "× Bern's Steak House Tag 1208 S Howard Ave, Tampa, FL 33606 | Website Salespers…" at bounding box center [313, 174] width 627 height 349
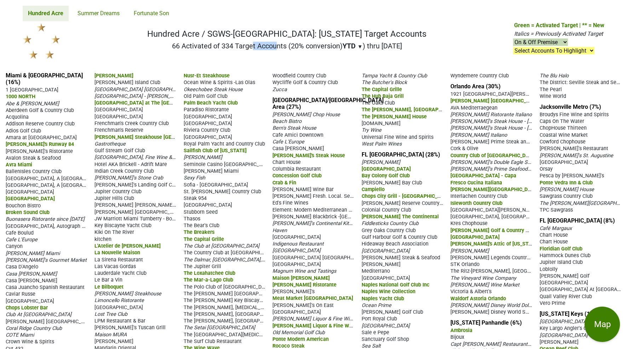
drag, startPoint x: 164, startPoint y: 47, endPoint x: 189, endPoint y: 46, distance: 25.1
click at [189, 46] on nav "Hundred Acre / SGWS-FL: Florida Target Accounts 66 Activated of 334 Target Acco…" at bounding box center [313, 43] width 593 height 45
drag, startPoint x: 286, startPoint y: 48, endPoint x: 334, endPoint y: 49, distance: 47.4
click at [334, 49] on h2 "66 Activated of 334 Target Accounts (20% conversion) YTD ▼ YTD LTM ) thru 8/29/…" at bounding box center [286, 46] width 279 height 8
click at [65, 75] on link "Miami & Southeast FL (16%)" at bounding box center [44, 78] width 77 height 13
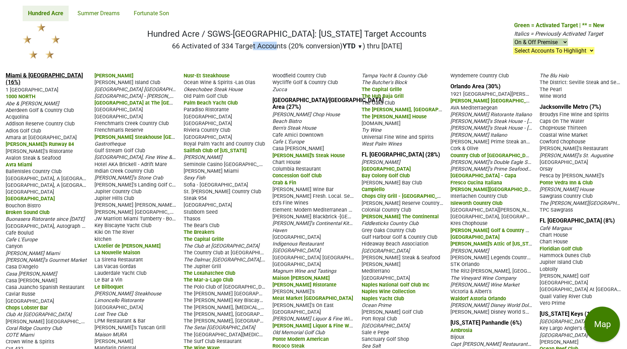
click at [44, 76] on link "Miami & Southeast FL (16%)" at bounding box center [44, 78] width 77 height 13
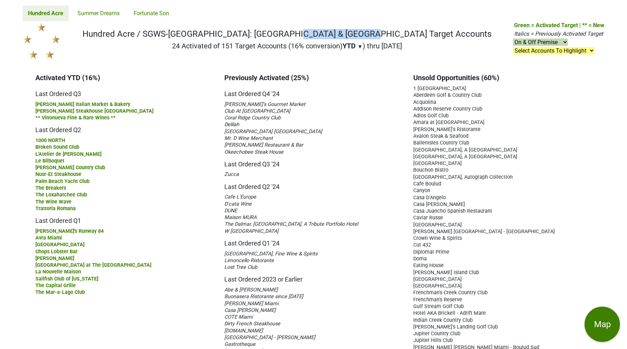
drag, startPoint x: 264, startPoint y: 35, endPoint x: 335, endPoint y: 34, distance: 70.7
click at [335, 34] on h1 "Hundred Acre / SGWS-[GEOGRAPHIC_DATA]: [GEOGRAPHIC_DATA] & [GEOGRAPHIC_DATA] Ta…" at bounding box center [286, 34] width 409 height 10
click at [299, 54] on nav "Hundred Acre / SGWS-[GEOGRAPHIC_DATA]: [GEOGRAPHIC_DATA] & [GEOGRAPHIC_DATA] Ta…" at bounding box center [313, 43] width 593 height 45
click at [93, 41] on nav "Hundred Acre / SGWS-[GEOGRAPHIC_DATA]: [GEOGRAPHIC_DATA] & [GEOGRAPHIC_DATA] Ta…" at bounding box center [313, 43] width 593 height 45
drag, startPoint x: 33, startPoint y: 79, endPoint x: 102, endPoint y: 77, distance: 69.7
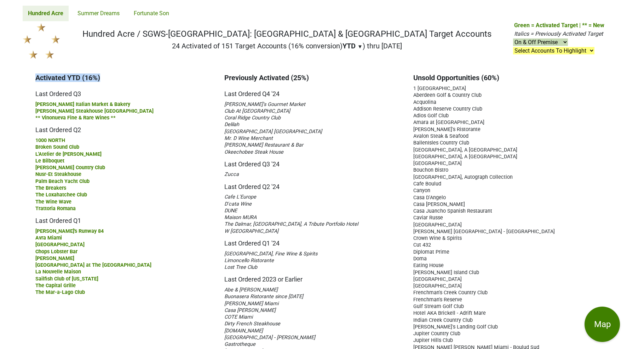
drag, startPoint x: 224, startPoint y: 77, endPoint x: 312, endPoint y: 76, distance: 88.8
click at [353, 163] on h5 "Last Ordered Q3 '24" at bounding box center [313, 161] width 178 height 13
drag, startPoint x: 411, startPoint y: 80, endPoint x: 505, endPoint y: 81, distance: 93.7
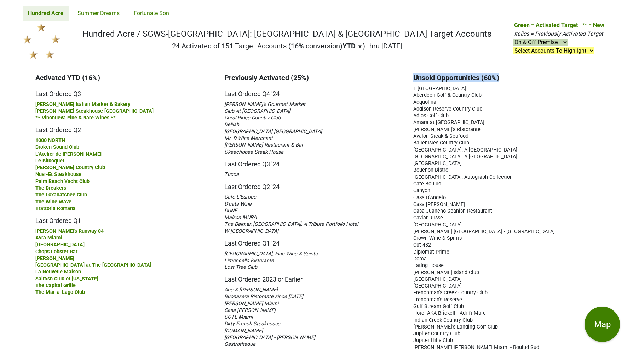
click at [346, 159] on h5 "Last Ordered Q3 '24" at bounding box center [313, 161] width 178 height 13
click at [539, 41] on select "On & Off Premise On Premise Off Premise Country Clubs Only" at bounding box center [540, 42] width 55 height 7
select select "on"
click at [513, 39] on select "On & Off Premise On Premise Off Premise Country Clubs Only" at bounding box center [540, 42] width 55 height 7
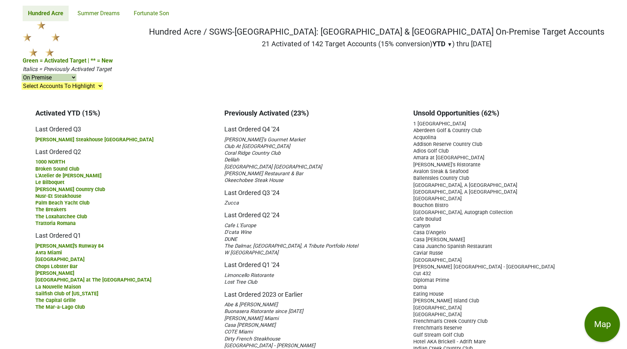
select select "on"
drag, startPoint x: 328, startPoint y: 34, endPoint x: 433, endPoint y: 36, distance: 105.0
click at [433, 36] on nav "Hundred Acre / SGWS-[GEOGRAPHIC_DATA]: [GEOGRAPHIC_DATA] & [GEOGRAPHIC_DATA] On…" at bounding box center [313, 61] width 593 height 81
click at [133, 52] on nav "Hundred Acre / SGWS-FL: Miami & Southeast FL On-Premise Target Accounts 21 Acti…" at bounding box center [313, 61] width 593 height 81
click at [87, 11] on link "Summer Dreams" at bounding box center [98, 14] width 53 height 16
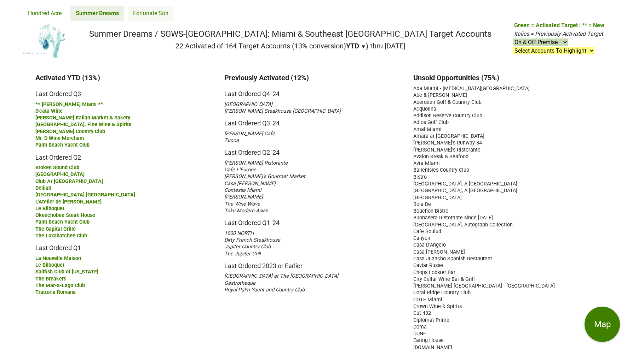
click at [146, 13] on link "Fortunate Son" at bounding box center [151, 14] width 46 height 16
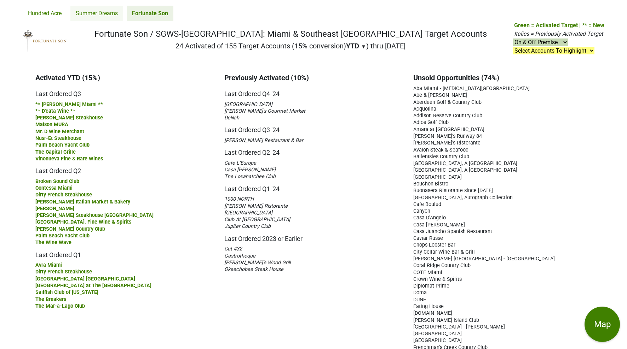
click at [97, 15] on link "Summer Dreams" at bounding box center [96, 14] width 53 height 16
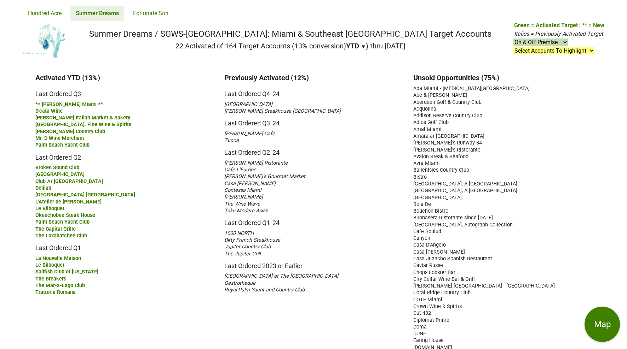
click at [46, 13] on link "Hundred Acre" at bounding box center [45, 14] width 44 height 16
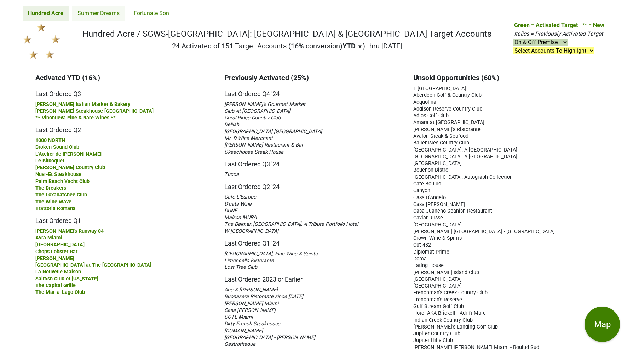
click at [87, 11] on link "Summer Dreams" at bounding box center [98, 14] width 53 height 16
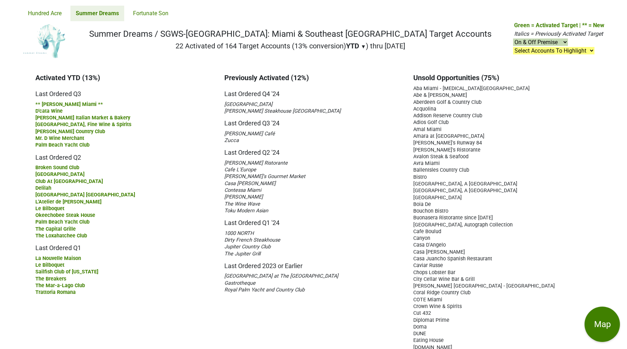
click at [104, 43] on nav "Summer Dreams / SGWS-FL: Miami & Southeast FL Target Accounts 22 Activated of 1…" at bounding box center [313, 43] width 593 height 45
click at [149, 15] on link "Fortunate Son" at bounding box center [151, 14] width 46 height 16
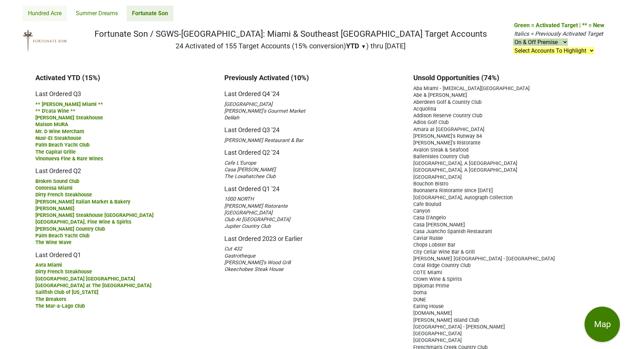
click at [45, 10] on link "Hundred Acre" at bounding box center [45, 14] width 44 height 16
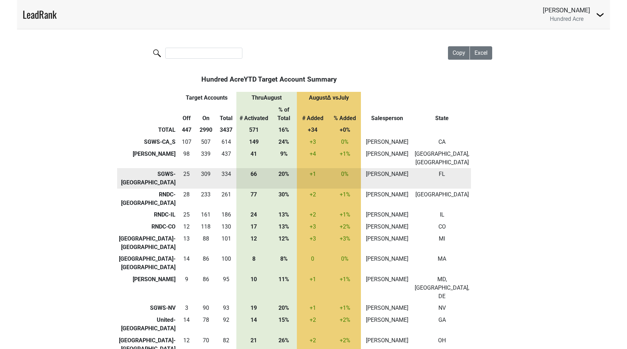
click at [408, 168] on td "[PERSON_NAME]" at bounding box center [387, 178] width 52 height 21
drag, startPoint x: 458, startPoint y: 158, endPoint x: 450, endPoint y: 158, distance: 7.8
click at [450, 168] on td "FL" at bounding box center [442, 178] width 58 height 21
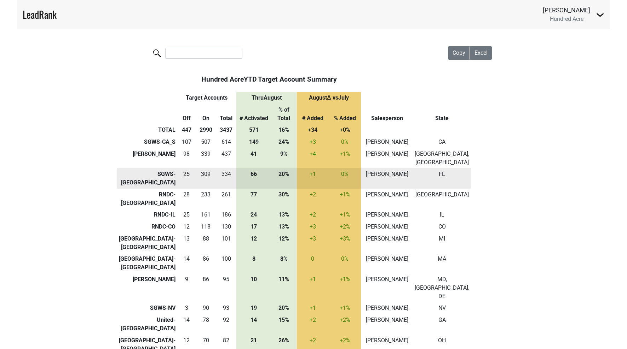
click at [413, 168] on td "[PERSON_NAME]" at bounding box center [387, 178] width 52 height 21
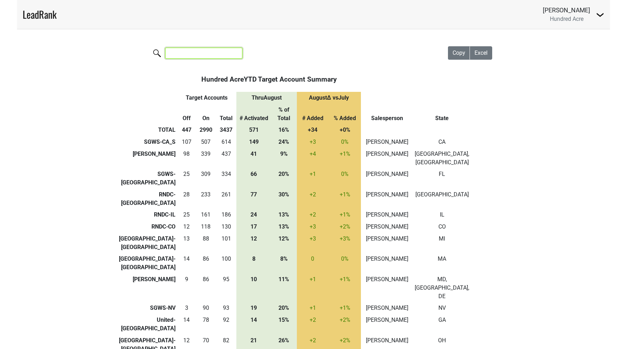
click at [211, 56] on input "search" at bounding box center [203, 53] width 77 height 11
type input "d"
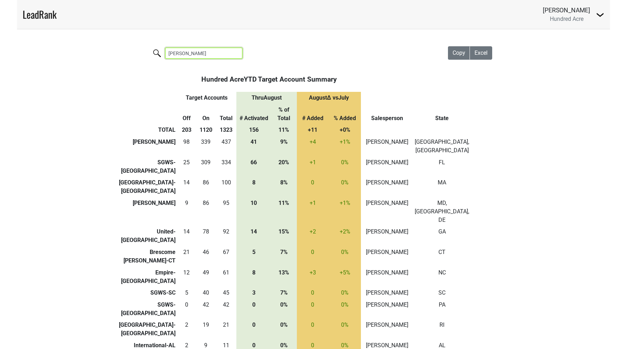
click at [190, 51] on input "cohn" at bounding box center [203, 53] width 77 height 11
type input "cohn"
drag, startPoint x: 186, startPoint y: 52, endPoint x: 161, endPoint y: 52, distance: 24.4
click at [161, 52] on label "cohn" at bounding box center [189, 52] width 77 height 12
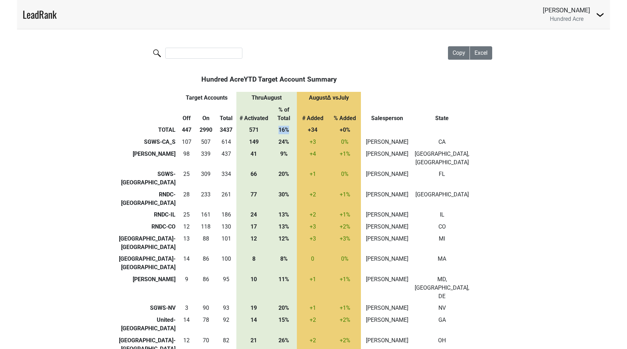
drag, startPoint x: 279, startPoint y: 122, endPoint x: 290, endPoint y: 122, distance: 11.3
click at [290, 124] on th "16%" at bounding box center [283, 130] width 25 height 12
drag, startPoint x: 203, startPoint y: 80, endPoint x: 244, endPoint y: 79, distance: 40.7
click at [244, 79] on th "Hundred Acre YTD Target Account Summary" at bounding box center [269, 79] width 184 height 25
drag, startPoint x: 280, startPoint y: 159, endPoint x: 290, endPoint y: 159, distance: 9.9
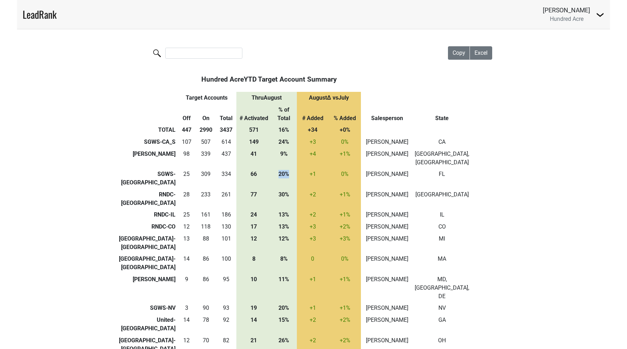
drag, startPoint x: 279, startPoint y: 252, endPoint x: 291, endPoint y: 252, distance: 12.0
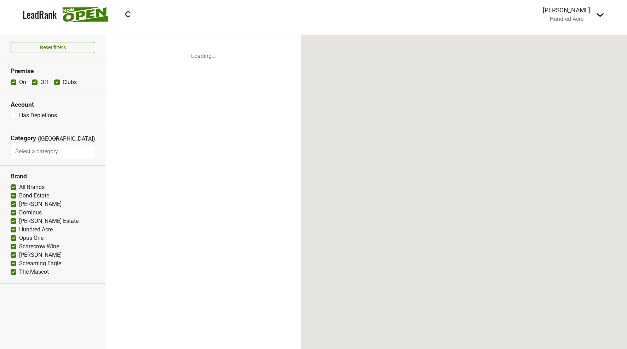
select select
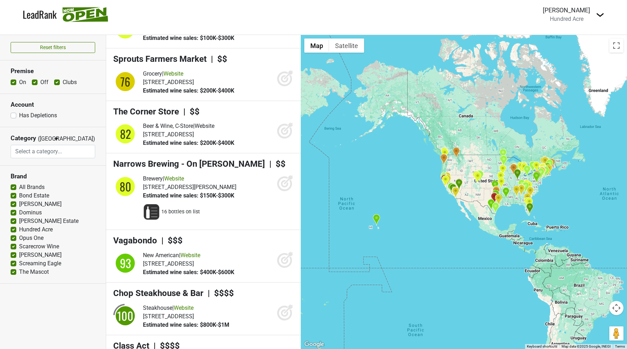
scroll to position [154, 0]
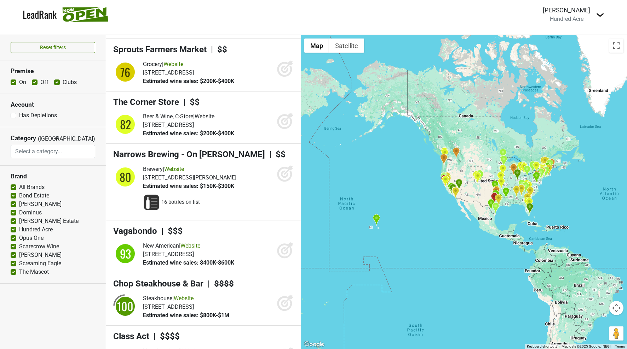
click at [547, 208] on div at bounding box center [464, 192] width 326 height 314
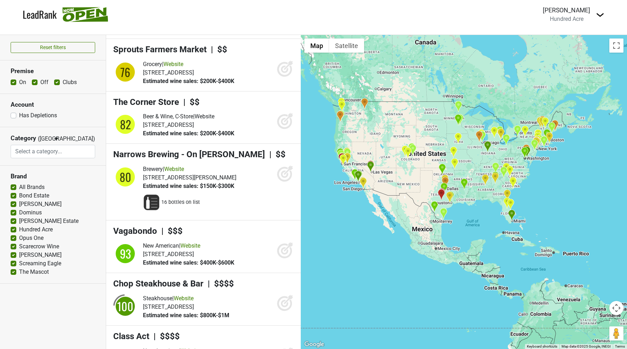
click at [512, 216] on img "Chop Steakhouse & Bar" at bounding box center [511, 216] width 7 height 12
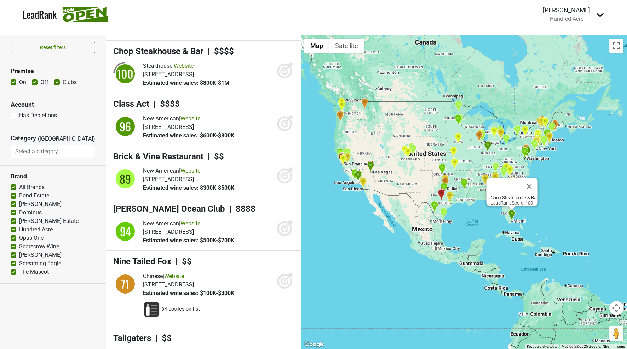
scroll to position [392, 0]
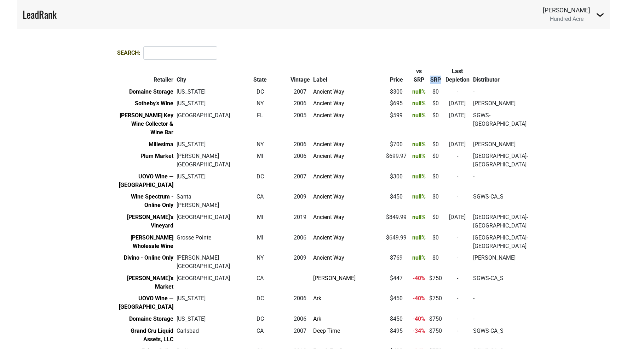
drag, startPoint x: 393, startPoint y: 80, endPoint x: 402, endPoint y: 80, distance: 9.5
click at [428, 80] on th "SRP" at bounding box center [436, 75] width 16 height 21
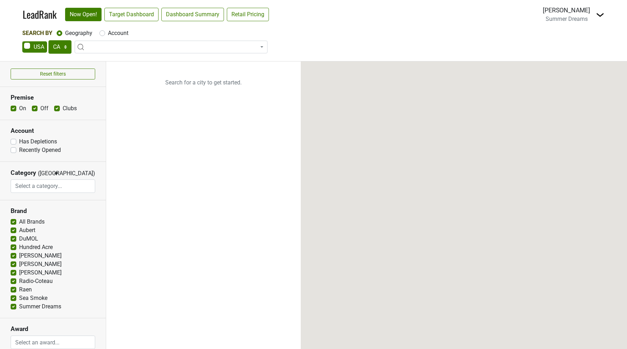
select select "CA"
select select
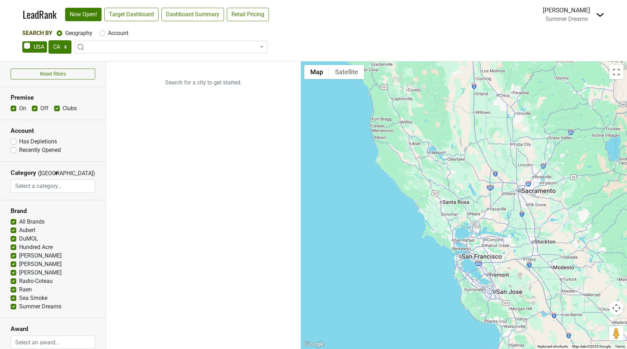
click at [598, 16] on img at bounding box center [600, 15] width 8 height 8
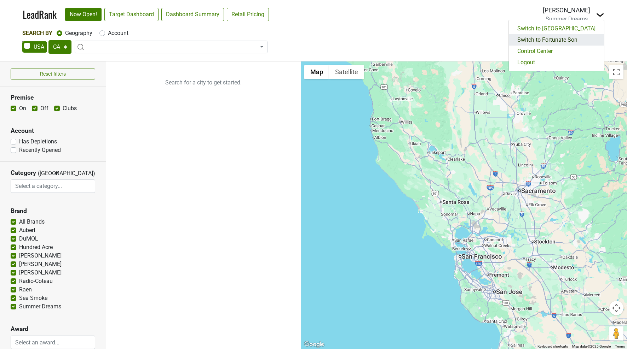
click at [584, 38] on link "Switch to Fortunate Son" at bounding box center [556, 39] width 95 height 11
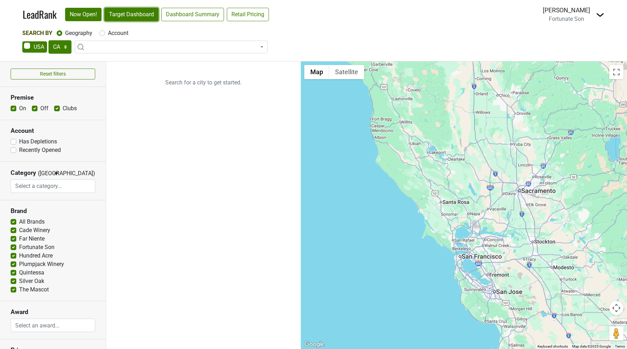
click at [121, 17] on link "Target Dashboard" at bounding box center [131, 14] width 54 height 13
click at [59, 48] on select "AK AL AR AZ CA CO CT DC DE FL GA HI IA ID IL IN KS KY LA MA MD ME MI MN MO MS M…" at bounding box center [59, 46] width 23 height 13
select select "FL"
click at [48, 40] on select "AK AL AR AZ CA CO CT DC DE FL GA HI IA ID IL IN KS KY LA MA MD ME MI MN MO MS M…" at bounding box center [59, 46] width 23 height 13
click at [117, 15] on link "Target Dashboard" at bounding box center [131, 14] width 54 height 13
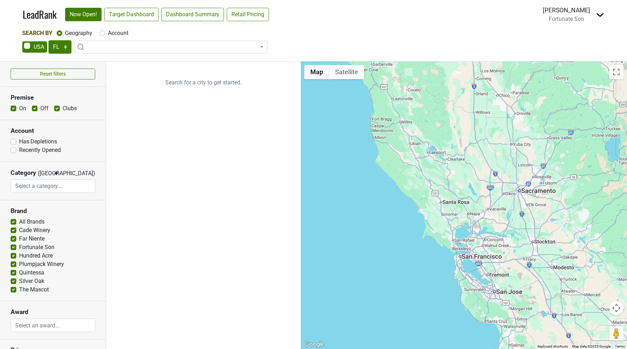
click at [600, 14] on img at bounding box center [600, 15] width 8 height 8
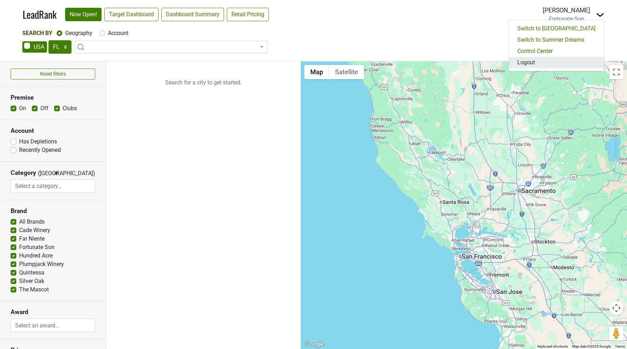
click at [557, 64] on link "Logout" at bounding box center [556, 62] width 95 height 11
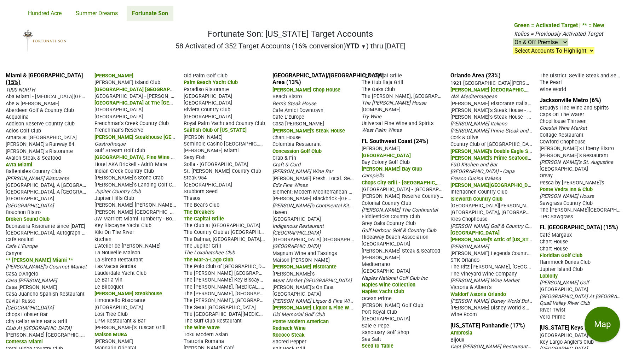
click at [32, 73] on link "Miami & [GEOGRAPHIC_DATA] (15%)" at bounding box center [44, 78] width 77 height 13
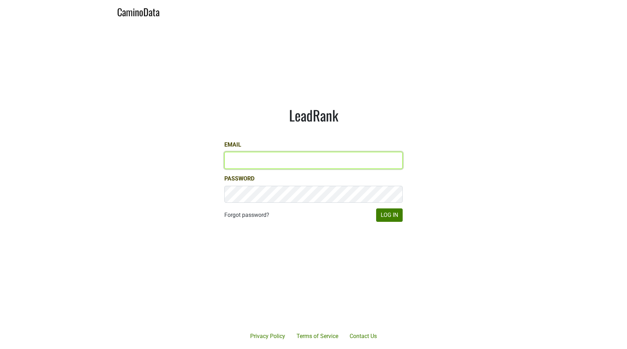
type input "[EMAIL_ADDRESS][DOMAIN_NAME]"
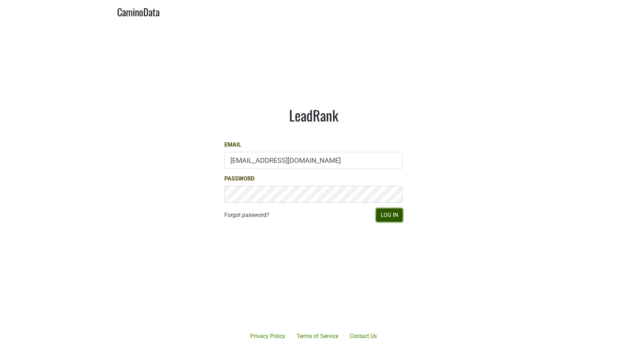
click at [387, 217] on button "Log In" at bounding box center [389, 215] width 27 height 13
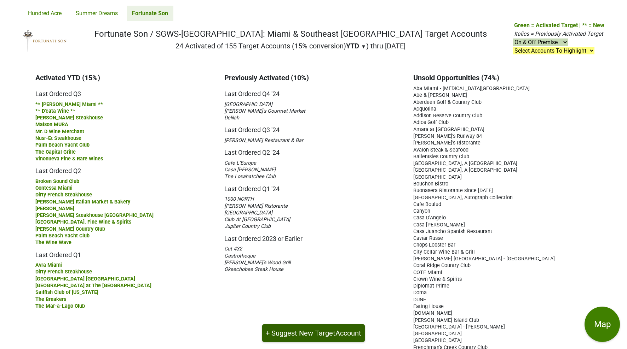
click at [310, 330] on button "+ Suggest New Target Account" at bounding box center [313, 334] width 103 height 18
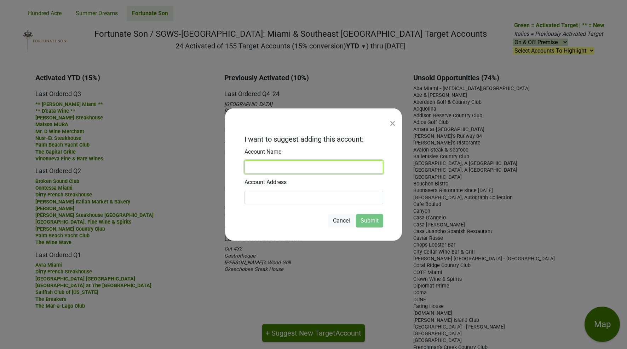
click at [277, 168] on input at bounding box center [313, 167] width 139 height 13
click at [394, 123] on div "×" at bounding box center [392, 123] width 6 height 17
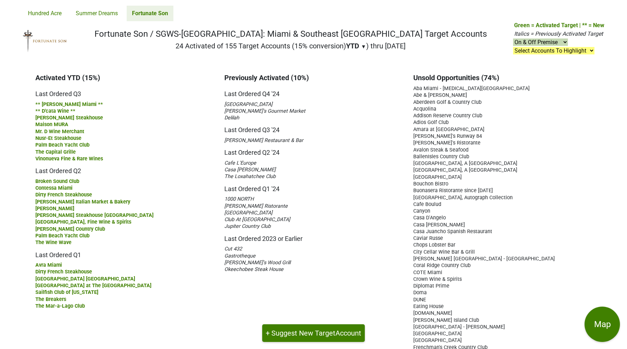
click at [231, 117] on span "Delilah" at bounding box center [231, 118] width 15 height 6
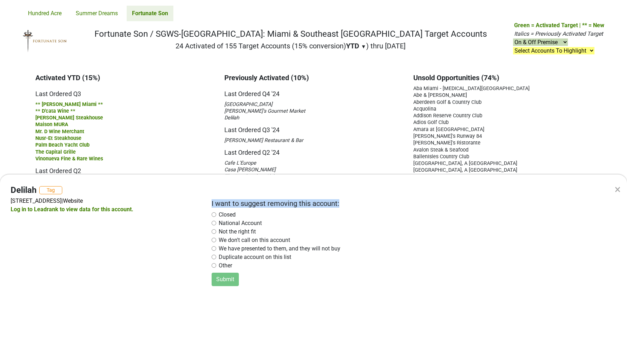
drag, startPoint x: 211, startPoint y: 205, endPoint x: 353, endPoint y: 206, distance: 141.1
click at [353, 206] on h2 "I want to suggest removing this account:" at bounding box center [406, 203] width 391 height 8
click at [227, 249] on label "We have presented to them, and they will not buy" at bounding box center [280, 249] width 122 height 8
click at [216, 248] on input "radio" at bounding box center [213, 248] width 5 height 5
click at [205, 70] on div "× Delilah Tag [STREET_ADDRESS] | Website Log in to Leadrank to view data for th…" at bounding box center [313, 174] width 627 height 349
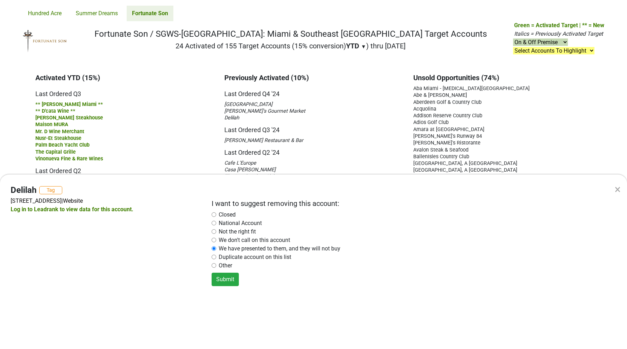
radio input "false"
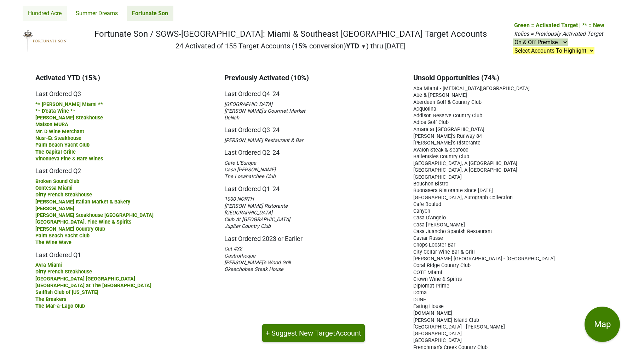
click at [51, 12] on link "Hundred Acre" at bounding box center [45, 14] width 44 height 16
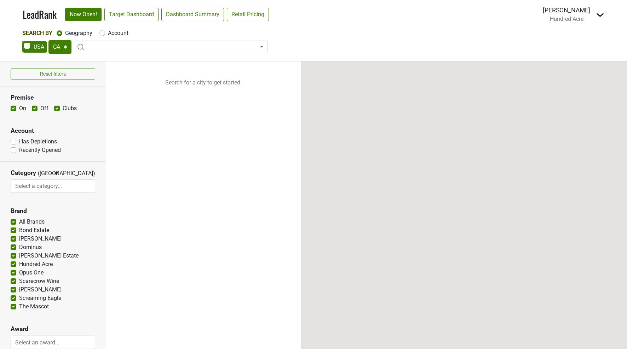
select select "CA"
select select
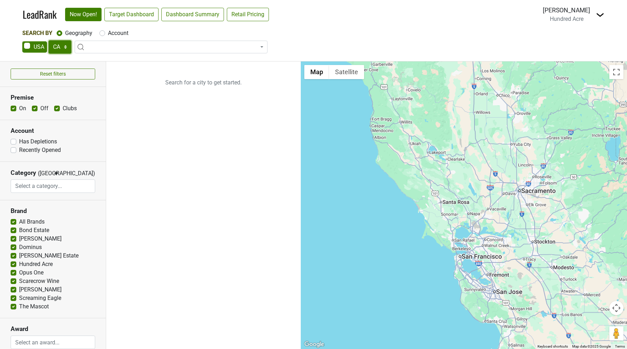
click at [57, 47] on select "AK AL AR AZ CA CO CT DC DE FL [GEOGRAPHIC_DATA] HI IA ID IL IN KS [GEOGRAPHIC_D…" at bounding box center [59, 46] width 23 height 13
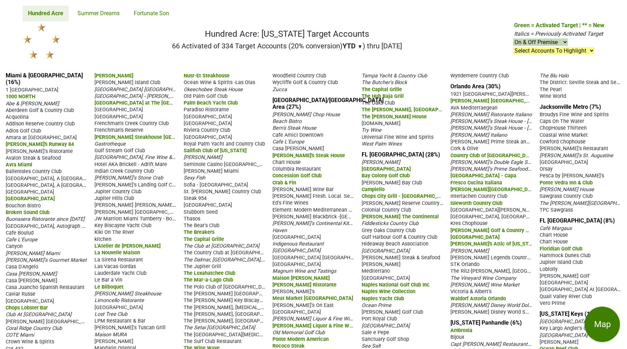
click at [44, 108] on span "Aberdeen Golf & Country Club" at bounding box center [40, 111] width 68 height 6
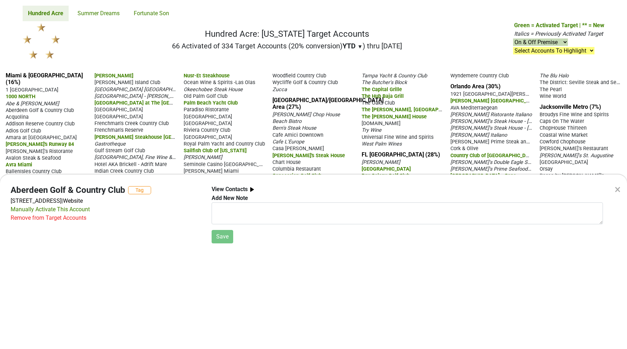
click at [50, 218] on div "Remove from Target Accounts" at bounding box center [49, 218] width 76 height 8
click at [124, 38] on div "× Aberdeen Golf & Country Club Tag [STREET_ADDRESS] | Website Manually Activate…" at bounding box center [313, 174] width 627 height 349
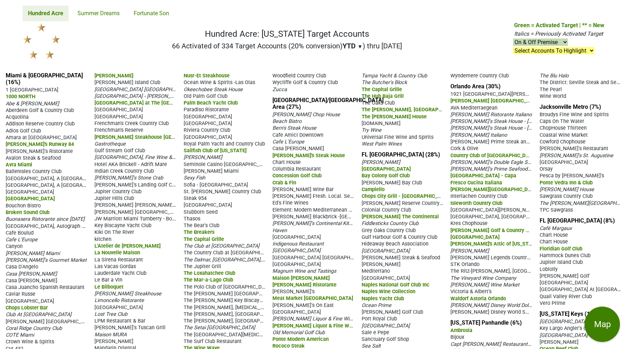
click at [46, 108] on span "Aberdeen Golf & Country Club" at bounding box center [40, 111] width 68 height 6
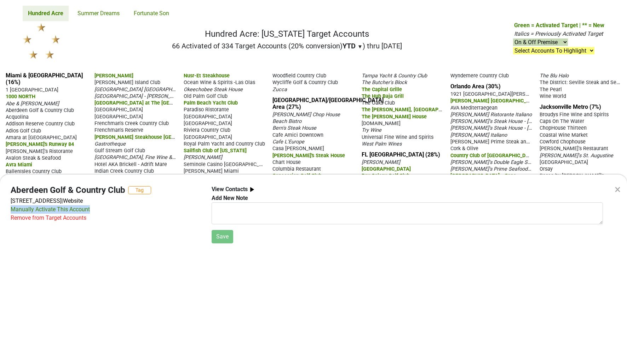
drag, startPoint x: 93, startPoint y: 209, endPoint x: 10, endPoint y: 211, distance: 83.8
click at [10, 211] on div "Aberdeen Golf & Country Club Tag [STREET_ADDRESS] | Website Manually Activate T…" at bounding box center [105, 214] width 201 height 58
click at [137, 225] on div "Aberdeen Golf & Country Club Tag [STREET_ADDRESS] | Website Manually Activate T…" at bounding box center [105, 214] width 201 height 58
click at [112, 116] on div "× Aberdeen Golf & Country Club Tag [STREET_ADDRESS] | Website Manually Activate…" at bounding box center [313, 174] width 627 height 349
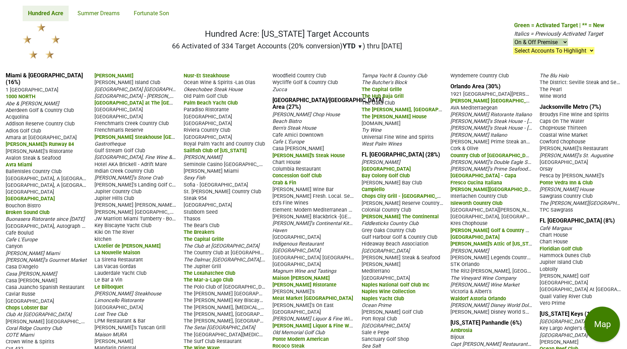
drag, startPoint x: 90, startPoint y: 129, endPoint x: 175, endPoint y: 130, distance: 84.5
click at [175, 130] on div "Miami & [GEOGRAPHIC_DATA] (16%) [STREET_ADDRESS] 1000 NORTH Abe & [PERSON_NAME]…" at bounding box center [313, 244] width 627 height 357
click at [154, 50] on nav "Hundred Acre: [US_STATE] Target Accounts 66 Activated of 334 Target Accounts (2…" at bounding box center [313, 43] width 593 height 45
